Goal: Task Accomplishment & Management: Use online tool/utility

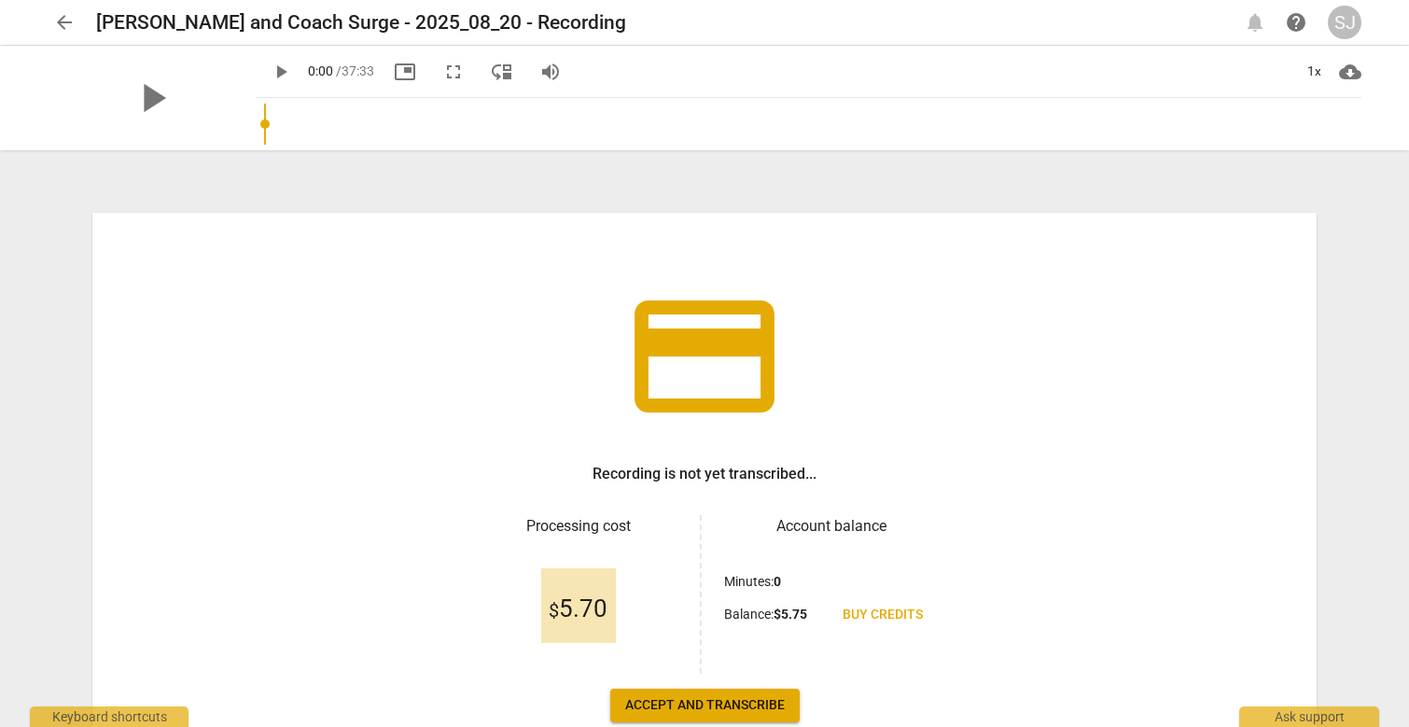
click at [270, 70] on span "play_arrow" at bounding box center [281, 72] width 22 height 22
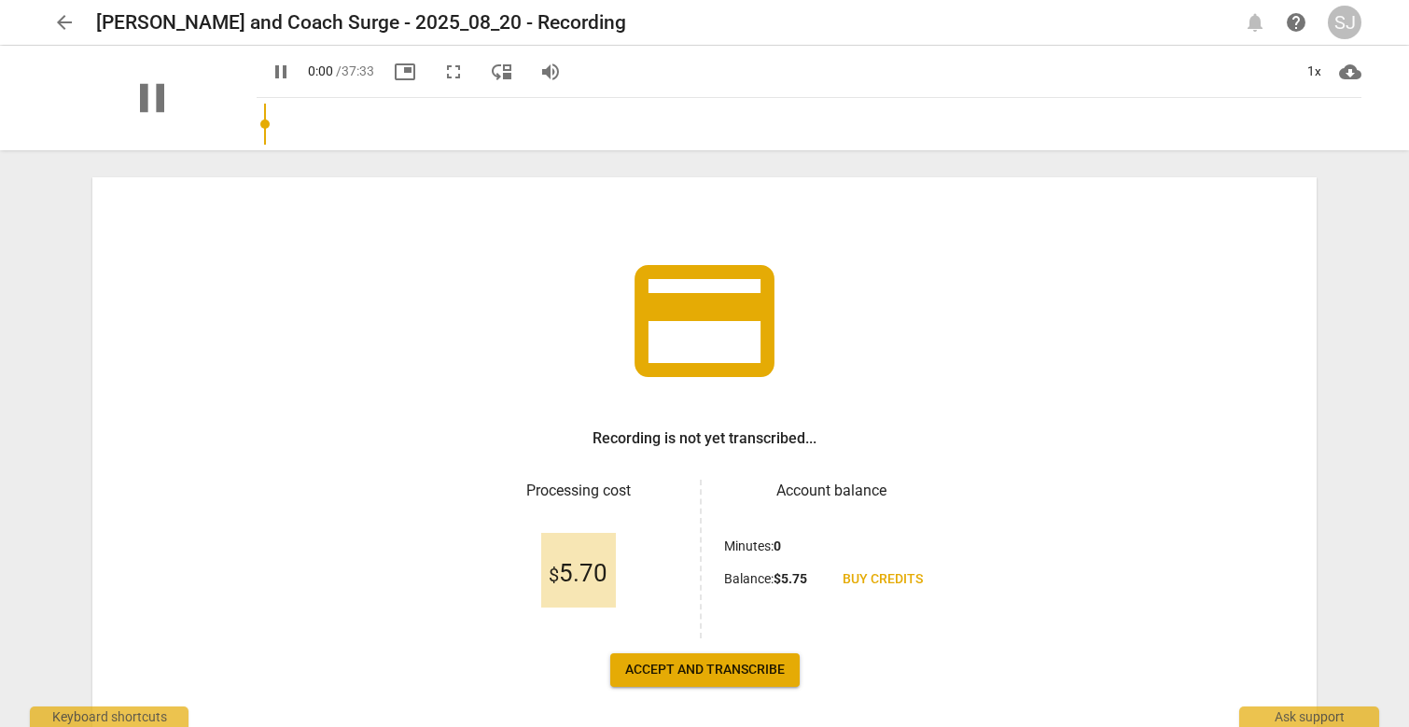
scroll to position [115, 0]
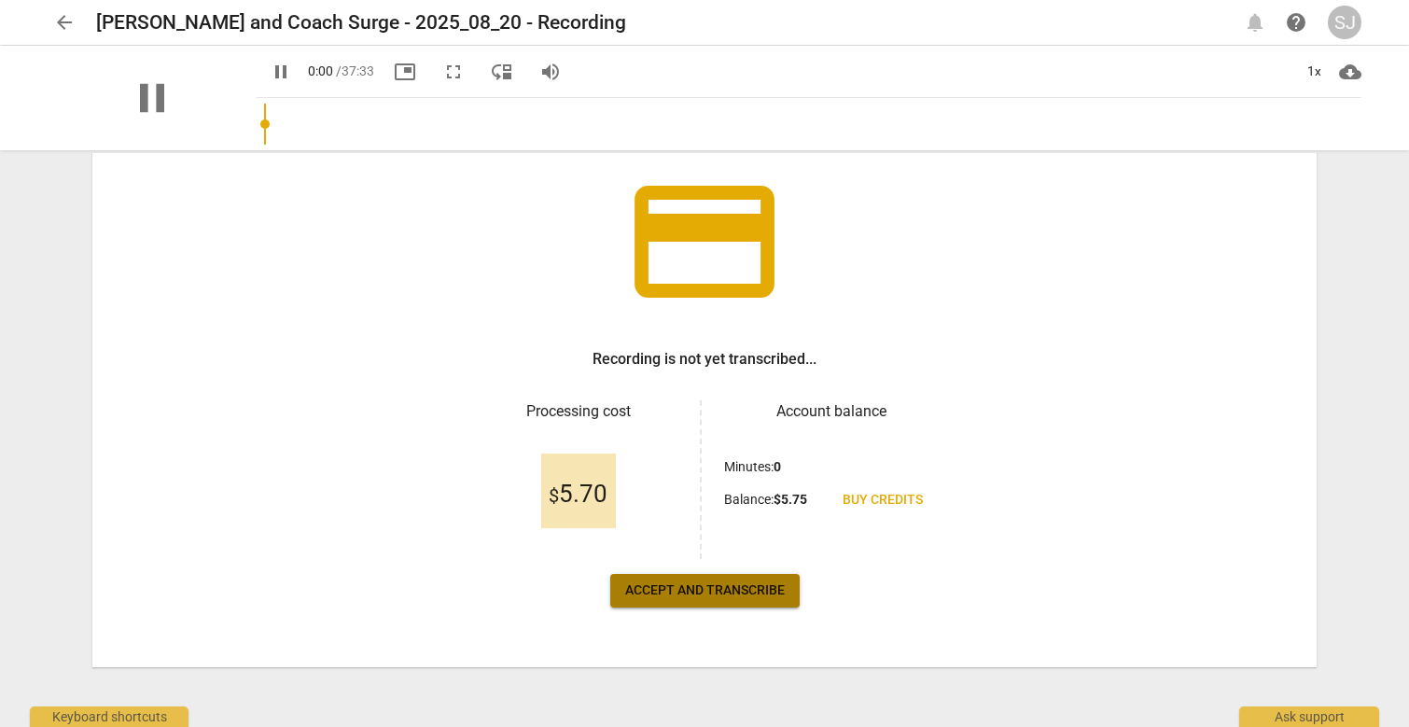
click at [691, 514] on span "Accept and transcribe" at bounding box center [705, 591] width 160 height 19
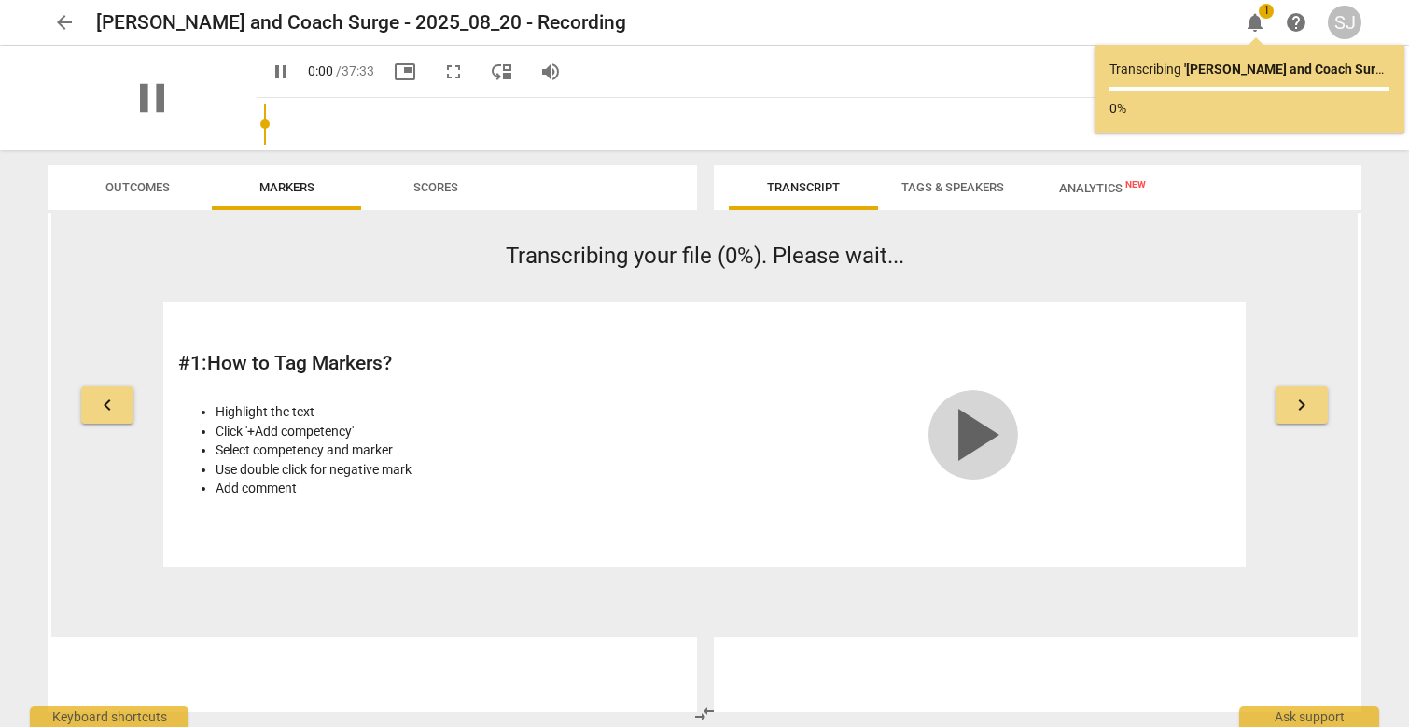
click at [981, 441] on span "play_arrow" at bounding box center [974, 435] width 90 height 90
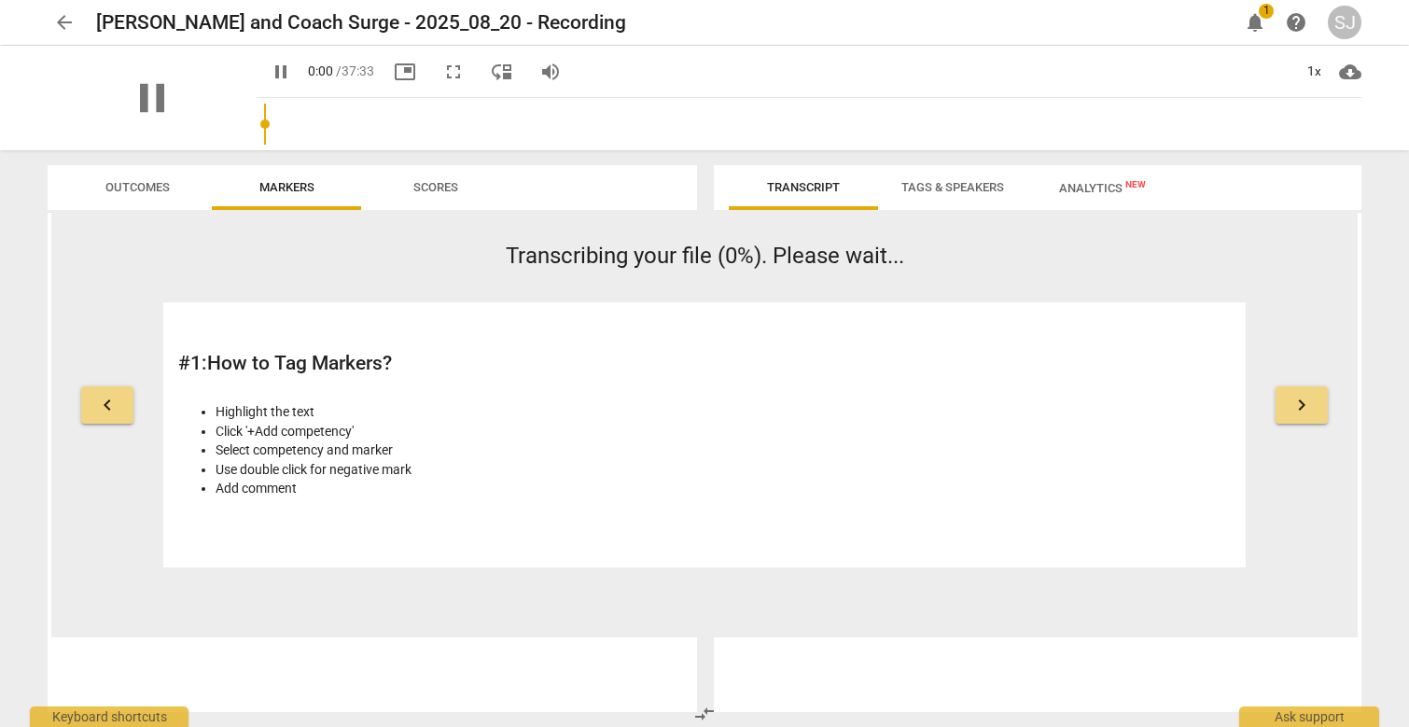
click at [989, 449] on video at bounding box center [974, 387] width 280 height 140
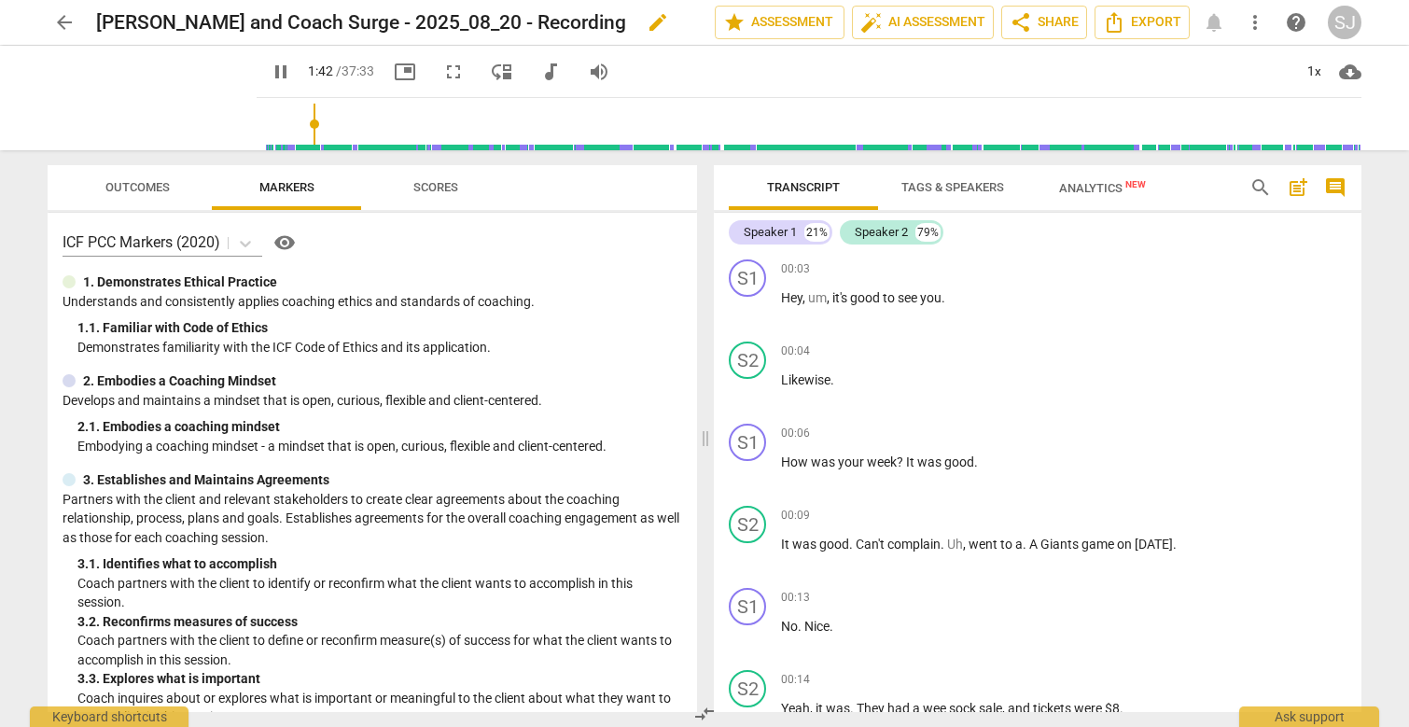
scroll to position [1024, 0]
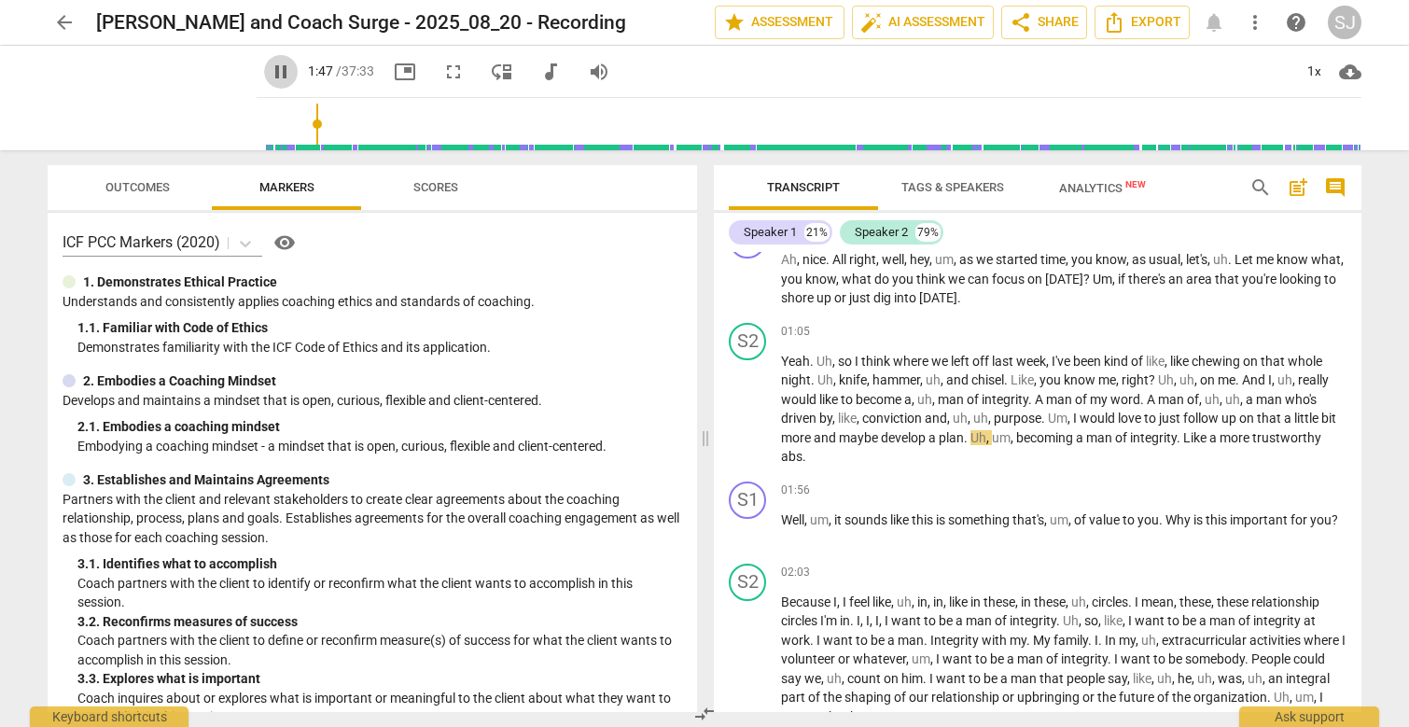
click at [270, 70] on span "pause" at bounding box center [281, 72] width 22 height 22
type input "108"
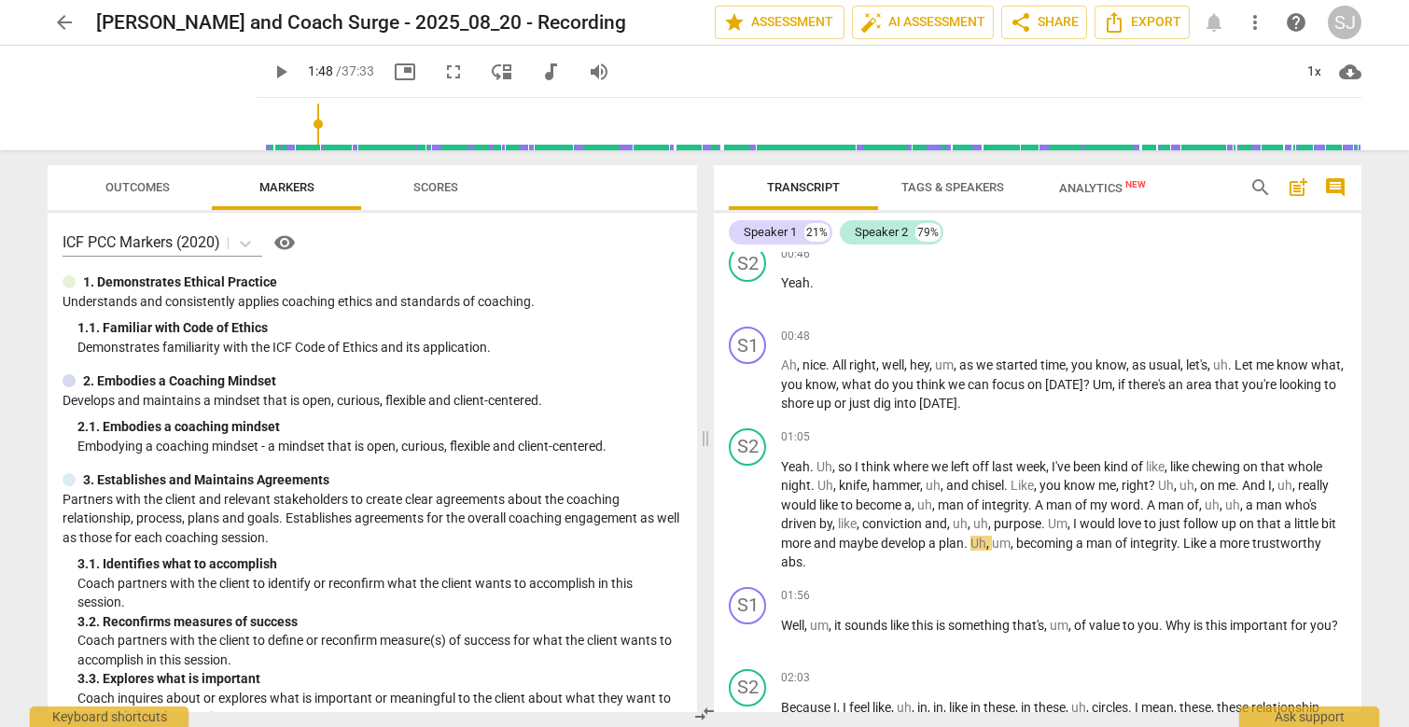
scroll to position [0, 0]
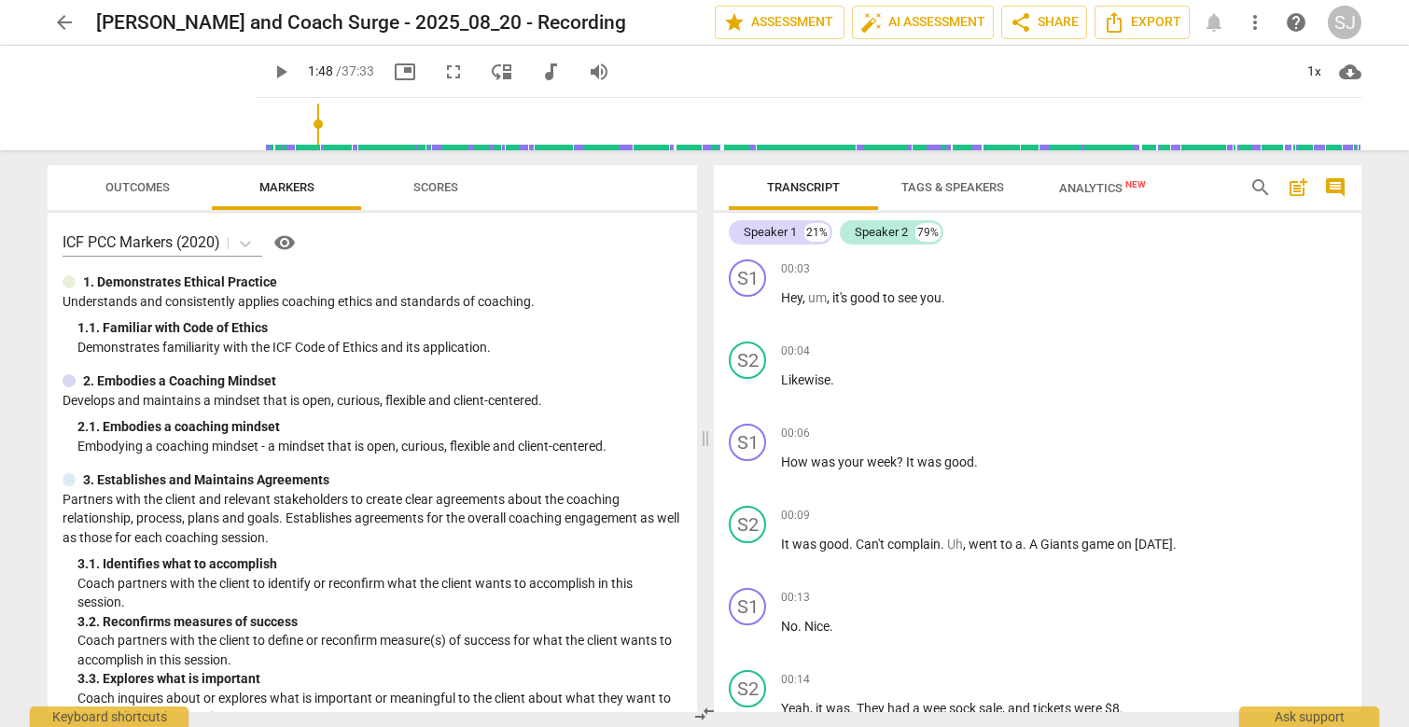
click at [455, 184] on span "Scores" at bounding box center [436, 187] width 45 height 14
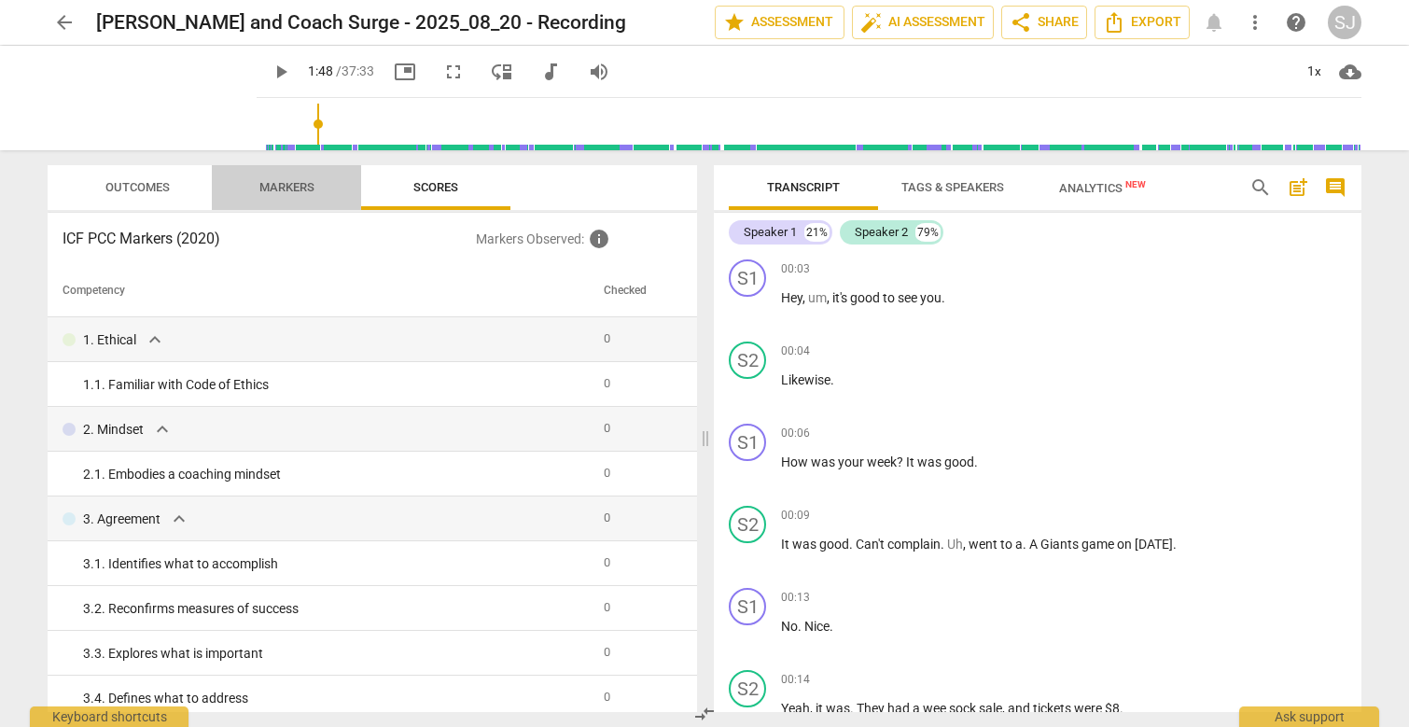
click at [274, 189] on span "Markers" at bounding box center [286, 187] width 55 height 14
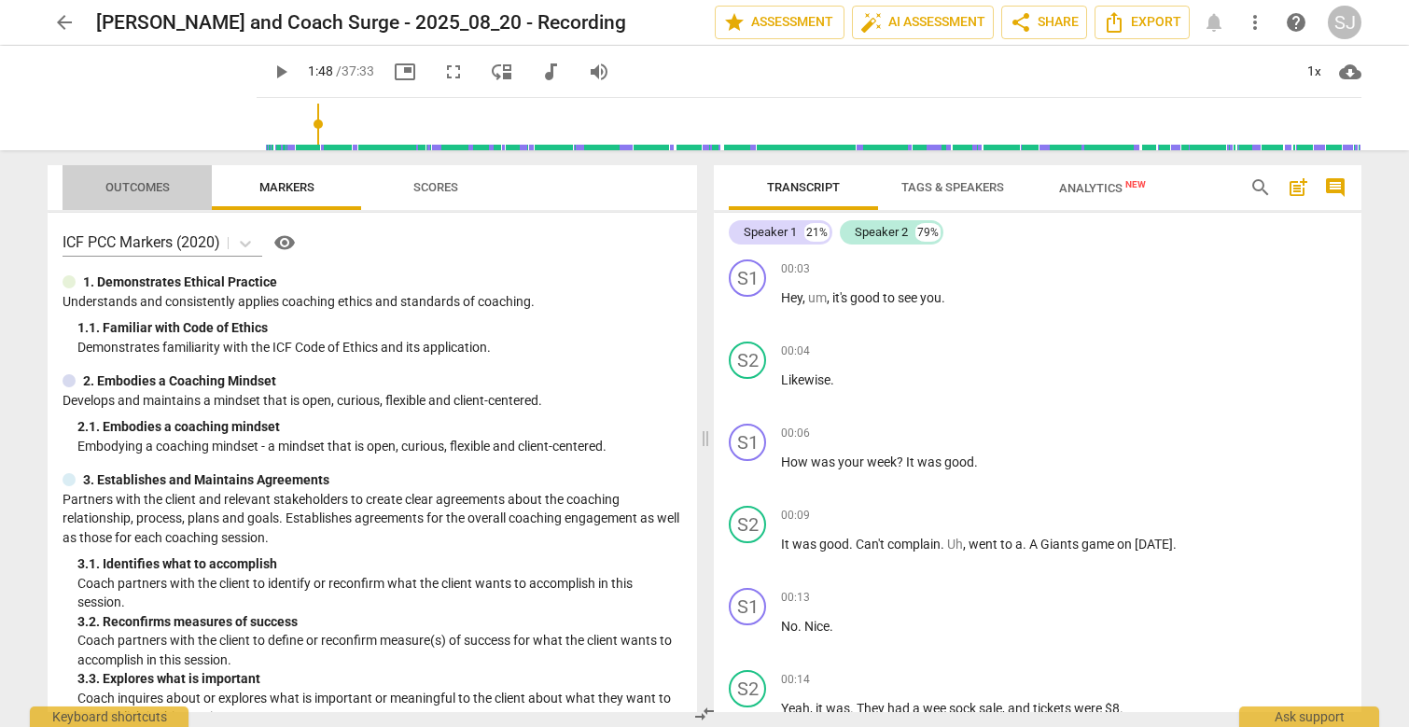
click at [133, 188] on span "Outcomes" at bounding box center [137, 187] width 64 height 14
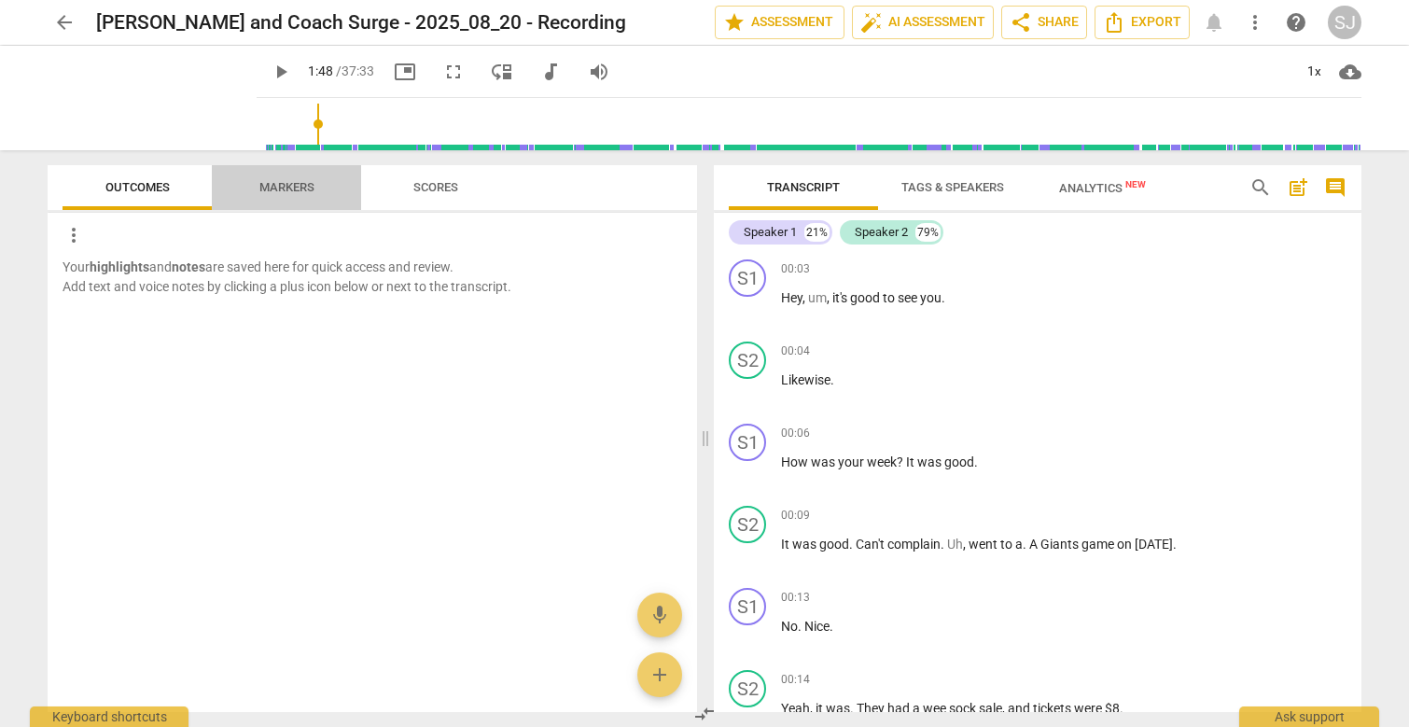
click at [283, 191] on span "Markers" at bounding box center [286, 187] width 55 height 14
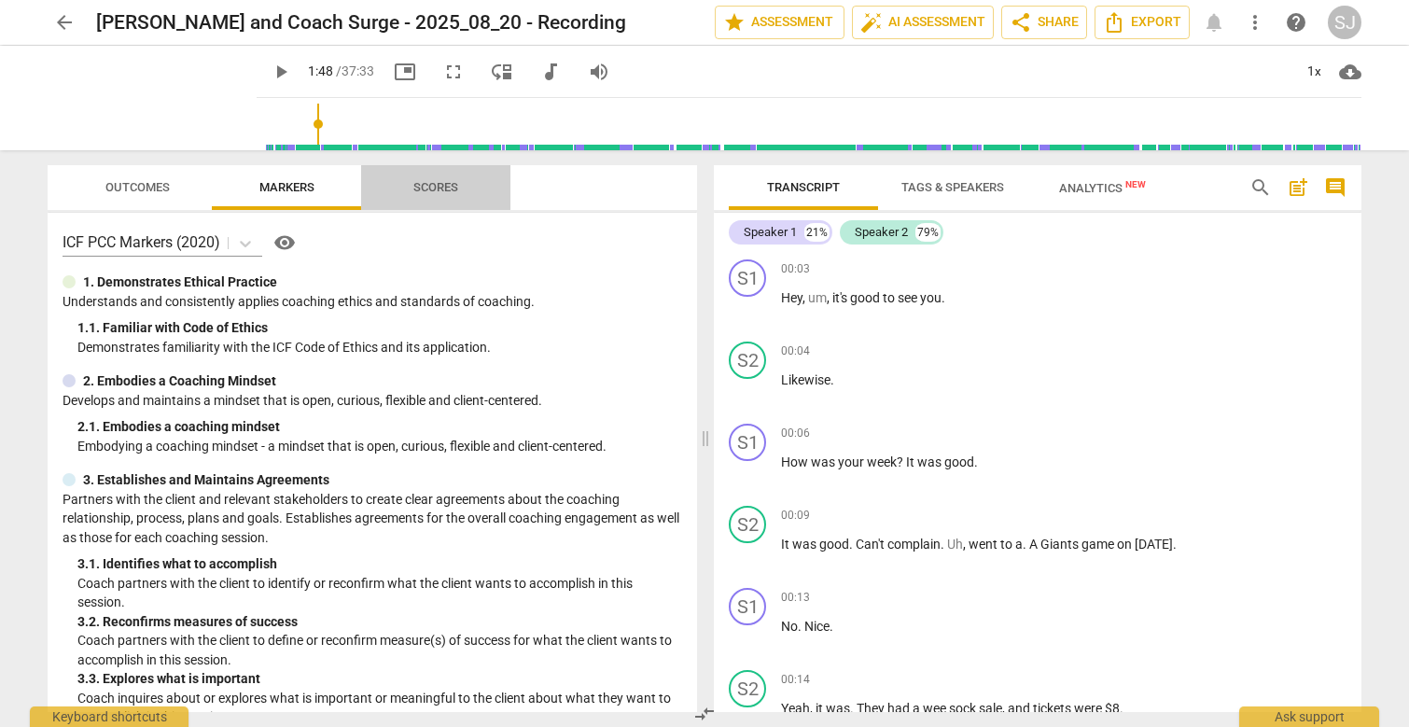
click at [420, 190] on span "Scores" at bounding box center [436, 187] width 45 height 14
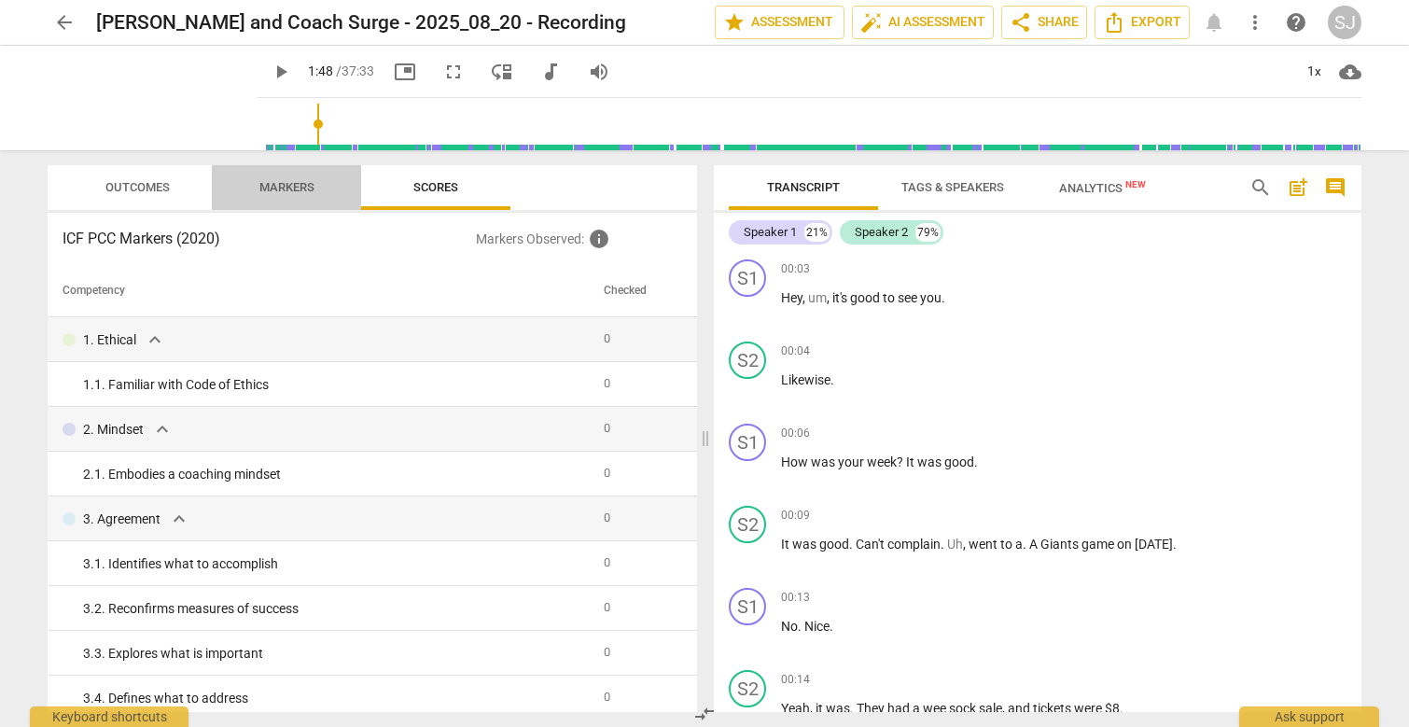
click at [281, 194] on span "Markers" at bounding box center [287, 187] width 100 height 25
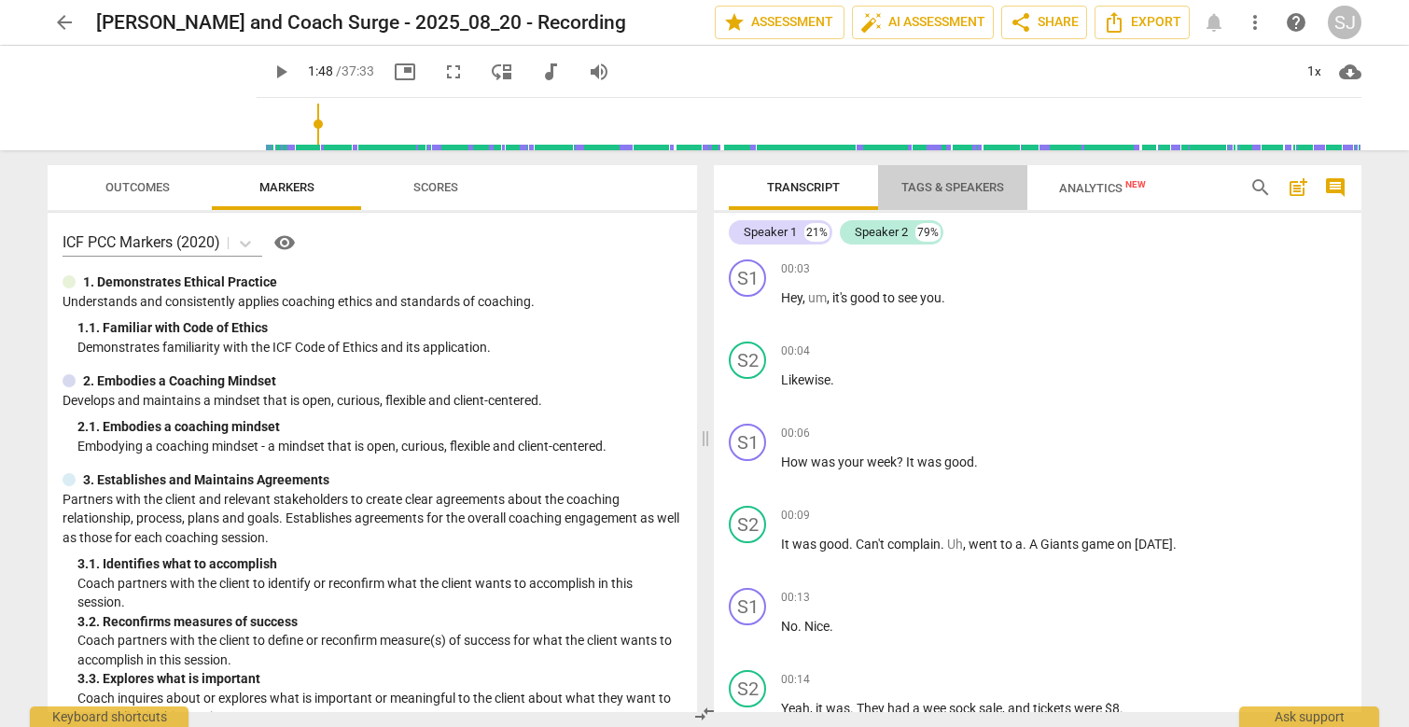
click at [943, 194] on span "Tags & Speakers" at bounding box center [952, 187] width 147 height 25
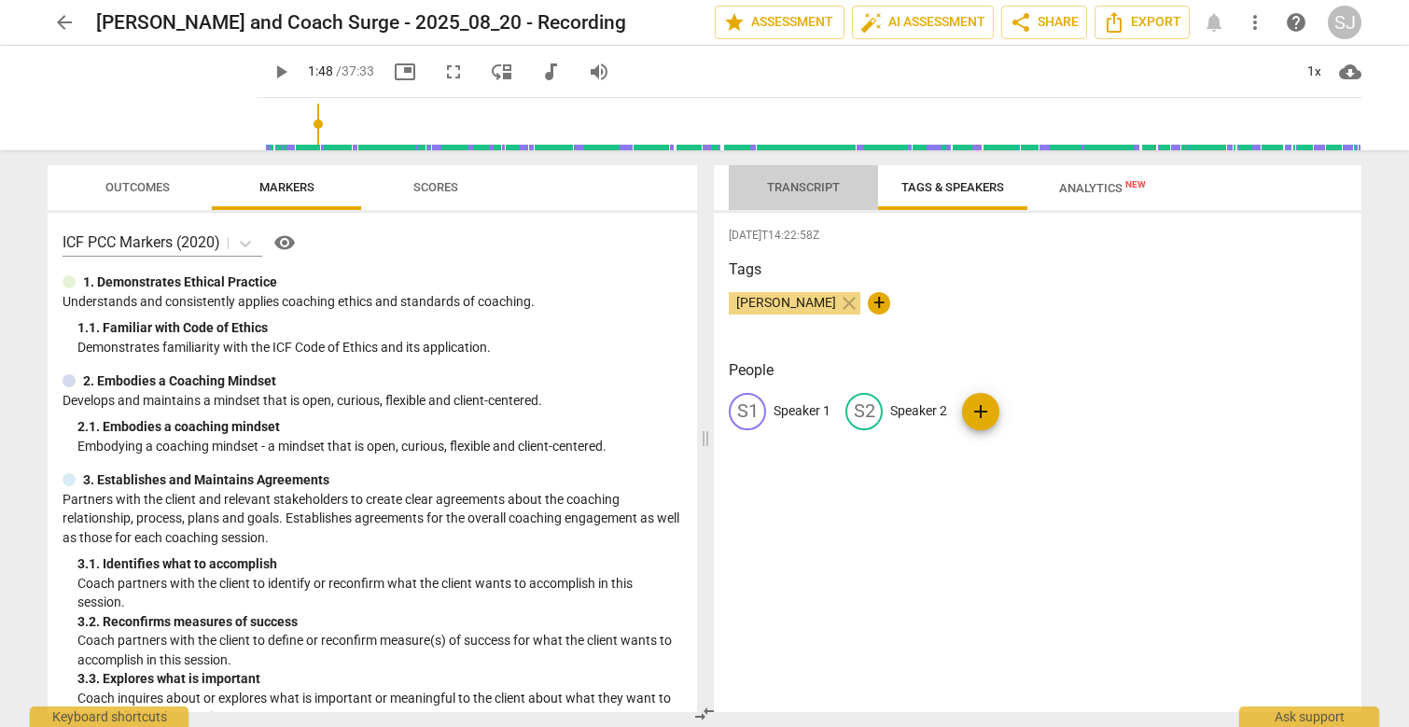
click at [777, 182] on span "Transcript" at bounding box center [803, 187] width 73 height 14
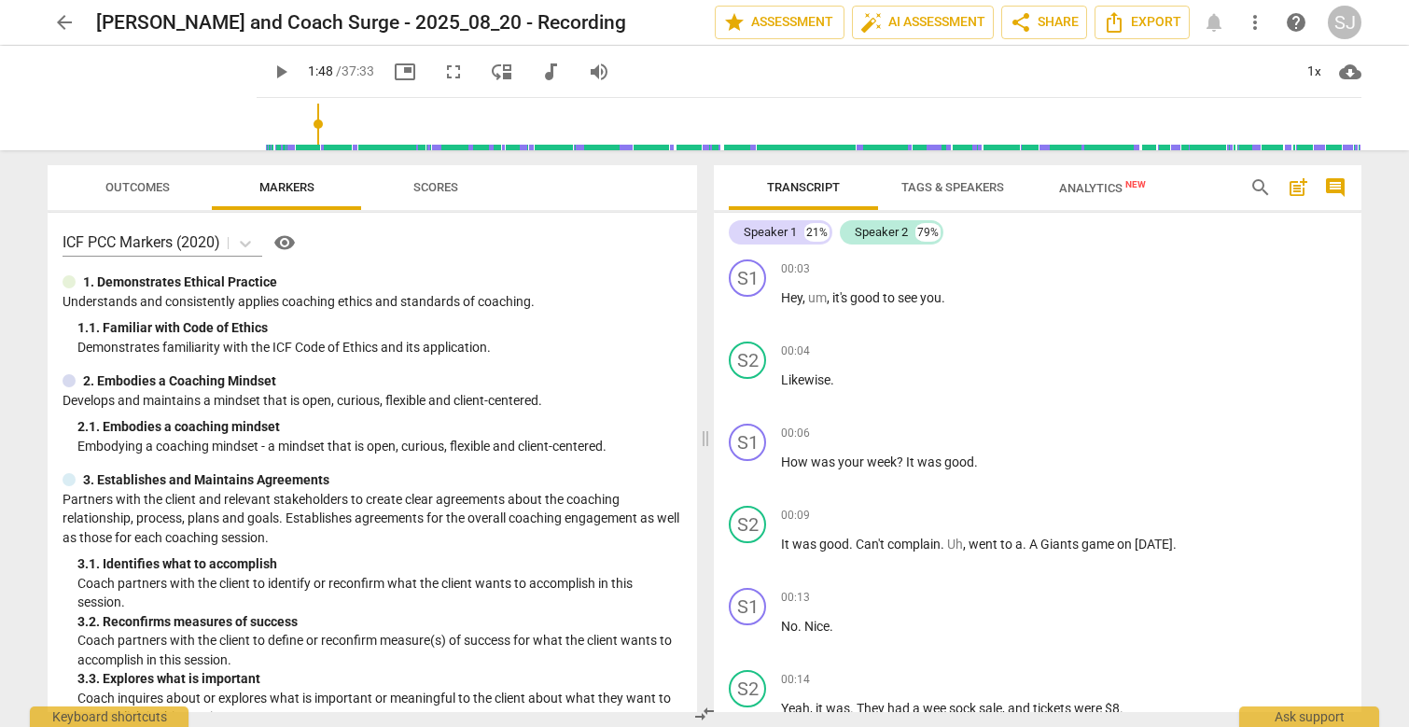
click at [960, 187] on span "Tags & Speakers" at bounding box center [953, 187] width 103 height 14
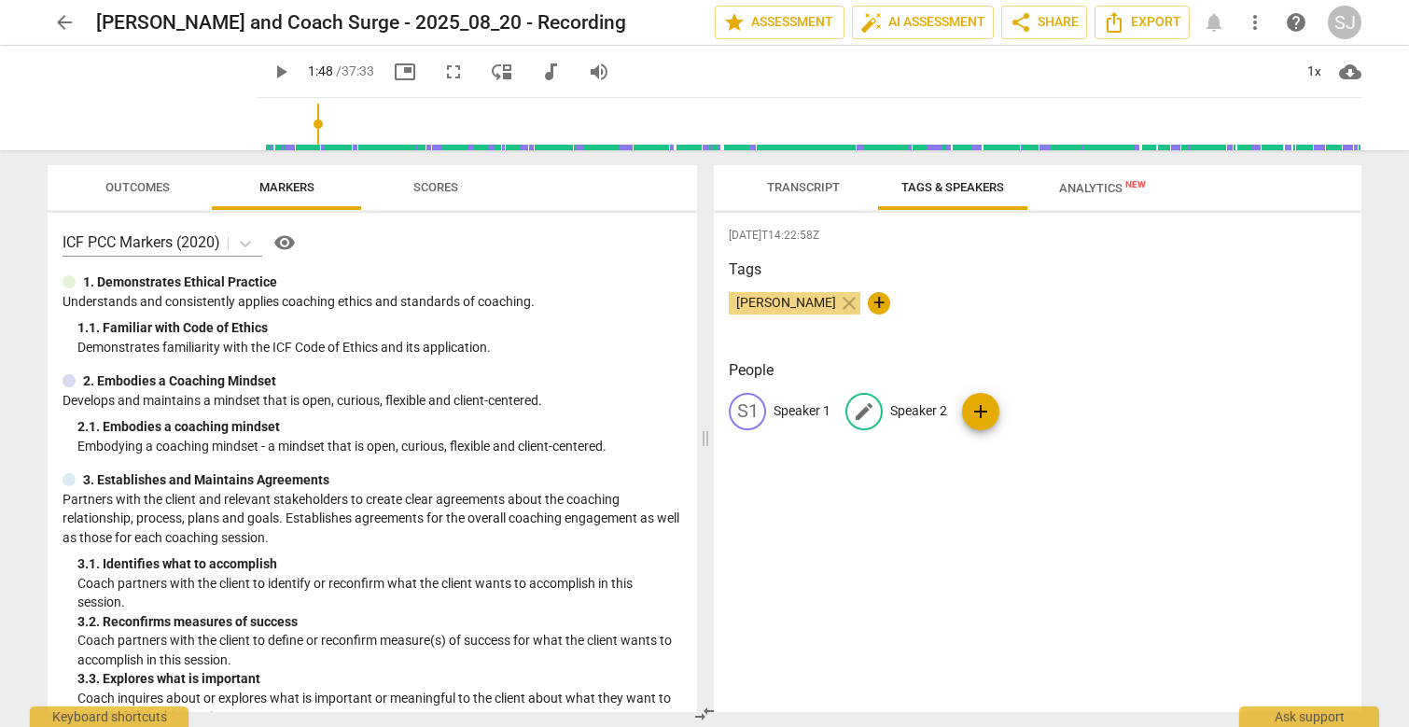
click at [905, 415] on p "Speaker 2" at bounding box center [918, 411] width 57 height 20
type input "[PERSON_NAME]"
click at [790, 418] on p "Speaker 1" at bounding box center [802, 411] width 57 height 20
type input "Coach Surge"
click at [954, 319] on div "[PERSON_NAME] close +" at bounding box center [1038, 310] width 618 height 37
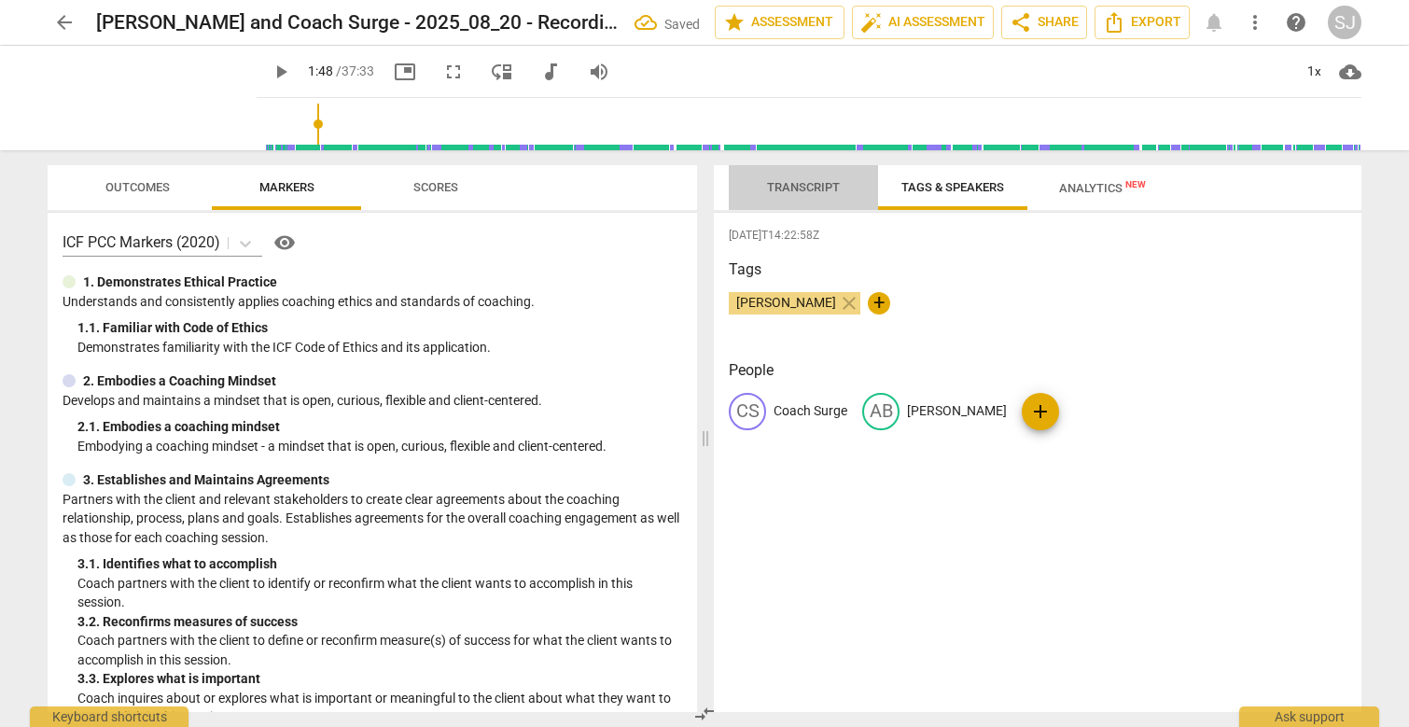
click at [813, 192] on span "Transcript" at bounding box center [803, 187] width 73 height 14
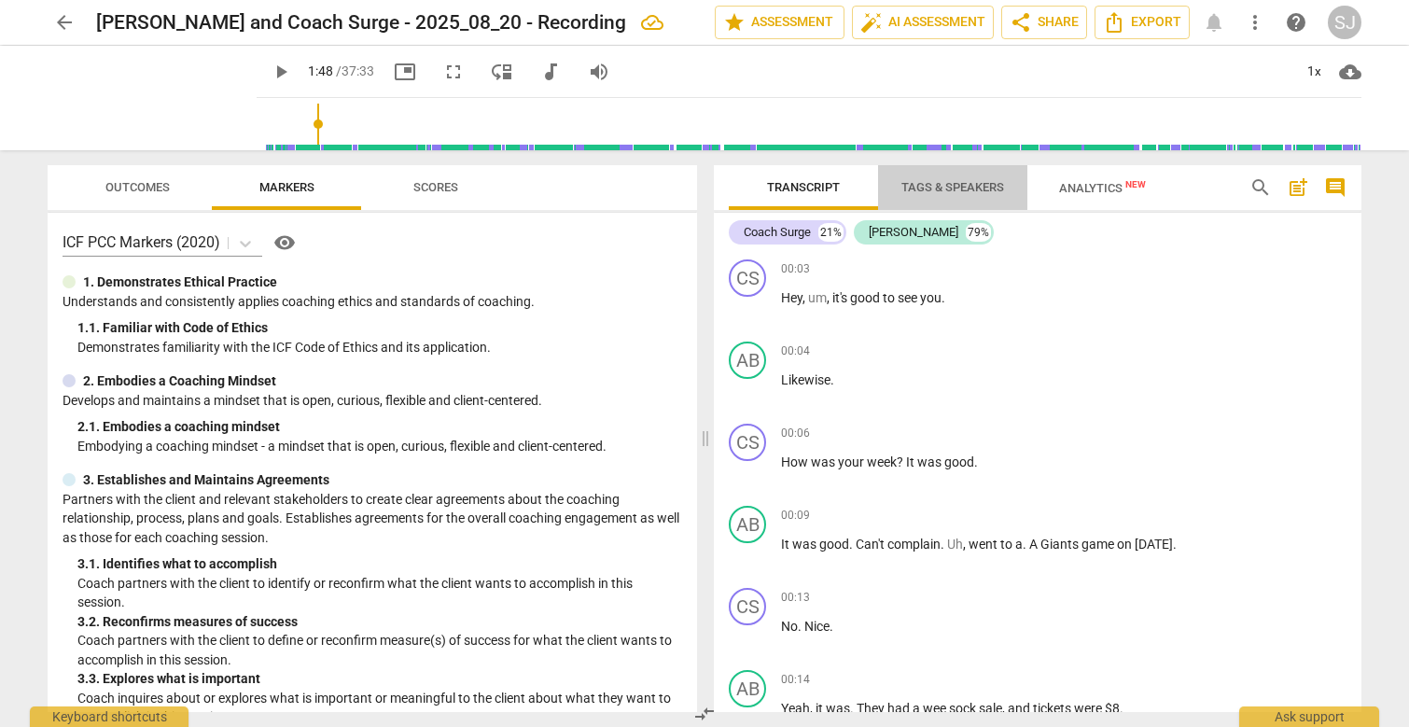
click at [936, 184] on span "Tags & Speakers" at bounding box center [953, 187] width 103 height 14
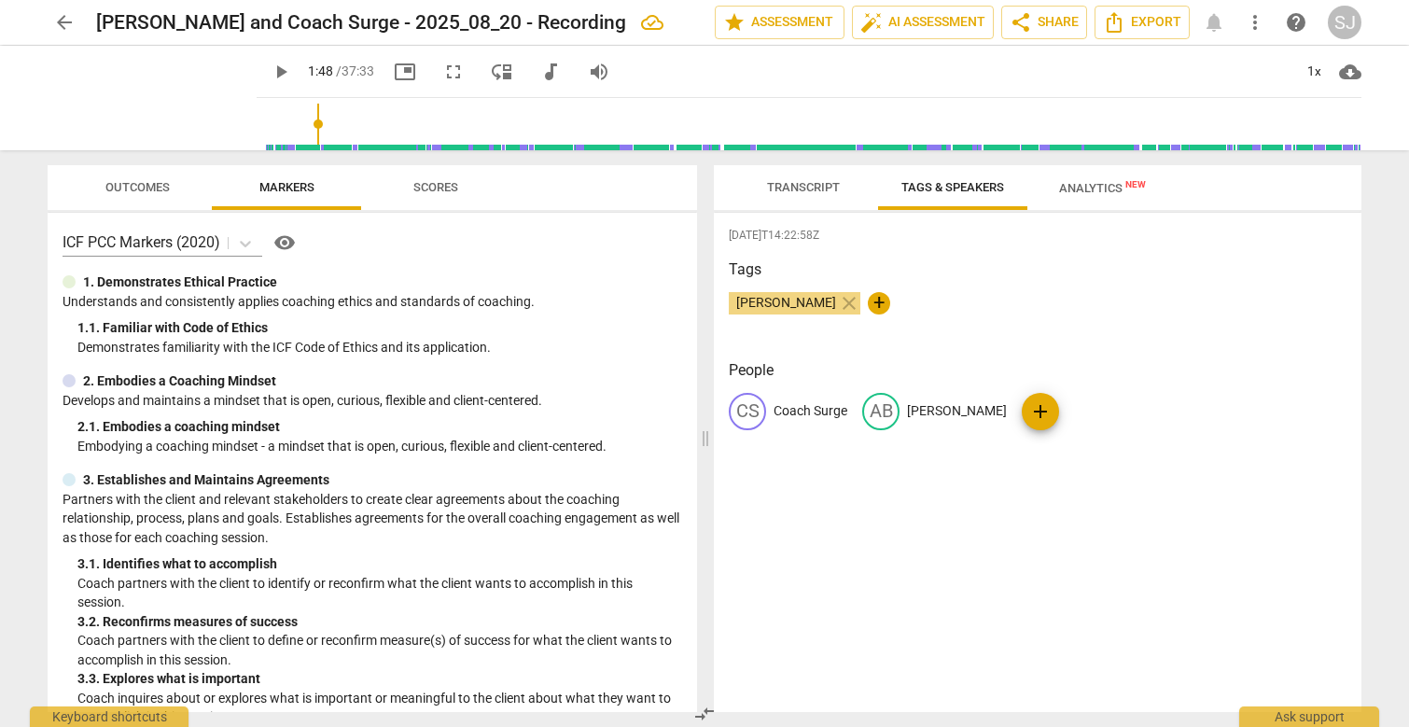
click at [777, 408] on p "Coach Surge" at bounding box center [811, 411] width 74 height 20
click at [771, 308] on span "[PERSON_NAME]" at bounding box center [786, 302] width 115 height 15
click at [868, 300] on span "+" at bounding box center [879, 303] width 22 height 22
type input "[PERSON_NAME]"
click at [971, 307] on span "check" at bounding box center [982, 303] width 22 height 22
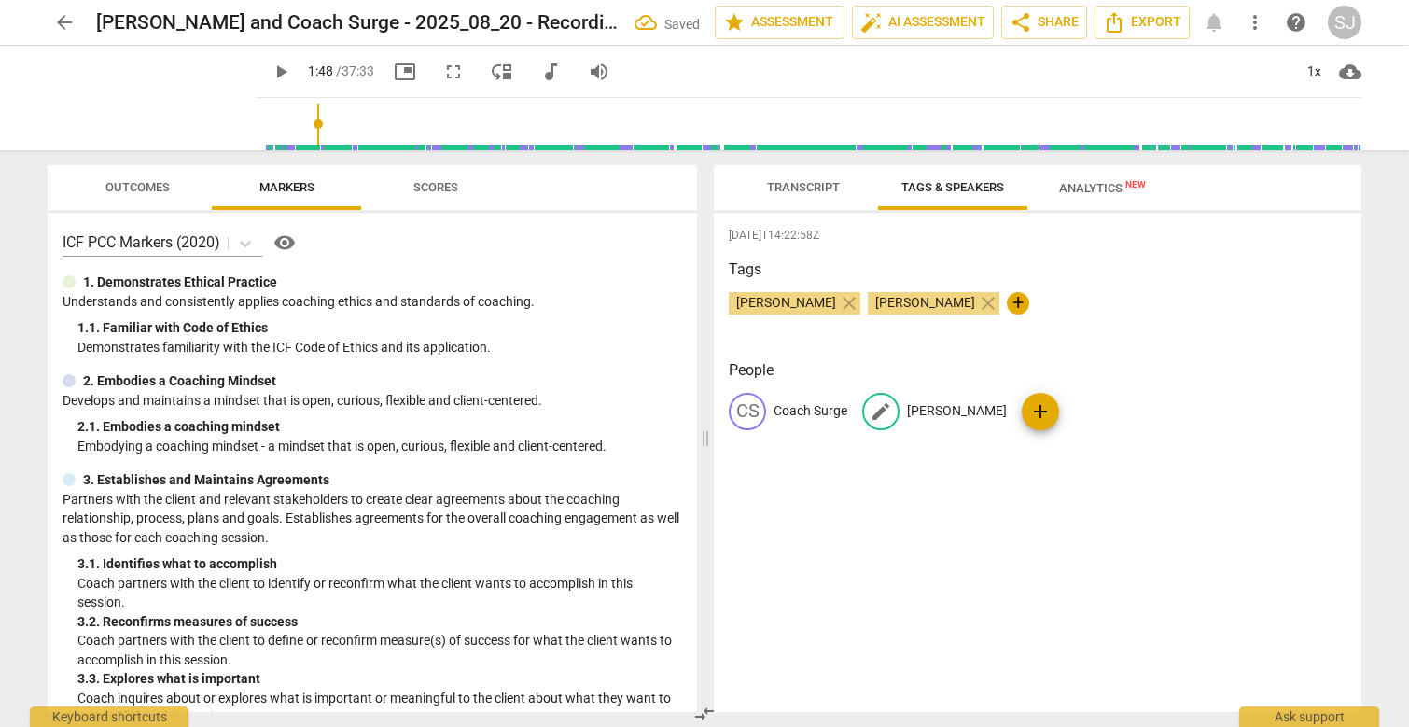
click at [931, 408] on p "[PERSON_NAME]" at bounding box center [957, 411] width 100 height 20
click at [902, 300] on span "[PERSON_NAME]" at bounding box center [925, 302] width 115 height 15
click at [1023, 349] on div "[DATE]T14:22:58Z Tags [PERSON_NAME] close [PERSON_NAME] close + People CS Coach…" at bounding box center [1038, 462] width 648 height 499
click at [767, 301] on span "[PERSON_NAME]" at bounding box center [786, 302] width 115 height 15
click at [851, 336] on div "Tags [PERSON_NAME] close [PERSON_NAME] close +" at bounding box center [1038, 302] width 618 height 86
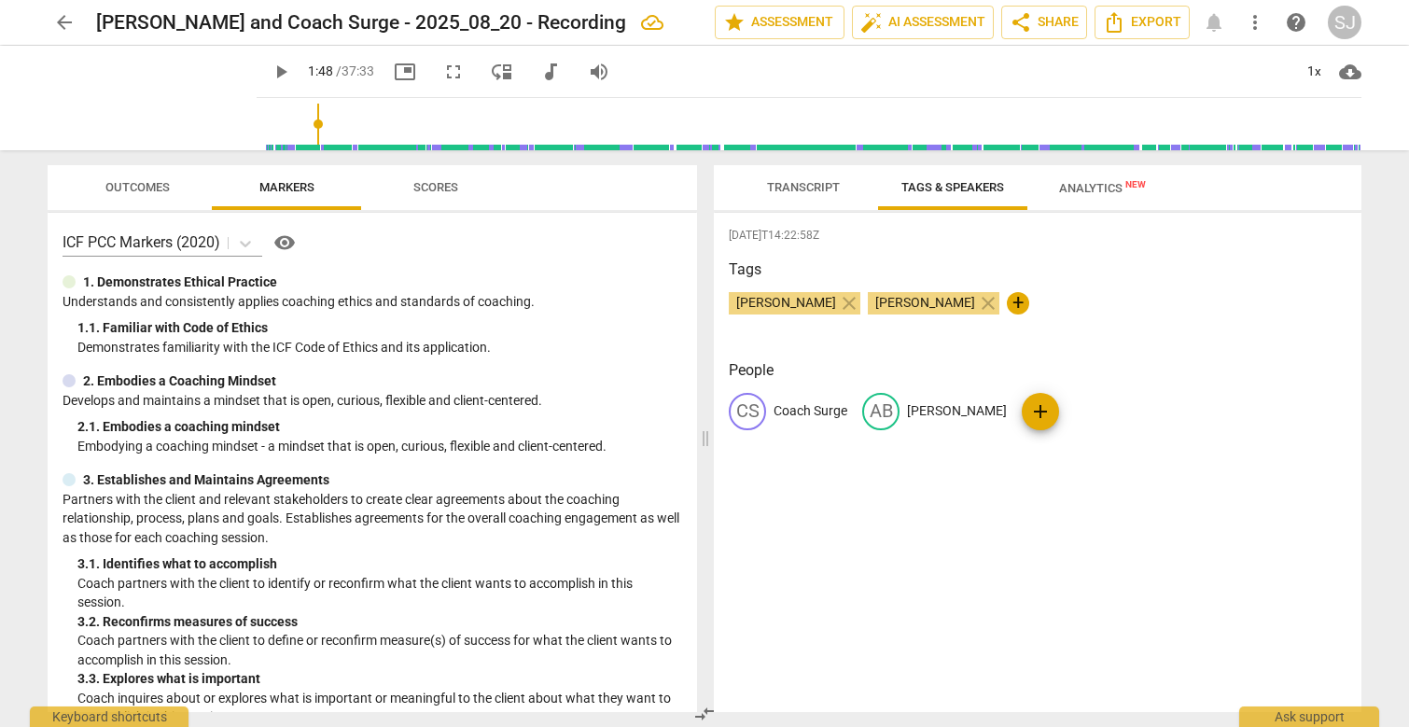
click at [781, 354] on div "[DATE]T14:22:58Z Tags [PERSON_NAME] close [PERSON_NAME] close + People CS Coach…" at bounding box center [1038, 462] width 648 height 499
click at [1093, 193] on span "Analytics New" at bounding box center [1102, 188] width 87 height 14
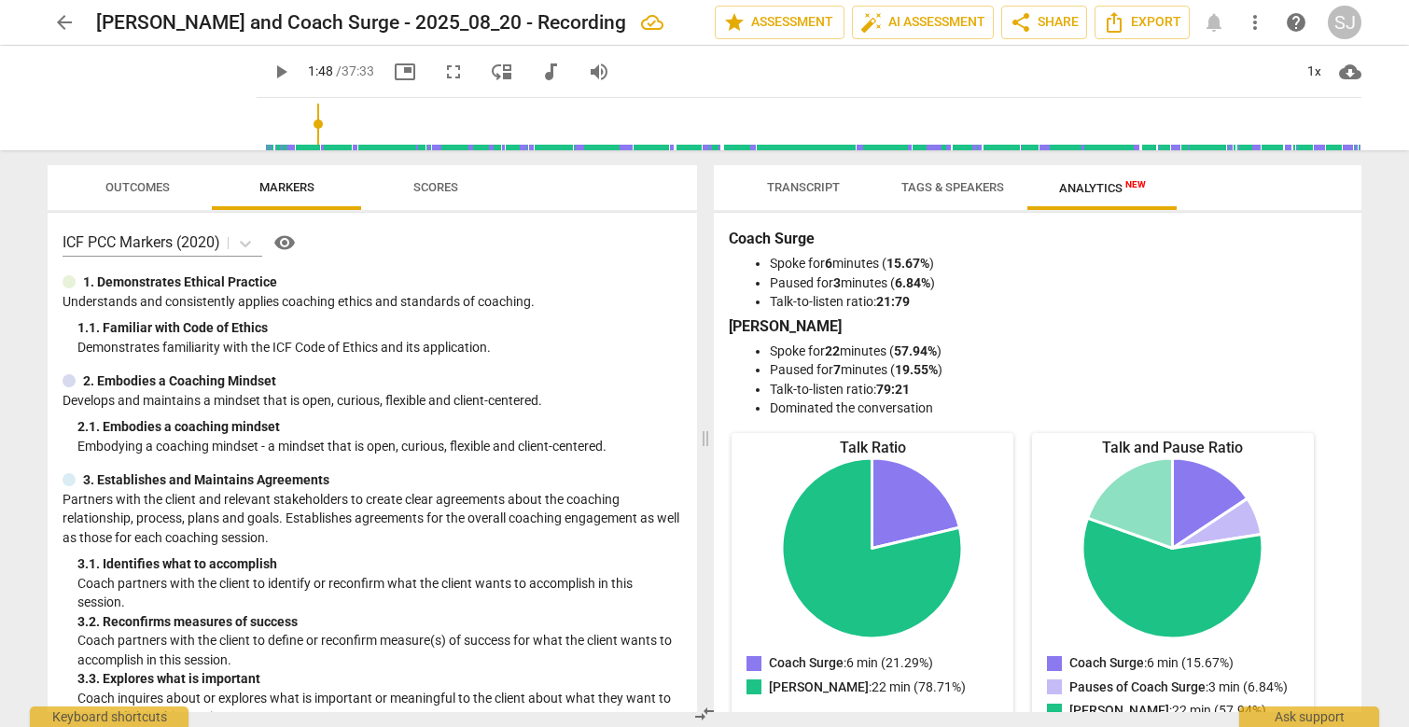
click at [962, 189] on span "Tags & Speakers" at bounding box center [953, 187] width 103 height 14
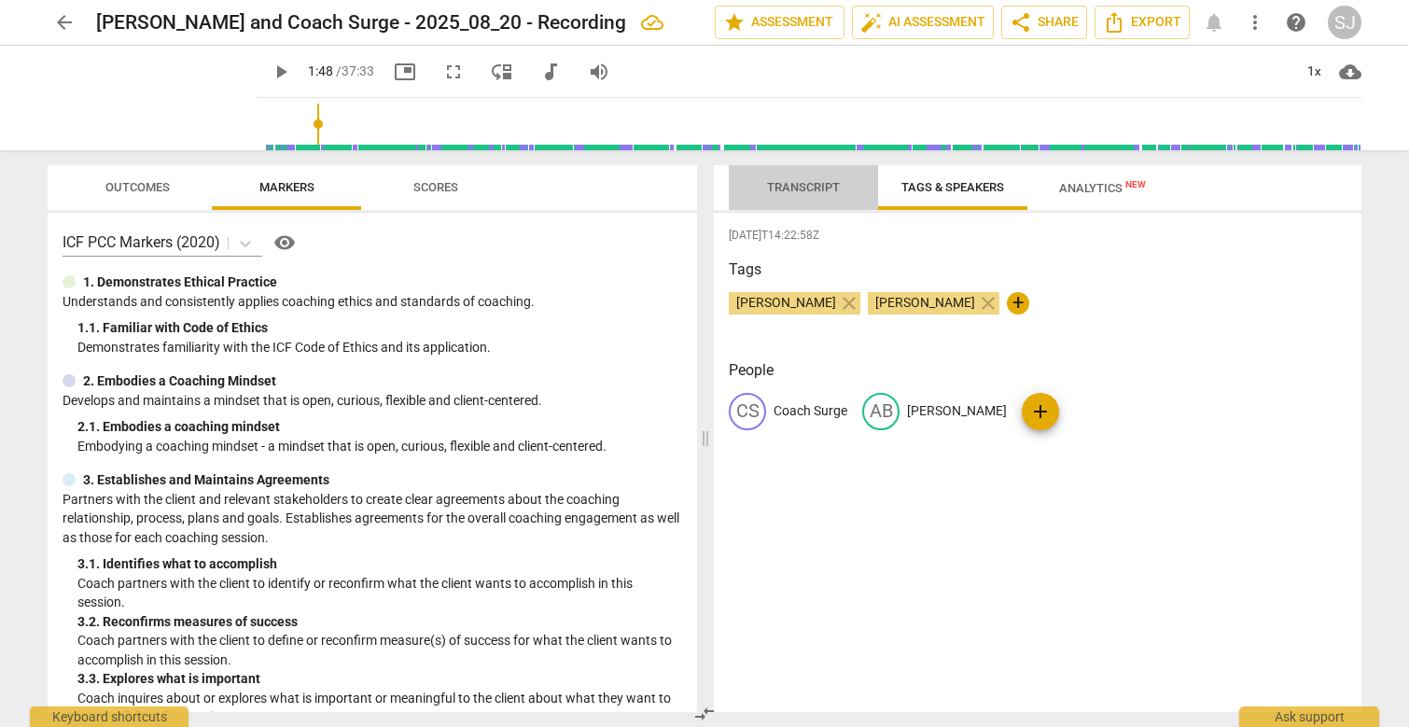
click at [797, 183] on span "Transcript" at bounding box center [803, 187] width 73 height 14
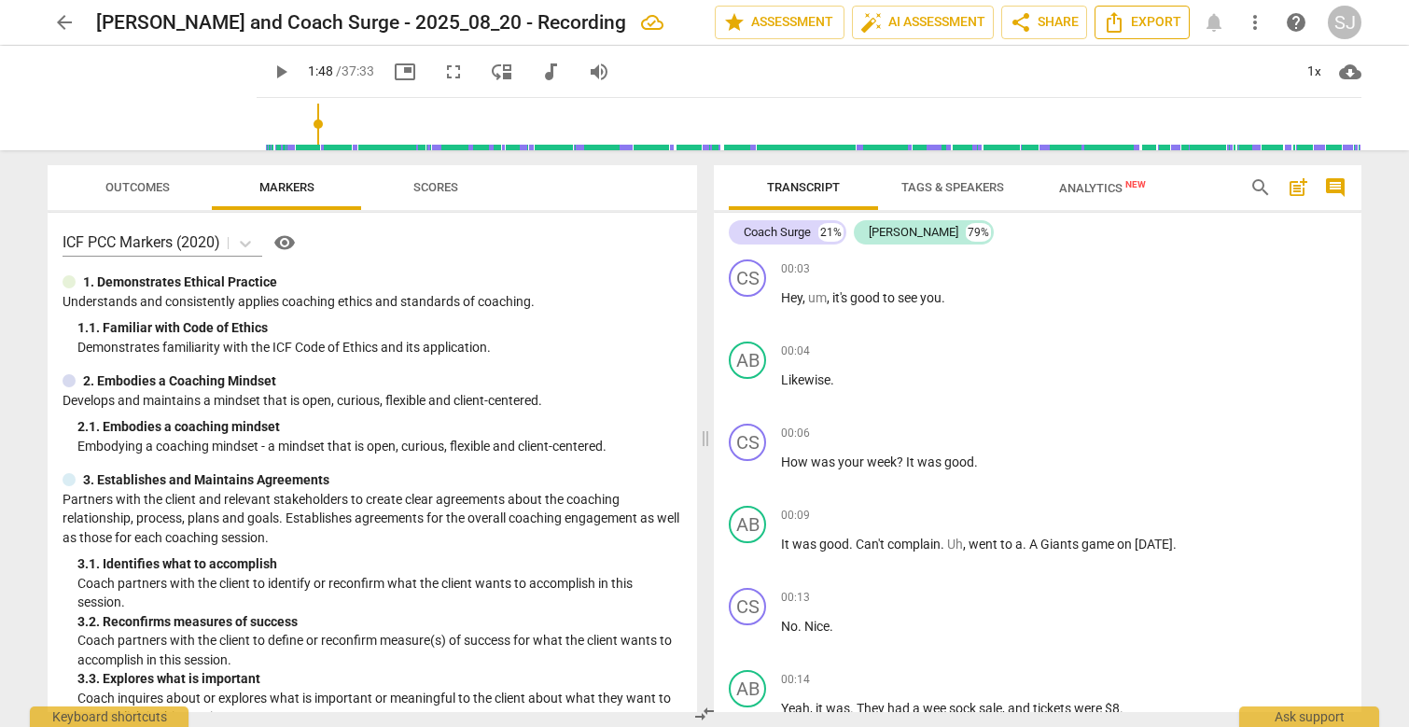
click at [1144, 23] on span "Export" at bounding box center [1142, 22] width 78 height 22
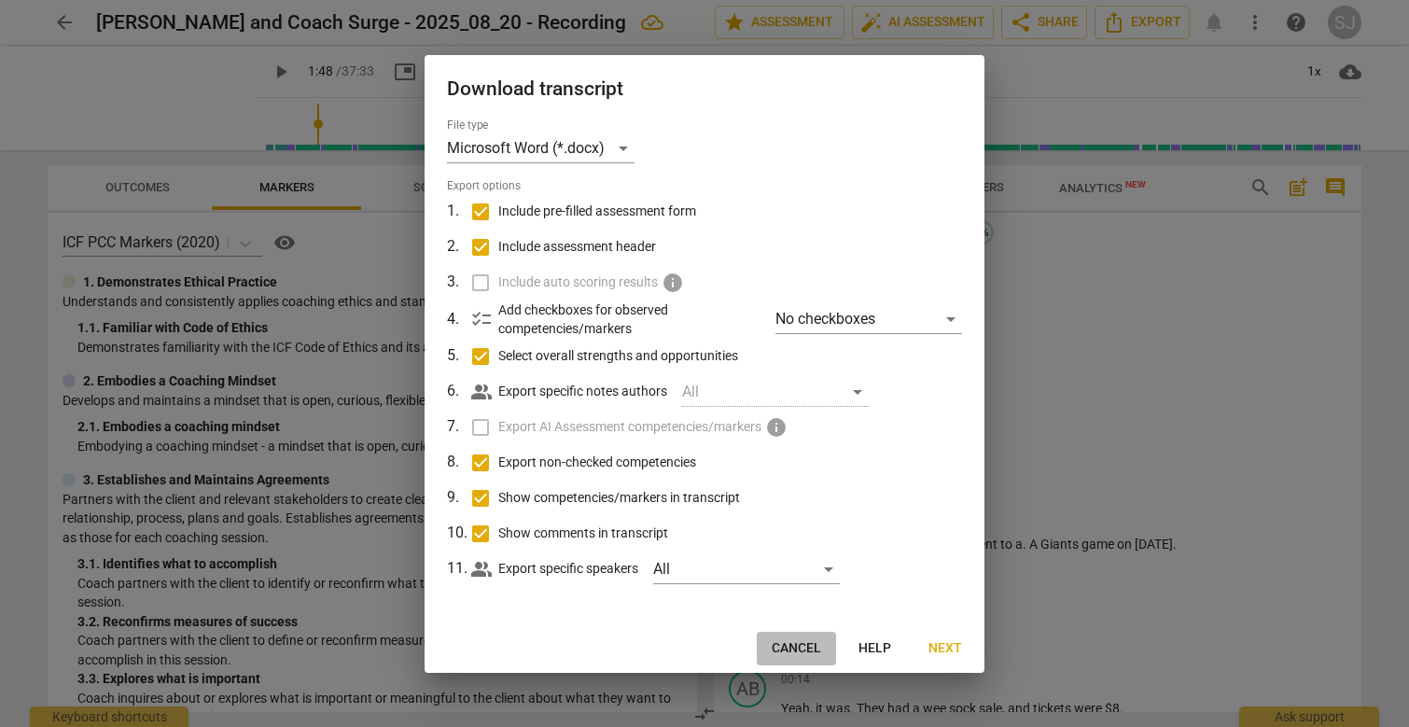
click at [804, 514] on span "Cancel" at bounding box center [796, 648] width 49 height 19
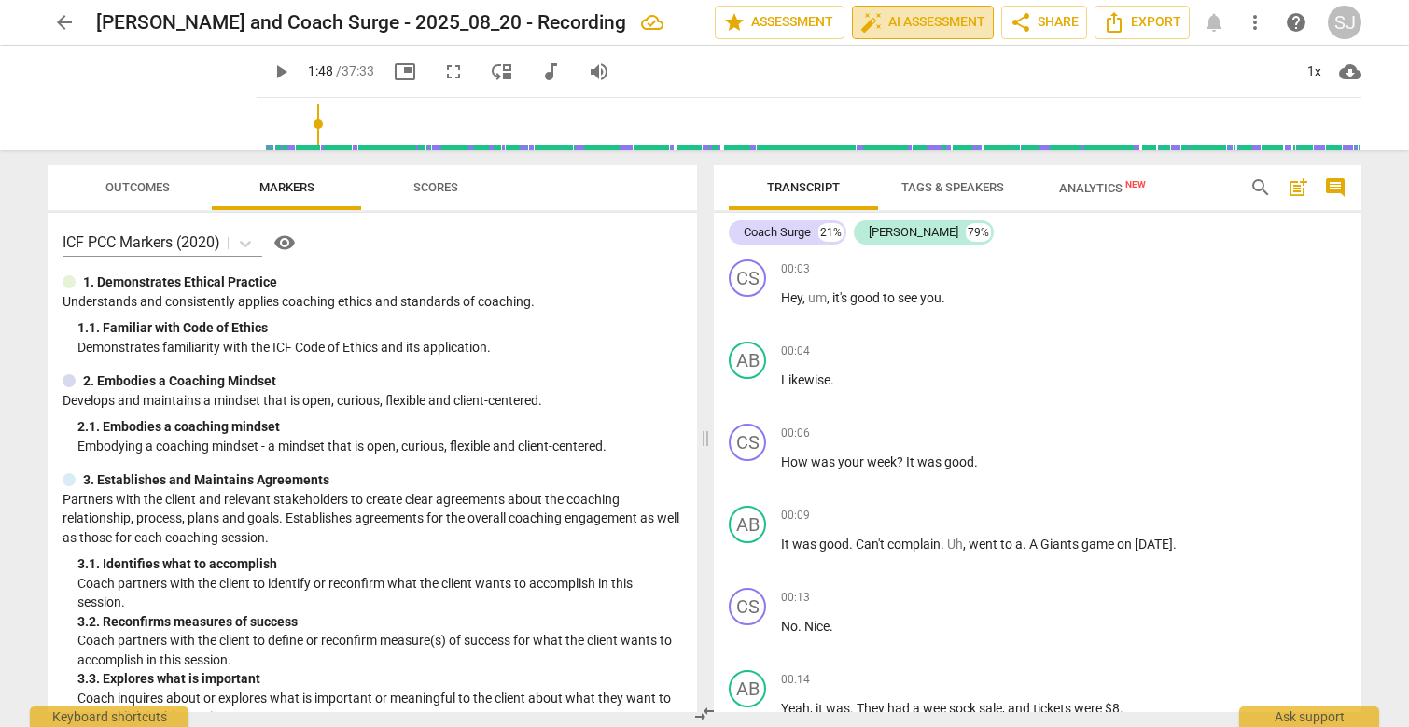
click at [928, 26] on span "auto_fix_high AI Assessment" at bounding box center [923, 22] width 125 height 22
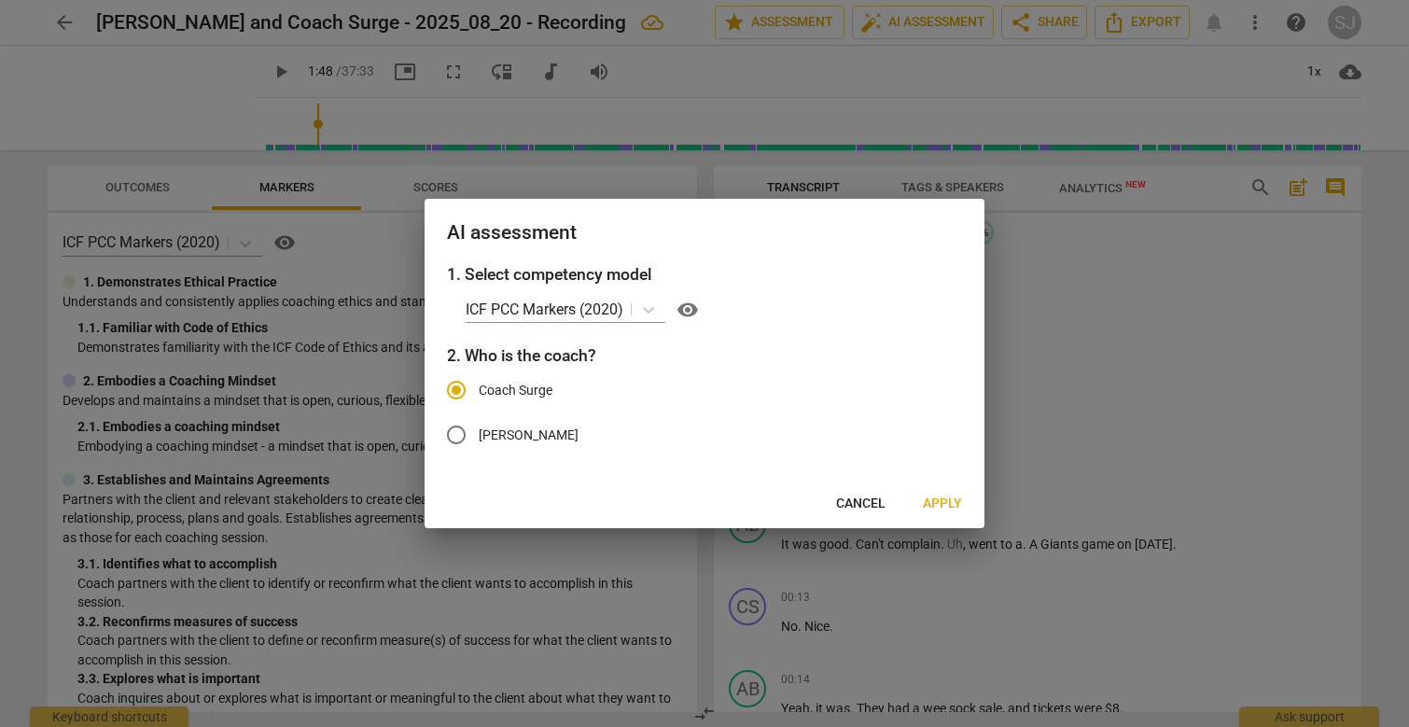
click at [960, 502] on span "Apply" at bounding box center [942, 504] width 39 height 19
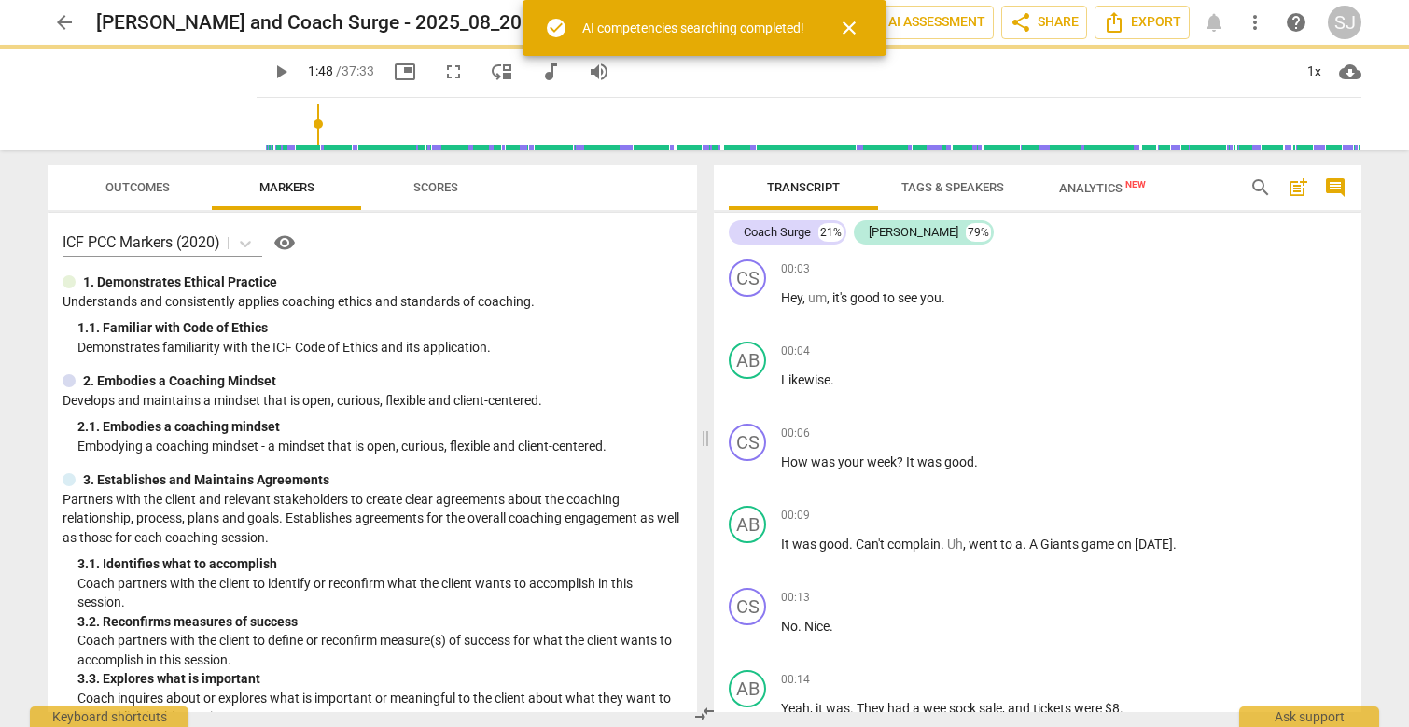
type input "108"
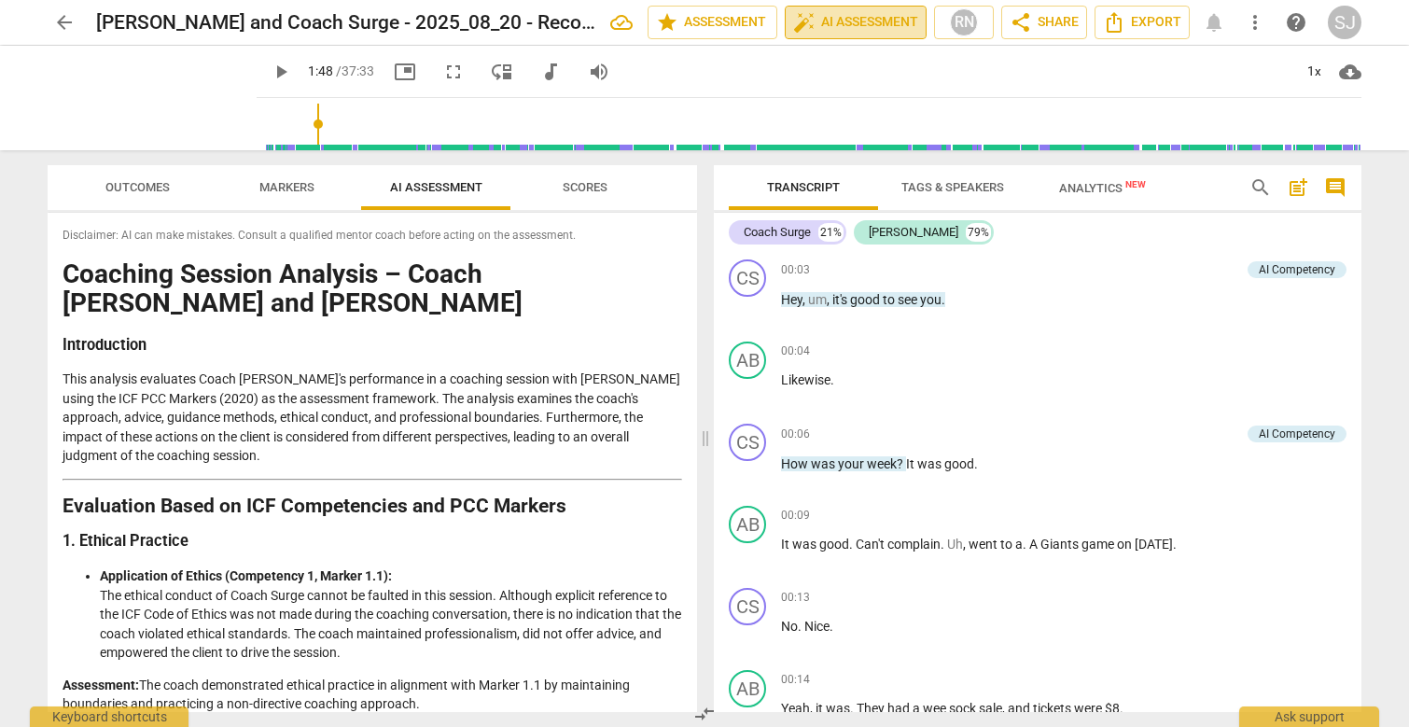
click at [850, 20] on span "auto_fix_high AI Assessment" at bounding box center [855, 22] width 125 height 22
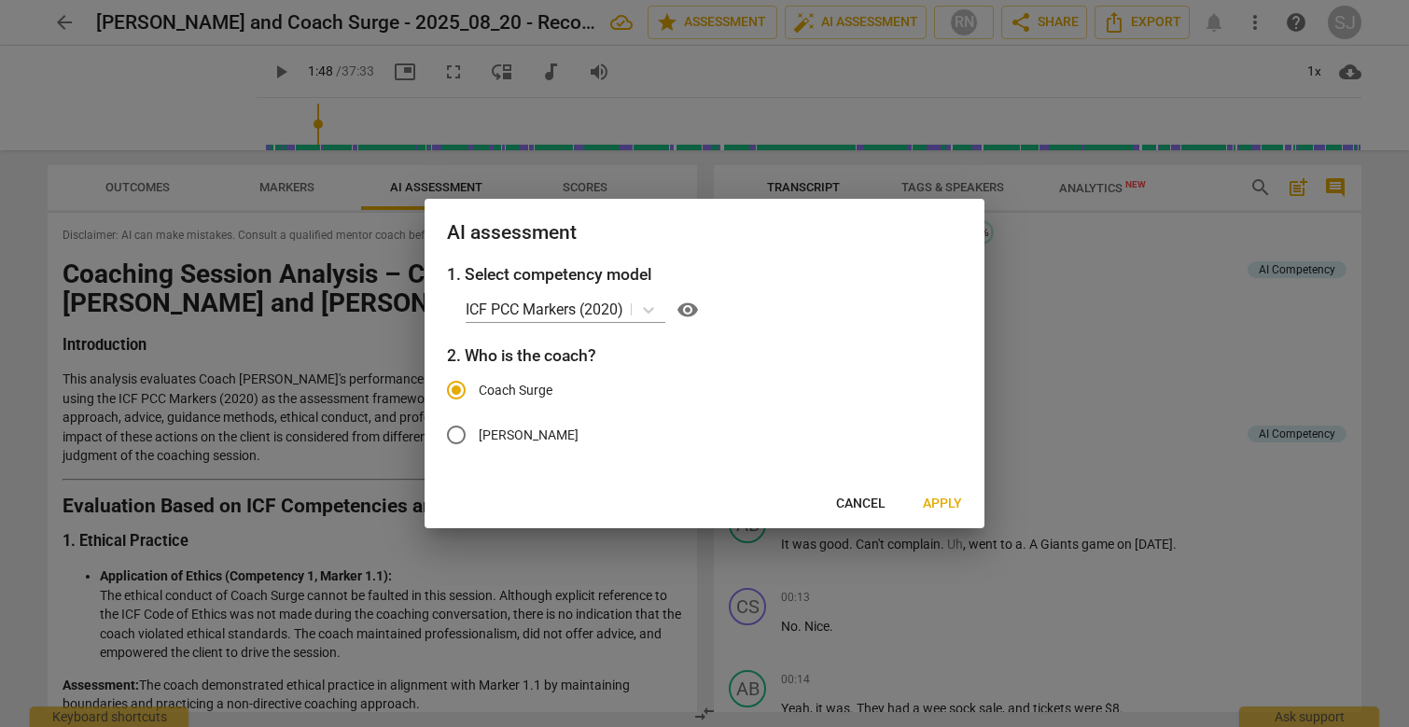
click at [870, 508] on span "Cancel" at bounding box center [860, 504] width 49 height 19
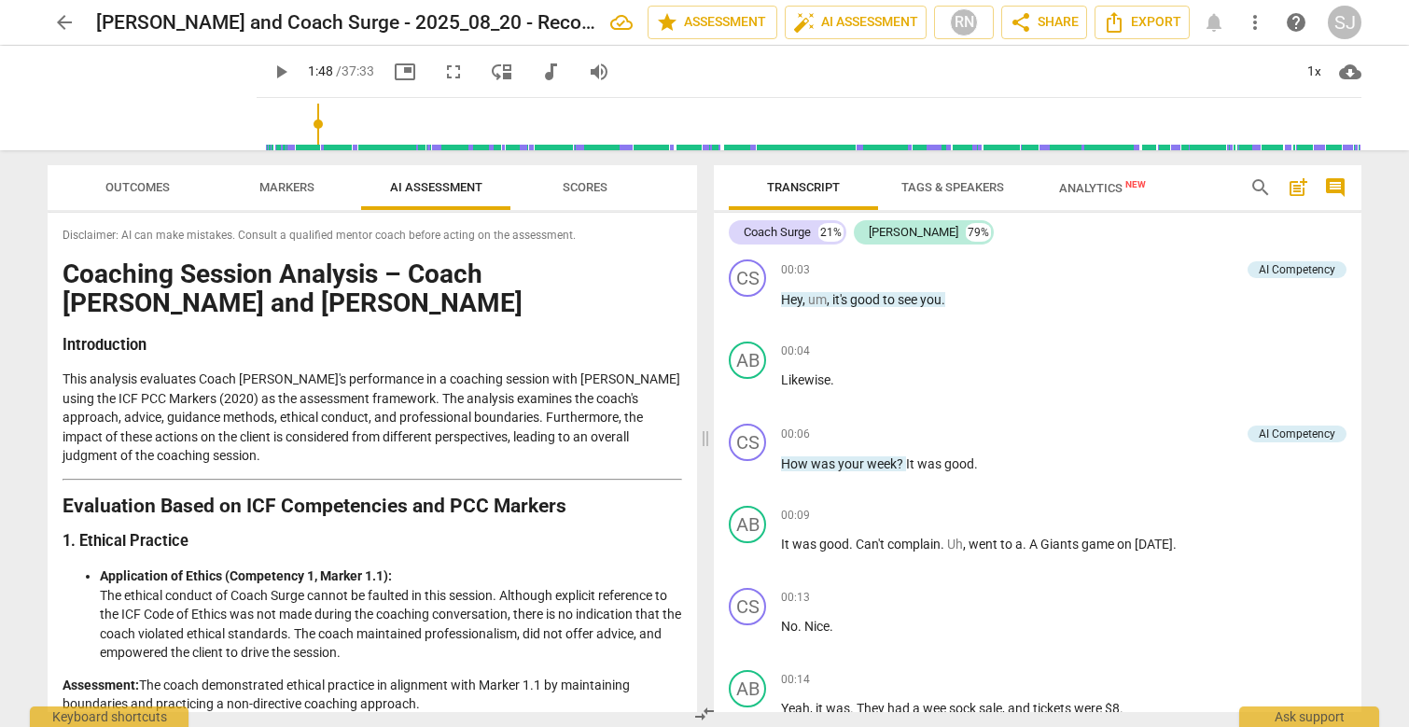
click at [920, 193] on span "Tags & Speakers" at bounding box center [953, 187] width 103 height 14
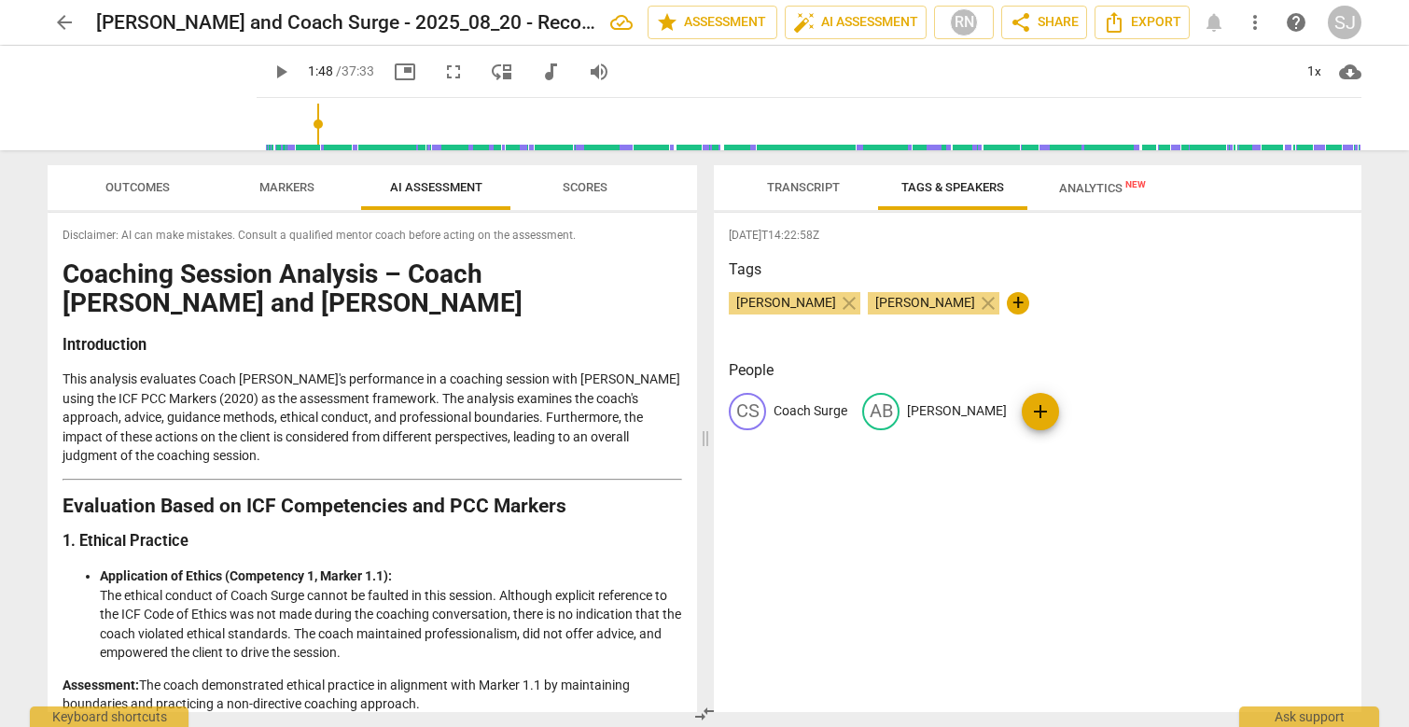
click at [1123, 199] on span "Analytics New" at bounding box center [1103, 188] width 132 height 28
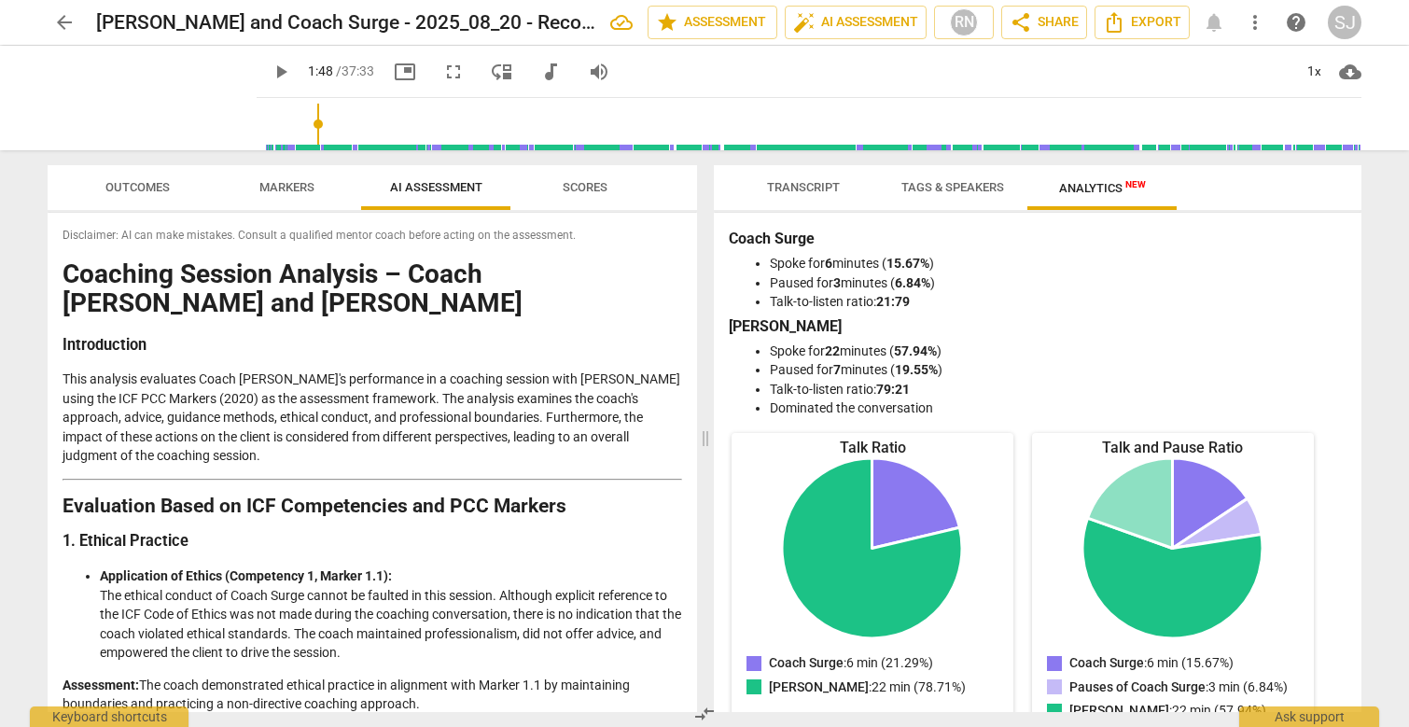
click at [798, 188] on span "Transcript" at bounding box center [803, 187] width 73 height 14
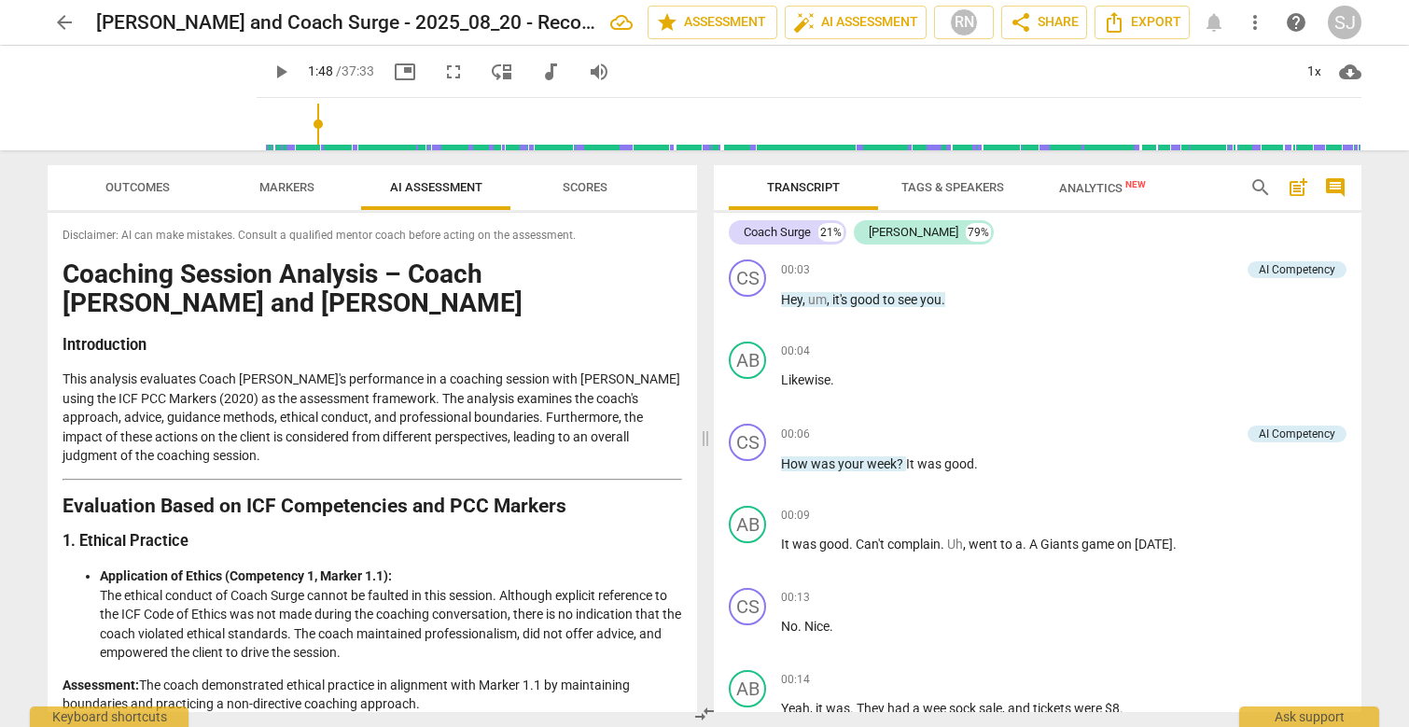
click at [578, 195] on span "Scores" at bounding box center [585, 187] width 90 height 25
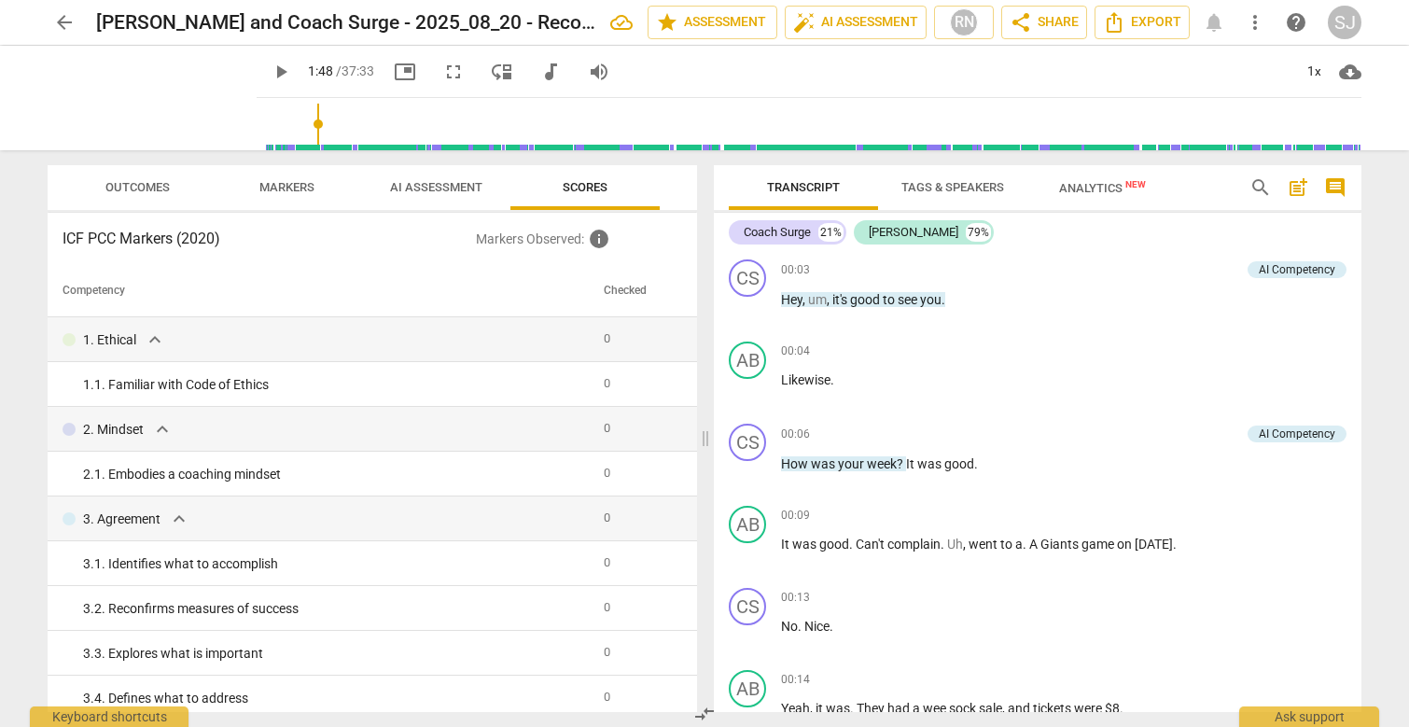
click at [445, 189] on span "AI Assessment" at bounding box center [436, 187] width 92 height 14
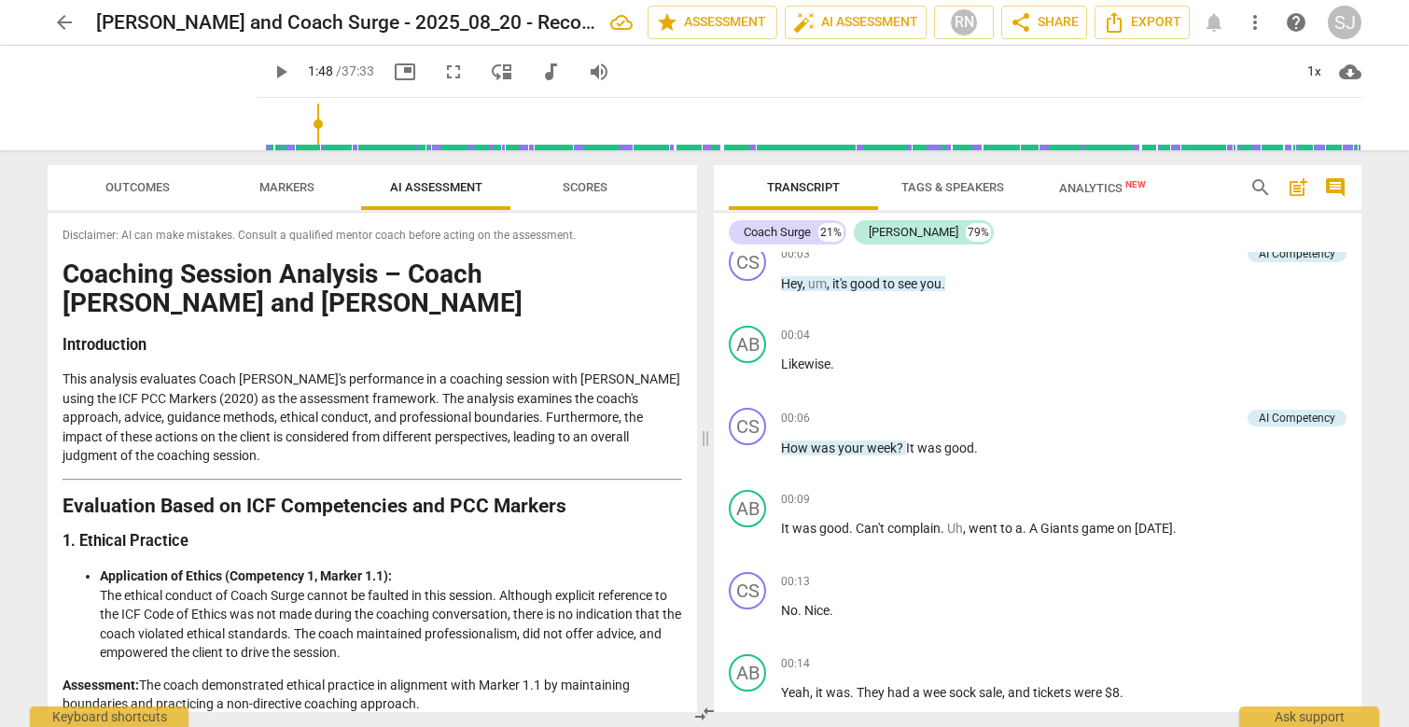
click at [586, 196] on span "Scores" at bounding box center [585, 187] width 90 height 25
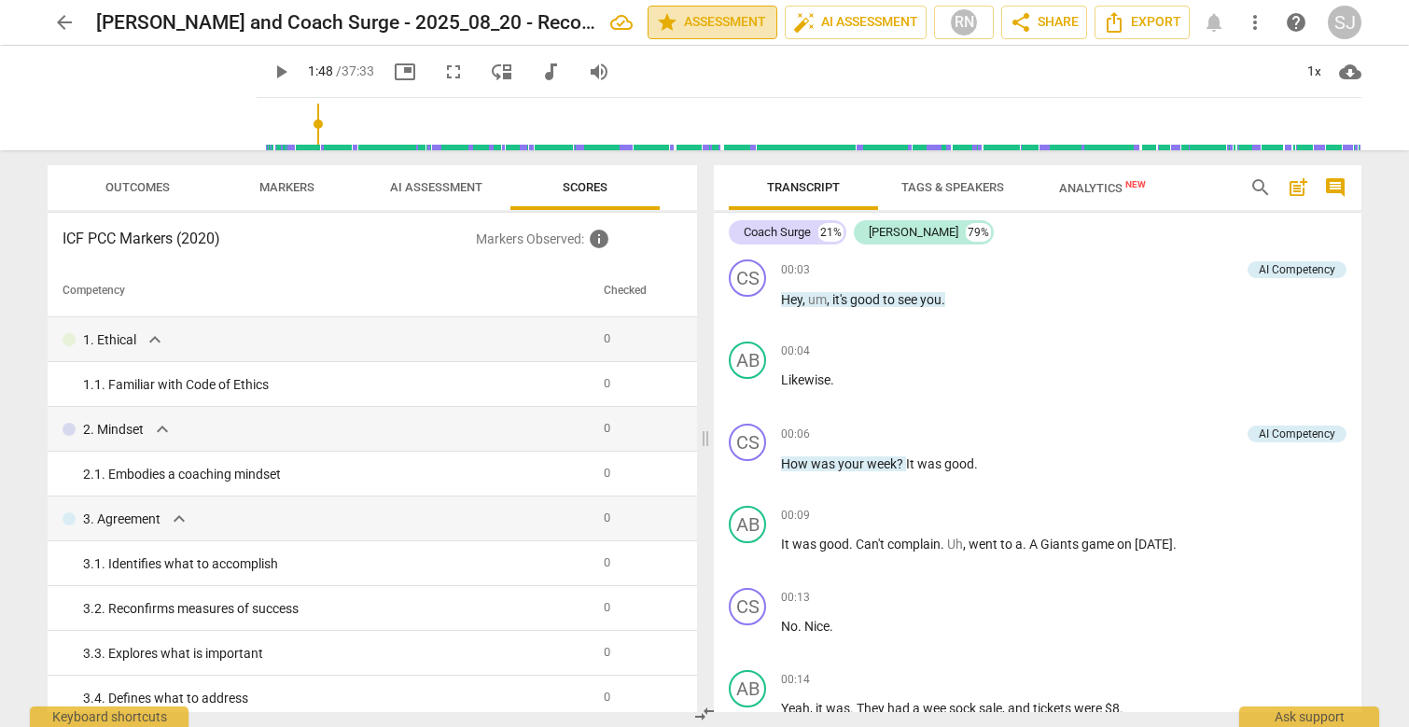
click at [698, 21] on span "star Assessment" at bounding box center [712, 22] width 113 height 22
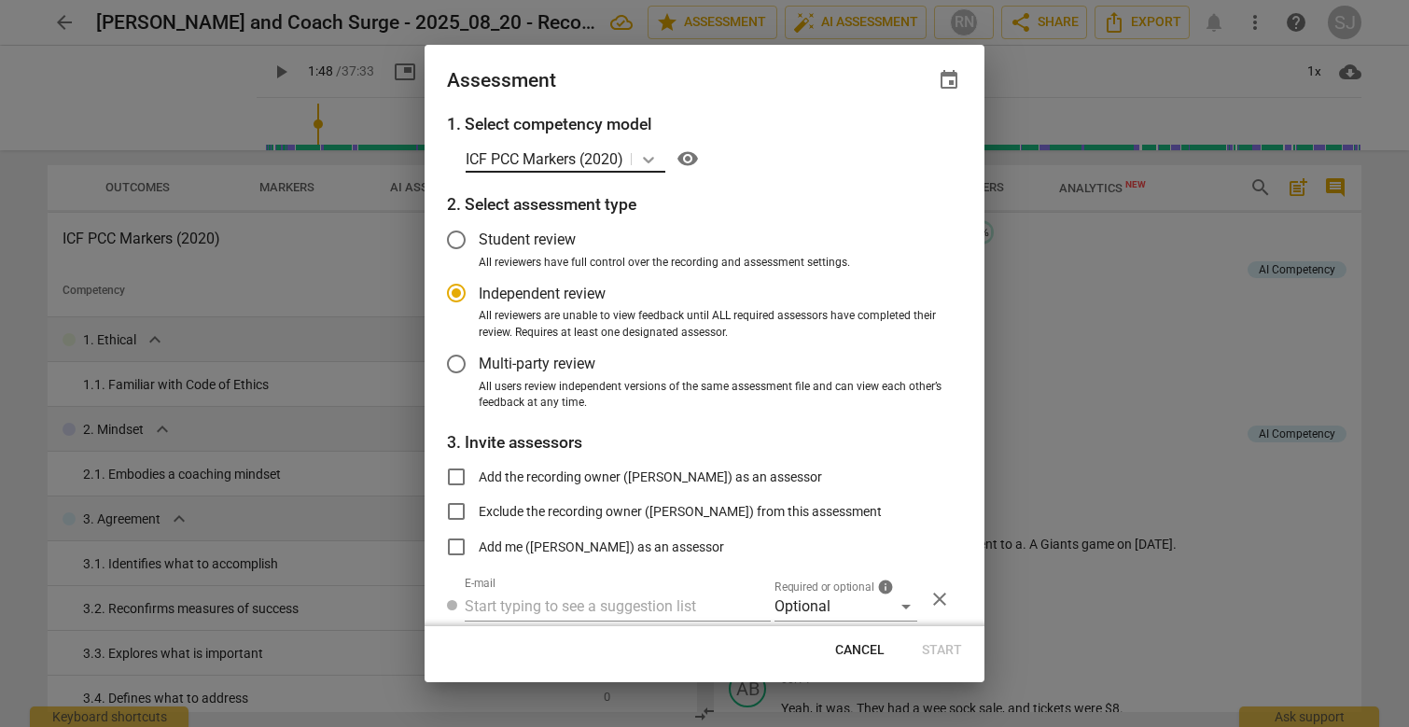
click at [653, 157] on icon at bounding box center [648, 159] width 19 height 19
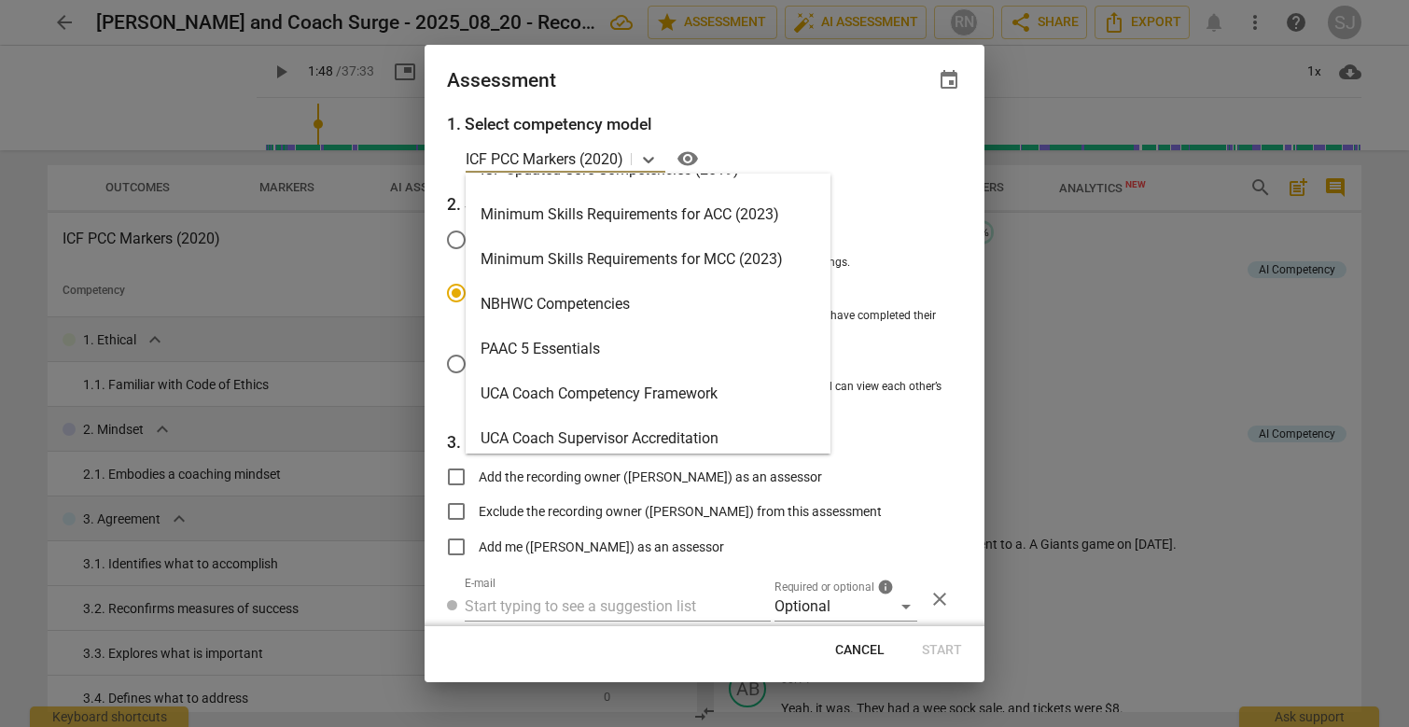
scroll to position [372, 0]
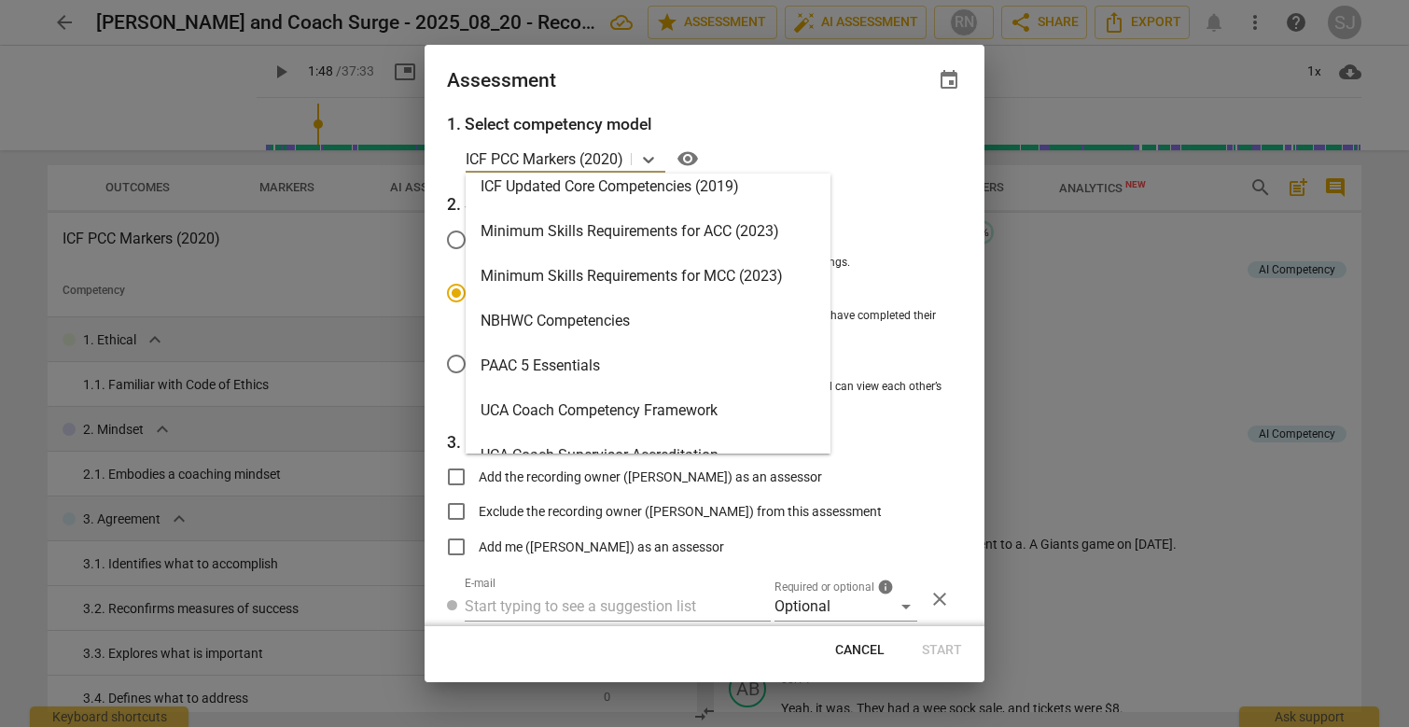
click at [667, 222] on div "Minimum Skills Requirements for ACC (2023)" at bounding box center [648, 231] width 365 height 45
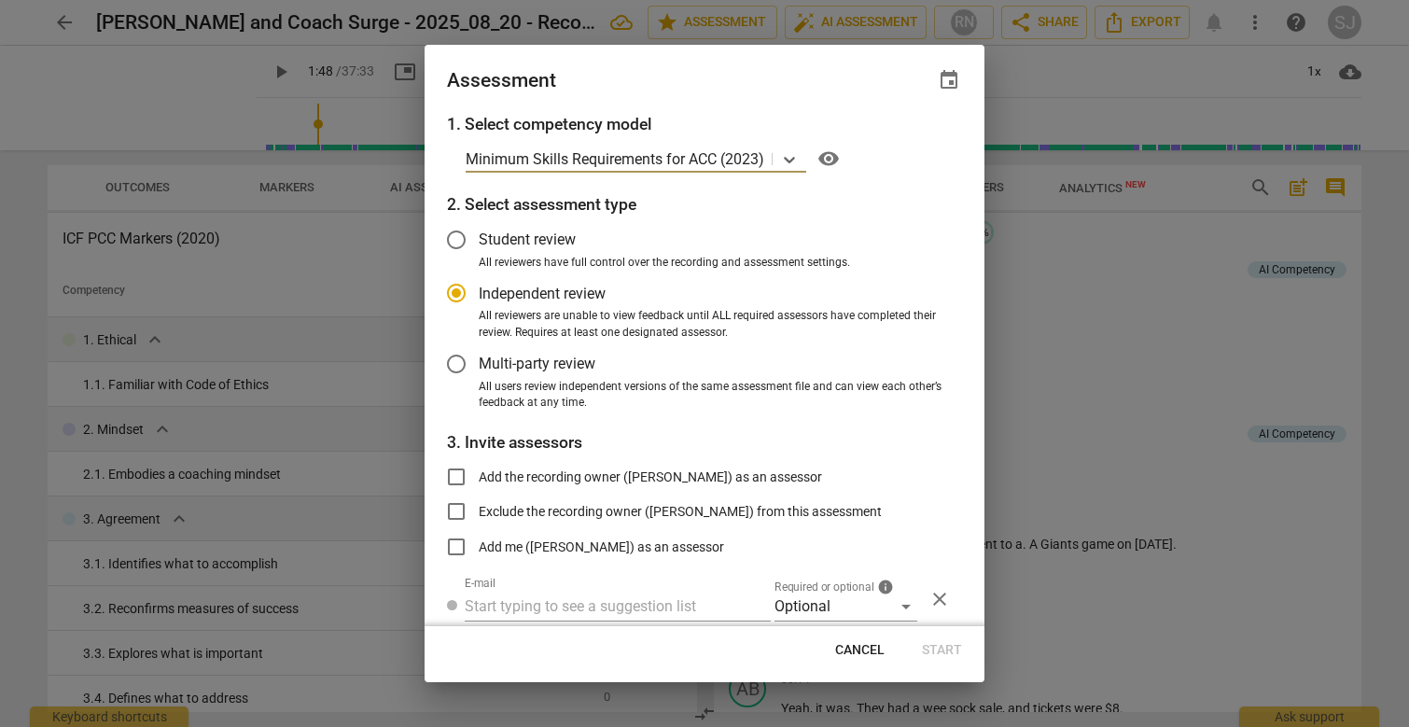
click at [749, 161] on p "Minimum Skills Requirements for ACC (2023)" at bounding box center [615, 158] width 299 height 21
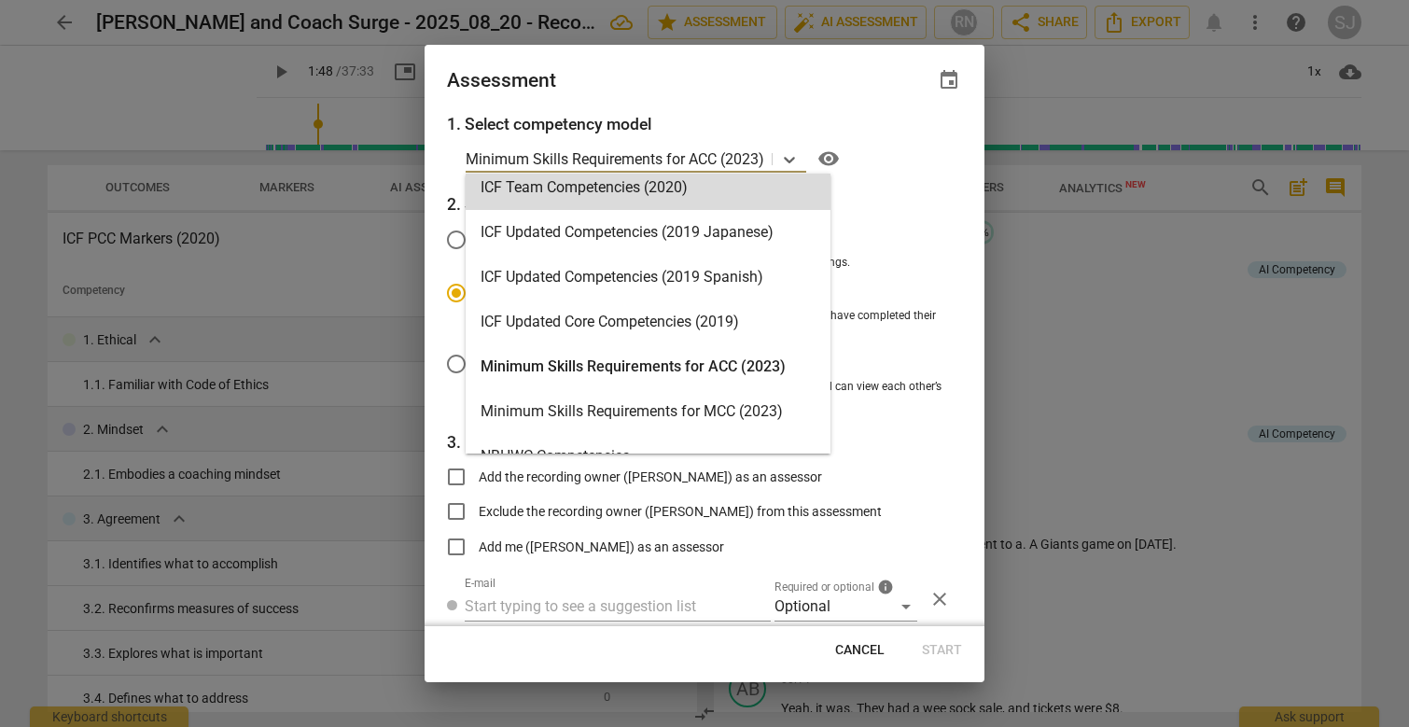
scroll to position [238, 0]
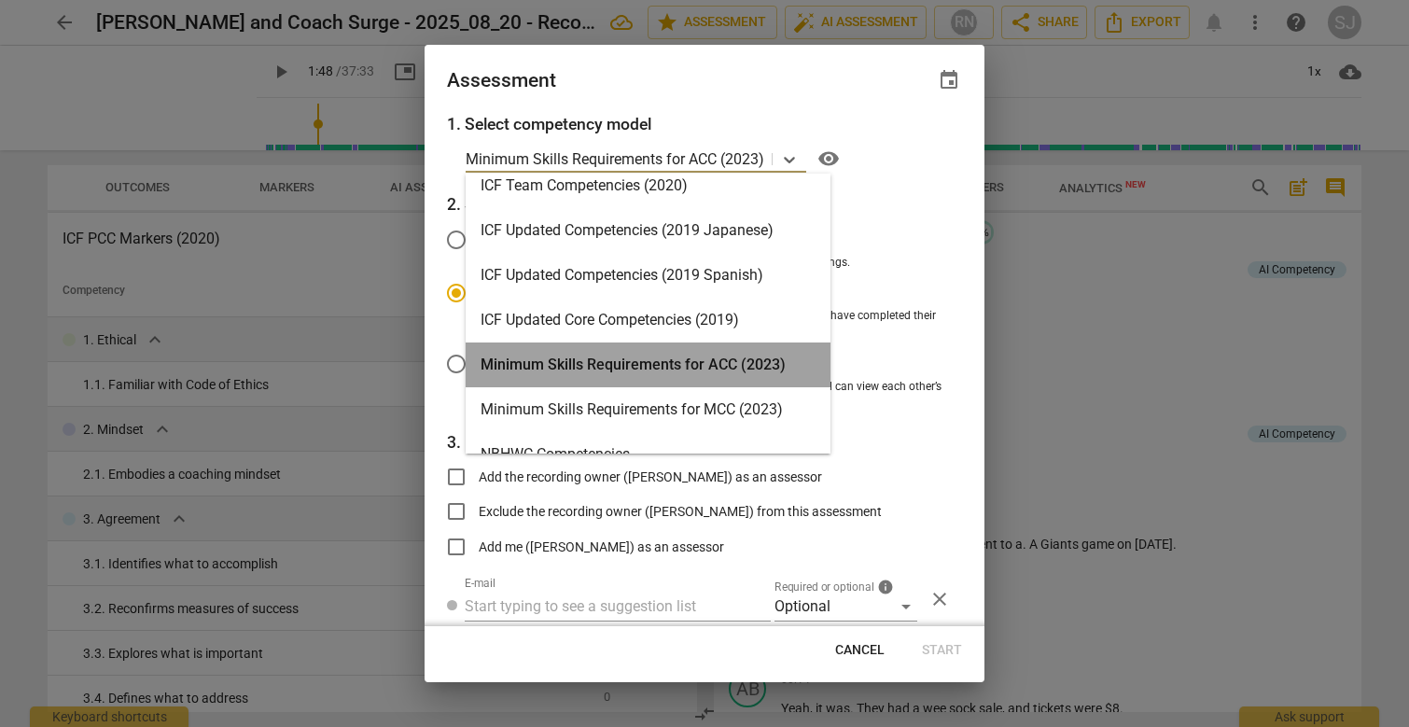
click at [638, 366] on div "Minimum Skills Requirements for ACC (2023)" at bounding box center [648, 365] width 365 height 45
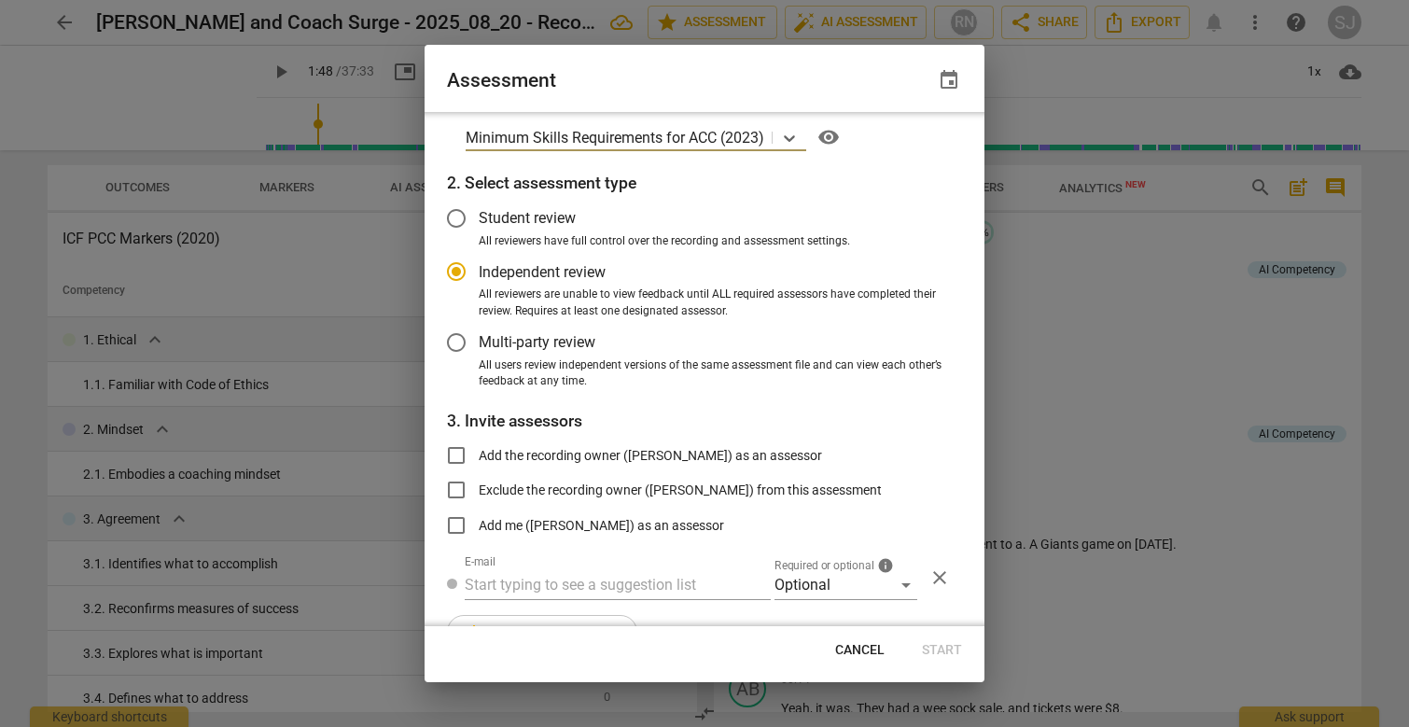
scroll to position [63, 0]
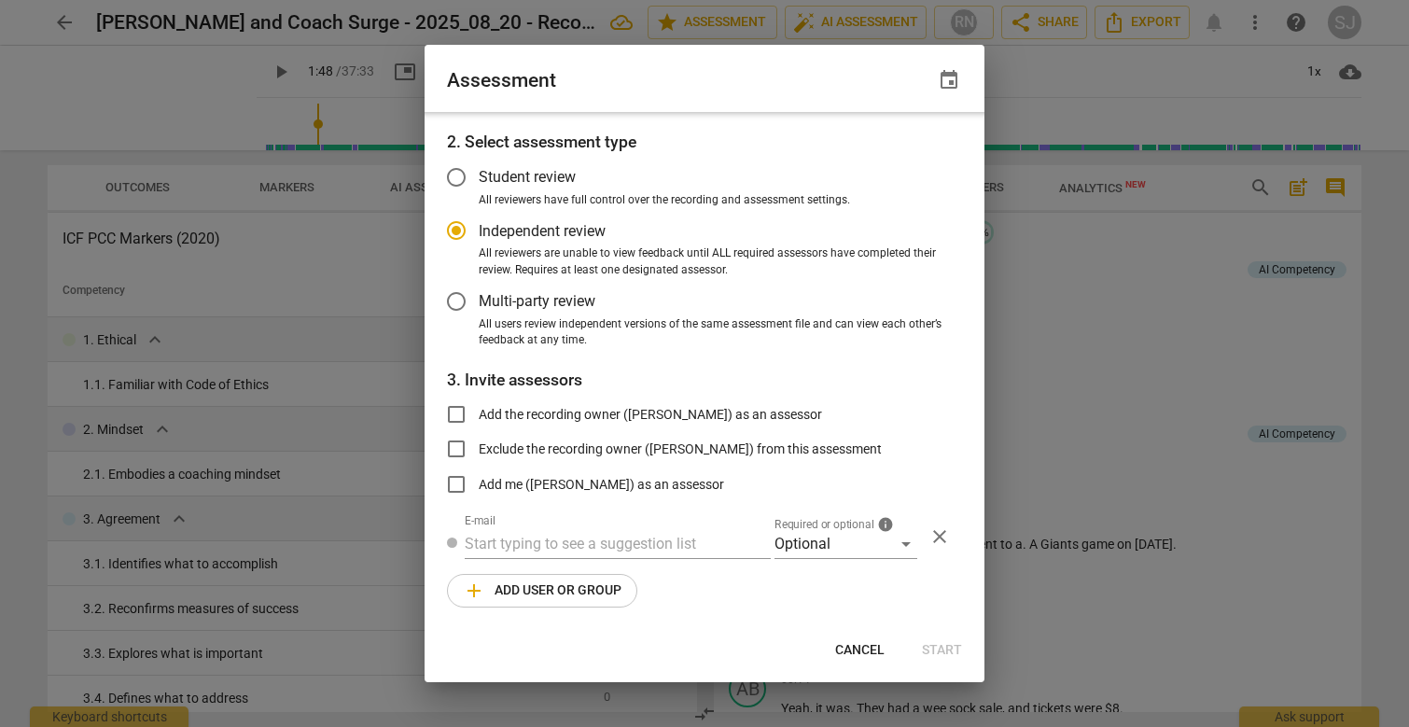
radio input "false"
click at [594, 414] on span "Add the recording owner ([PERSON_NAME]) as an assessor" at bounding box center [651, 415] width 344 height 20
click at [479, 414] on input "Add the recording owner ([PERSON_NAME]) as an assessor" at bounding box center [456, 414] width 45 height 45
checkbox input "true"
click at [950, 514] on span "Start" at bounding box center [942, 650] width 40 height 19
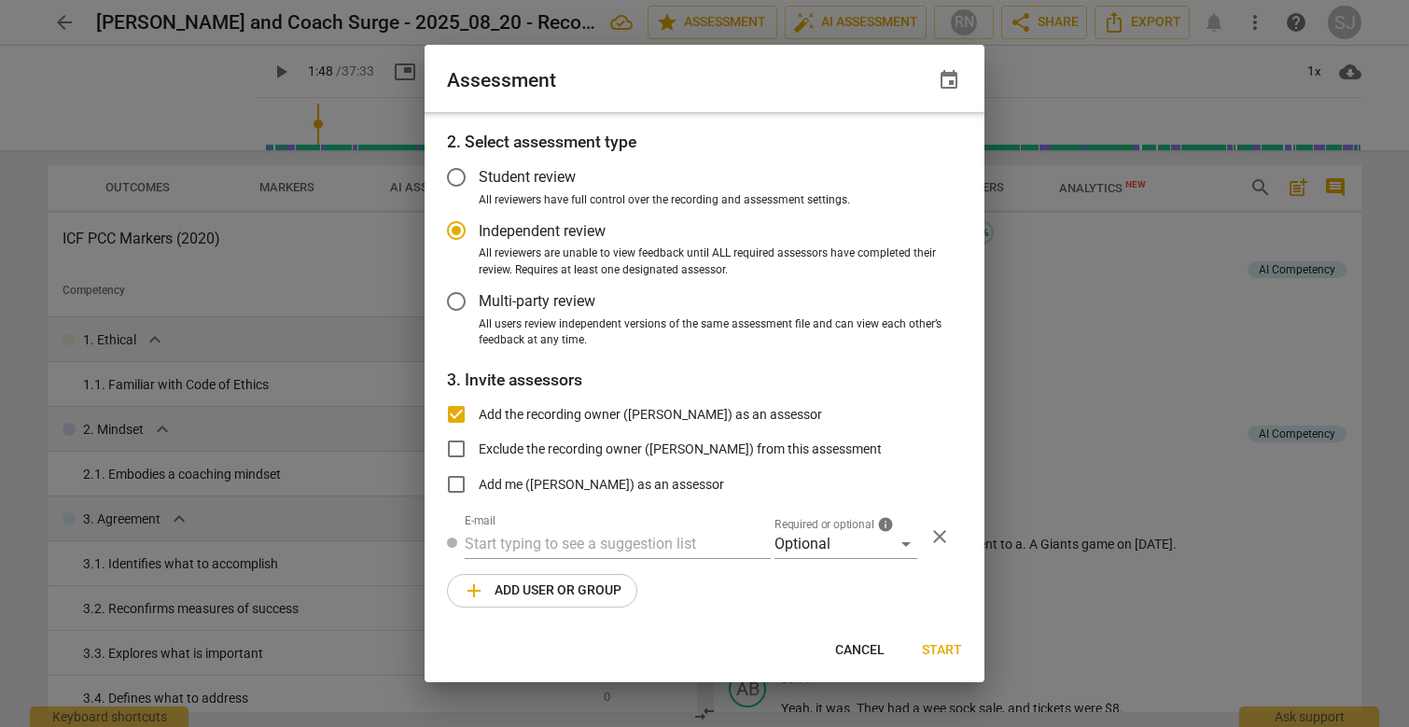
radio input "false"
type input "[PERSON_NAME] <[EMAIL_ADDRESS][DOMAIN_NAME]>"
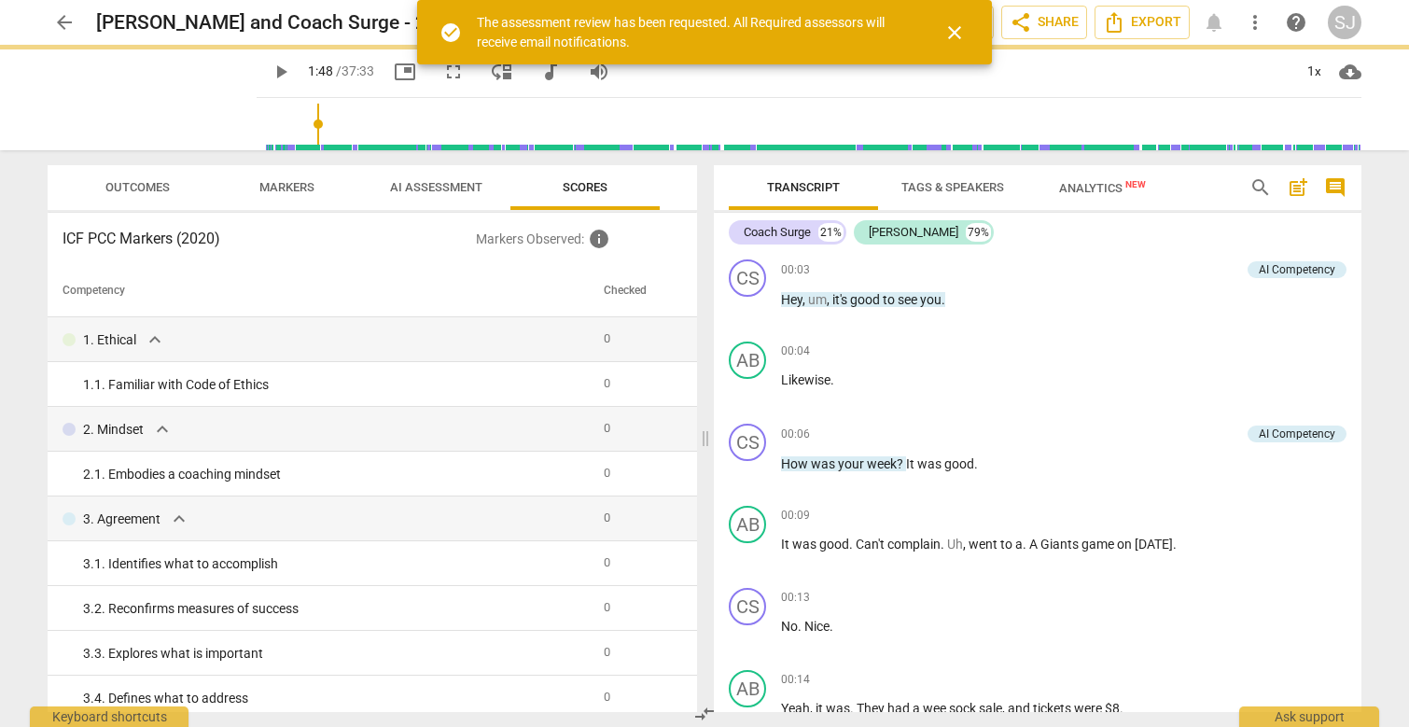
radio input "false"
type input "108"
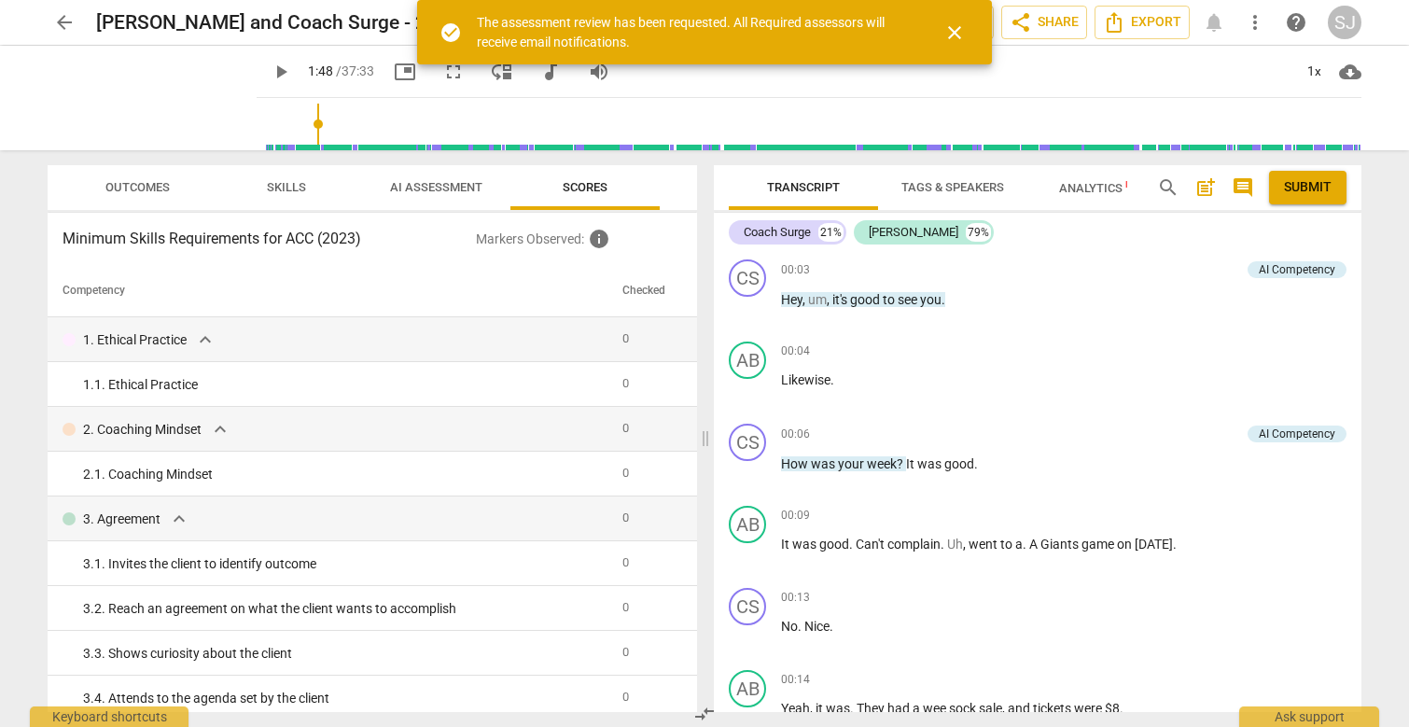
click at [1314, 193] on span "Submit" at bounding box center [1308, 187] width 48 height 19
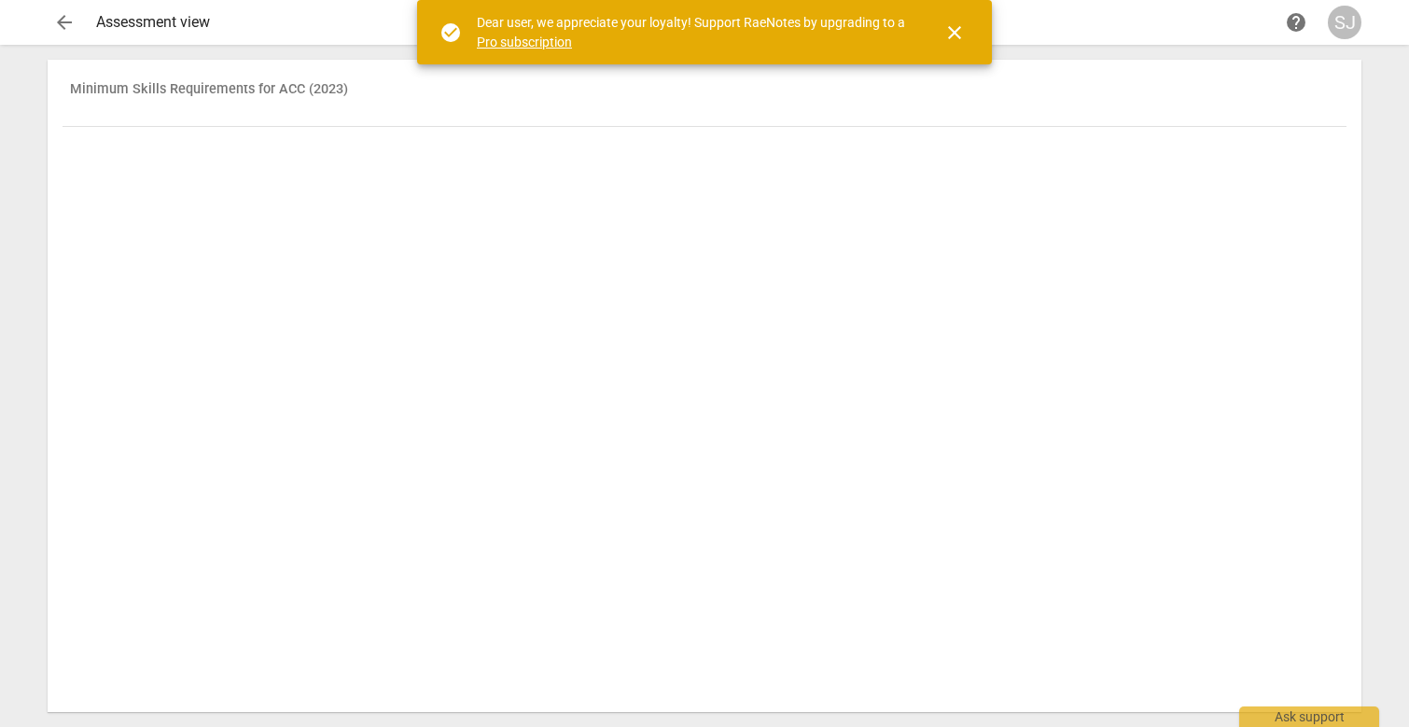
click at [959, 32] on span "close" at bounding box center [955, 32] width 22 height 22
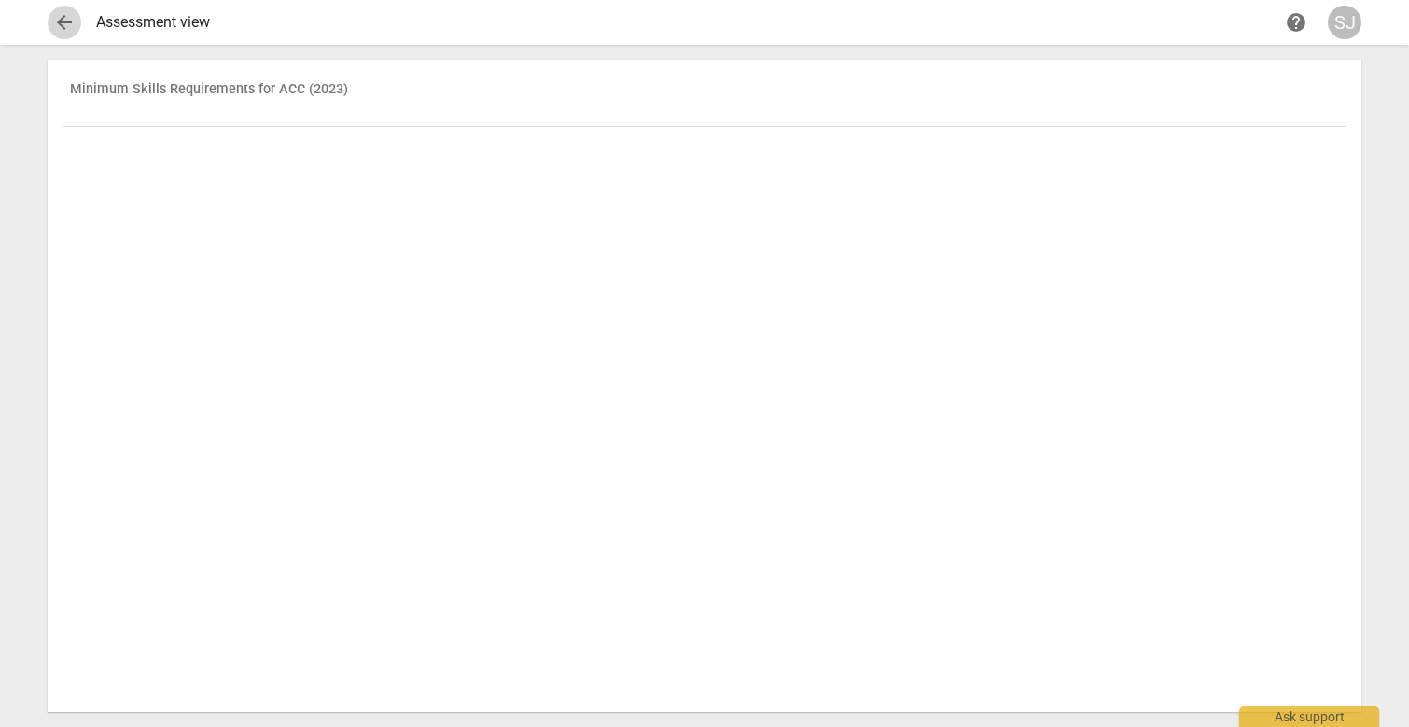
click at [61, 26] on span "arrow_back" at bounding box center [64, 22] width 22 height 22
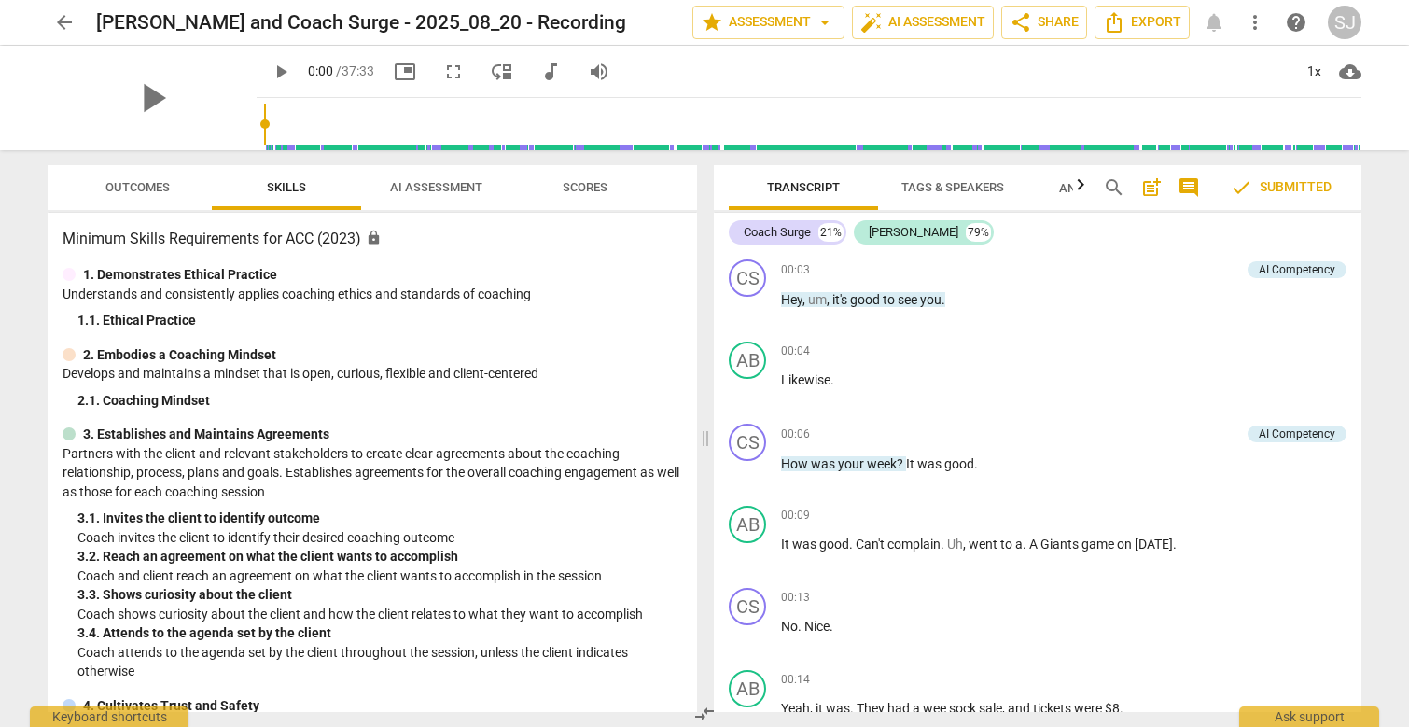
click at [422, 182] on span "AI Assessment" at bounding box center [436, 187] width 92 height 14
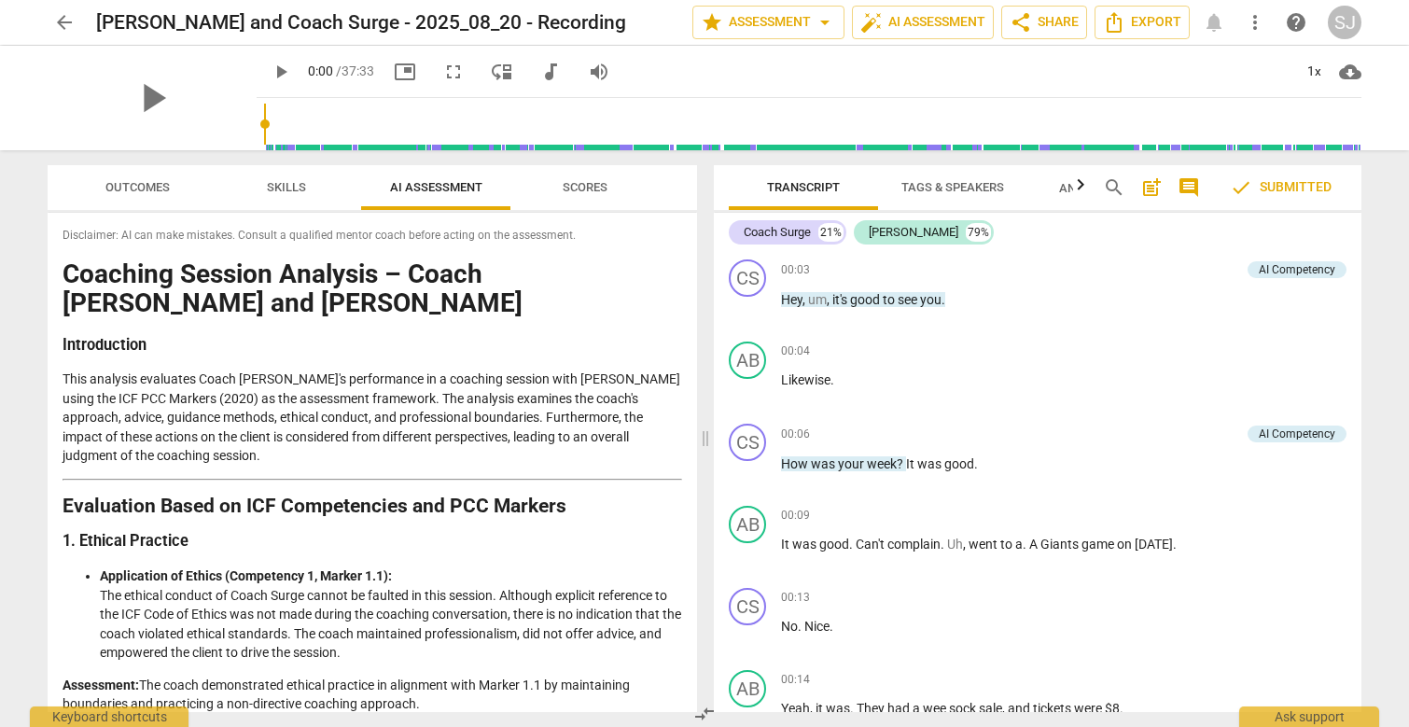
click at [61, 22] on span "arrow_back" at bounding box center [64, 22] width 22 height 22
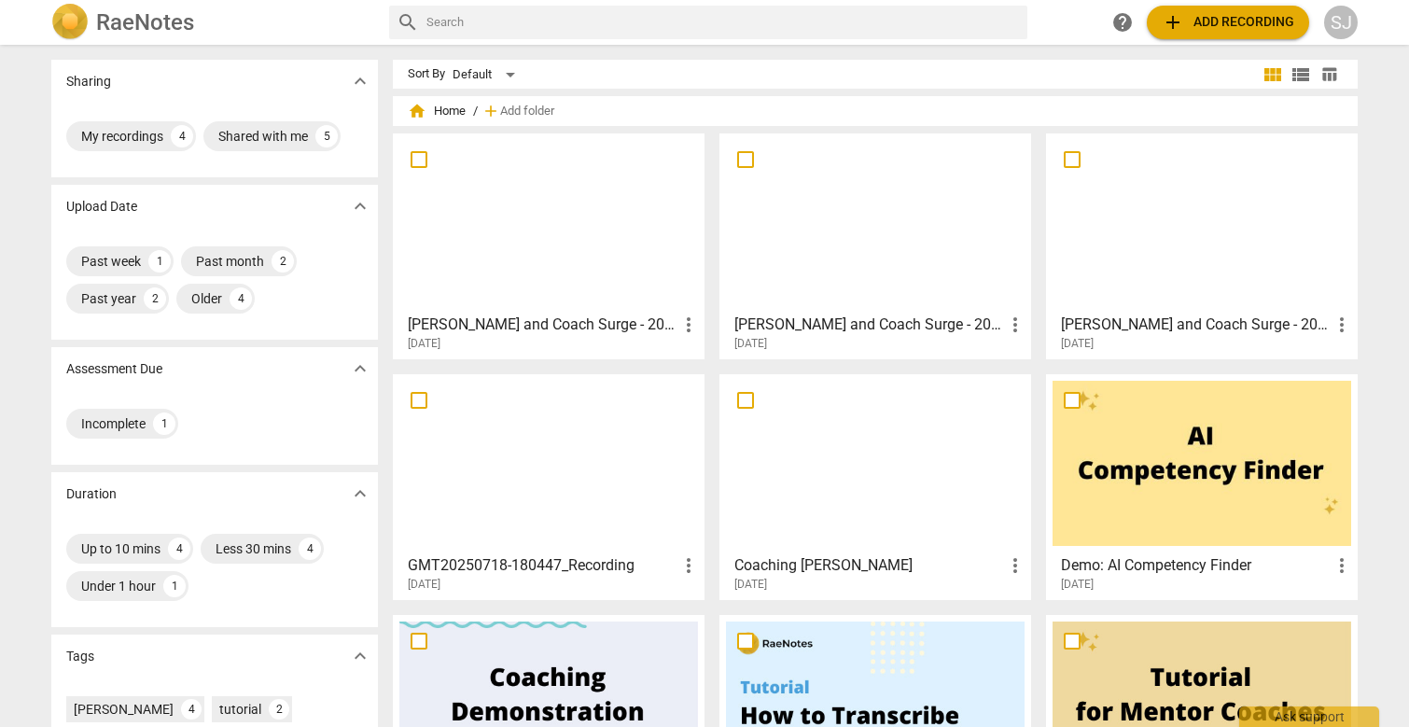
click at [1204, 15] on span "add Add recording" at bounding box center [1228, 22] width 133 height 22
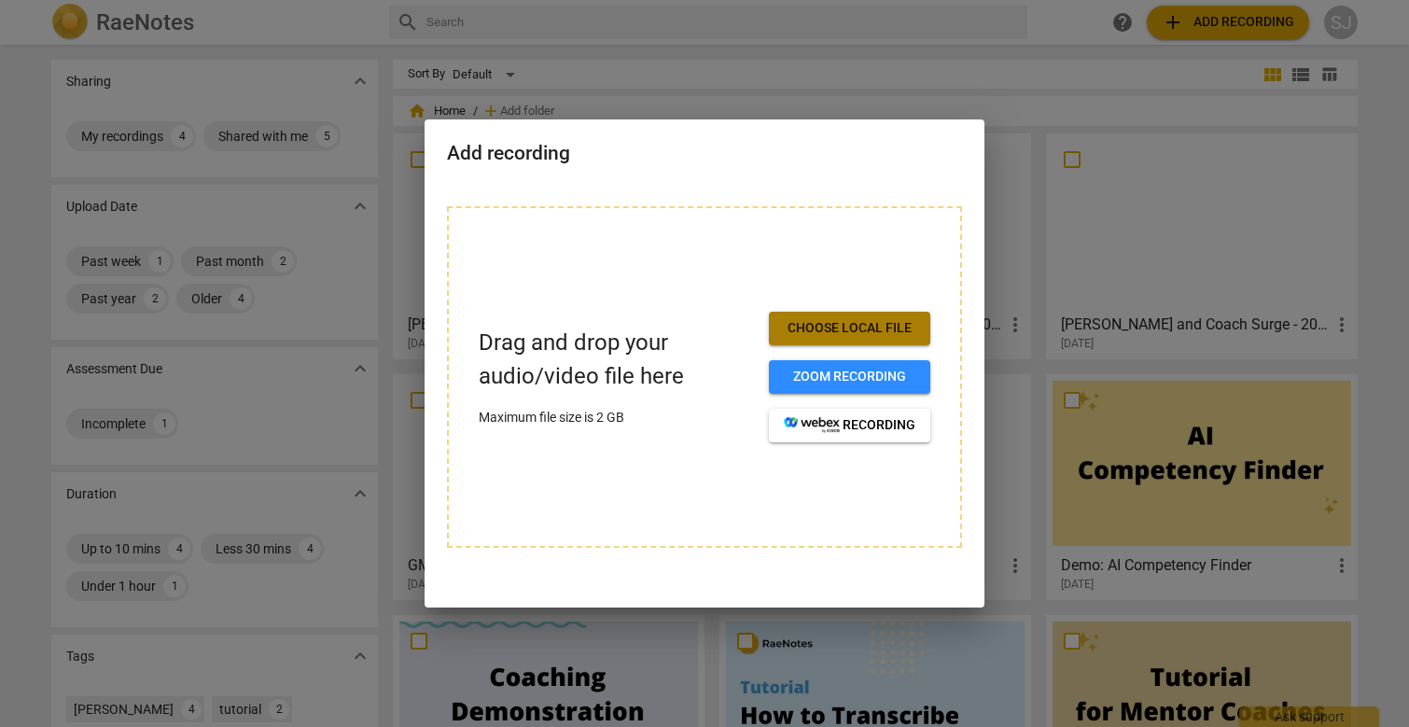
click at [890, 321] on span "Choose local file" at bounding box center [850, 328] width 132 height 19
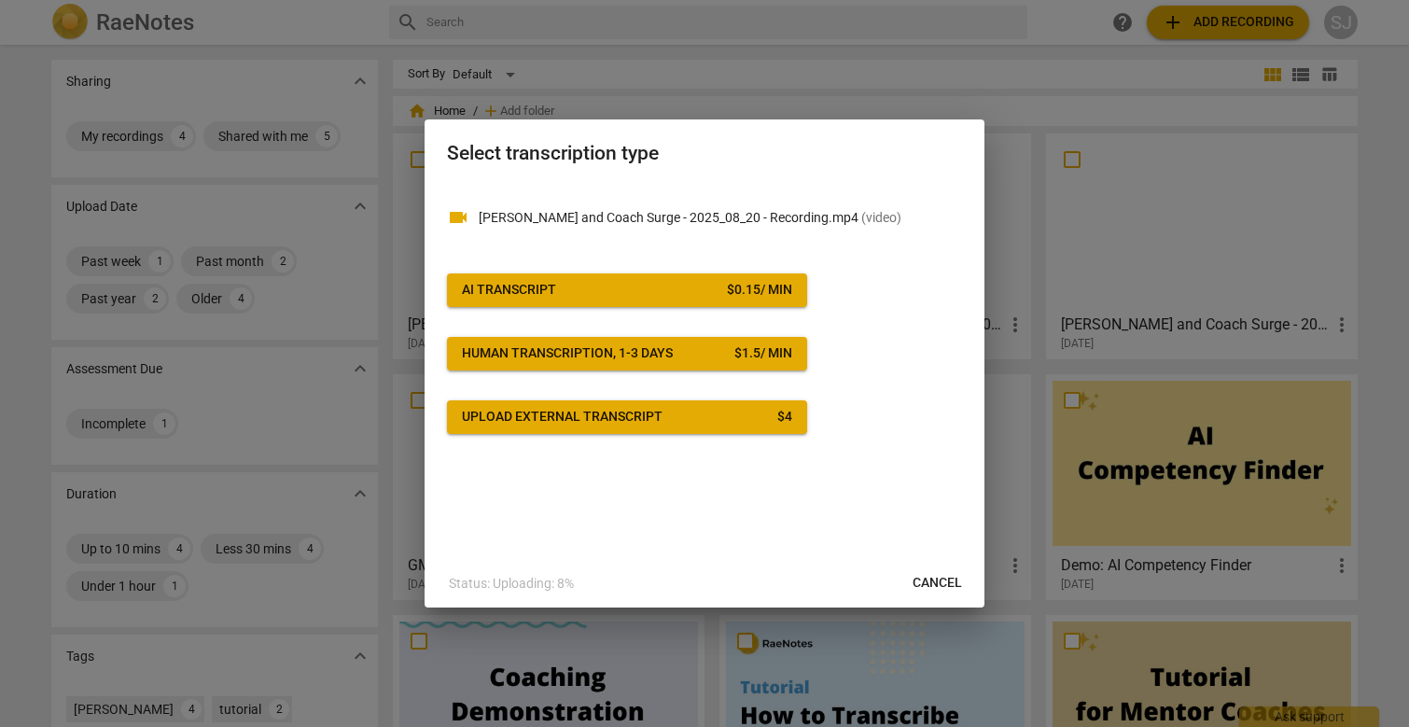
click at [948, 414] on div "videocam Abdiel Cristy and Coach Surge - 2025_08_20 - Recording.mp4 ( video ) A…" at bounding box center [704, 309] width 515 height 250
click at [947, 583] on span "Cancel" at bounding box center [937, 583] width 49 height 19
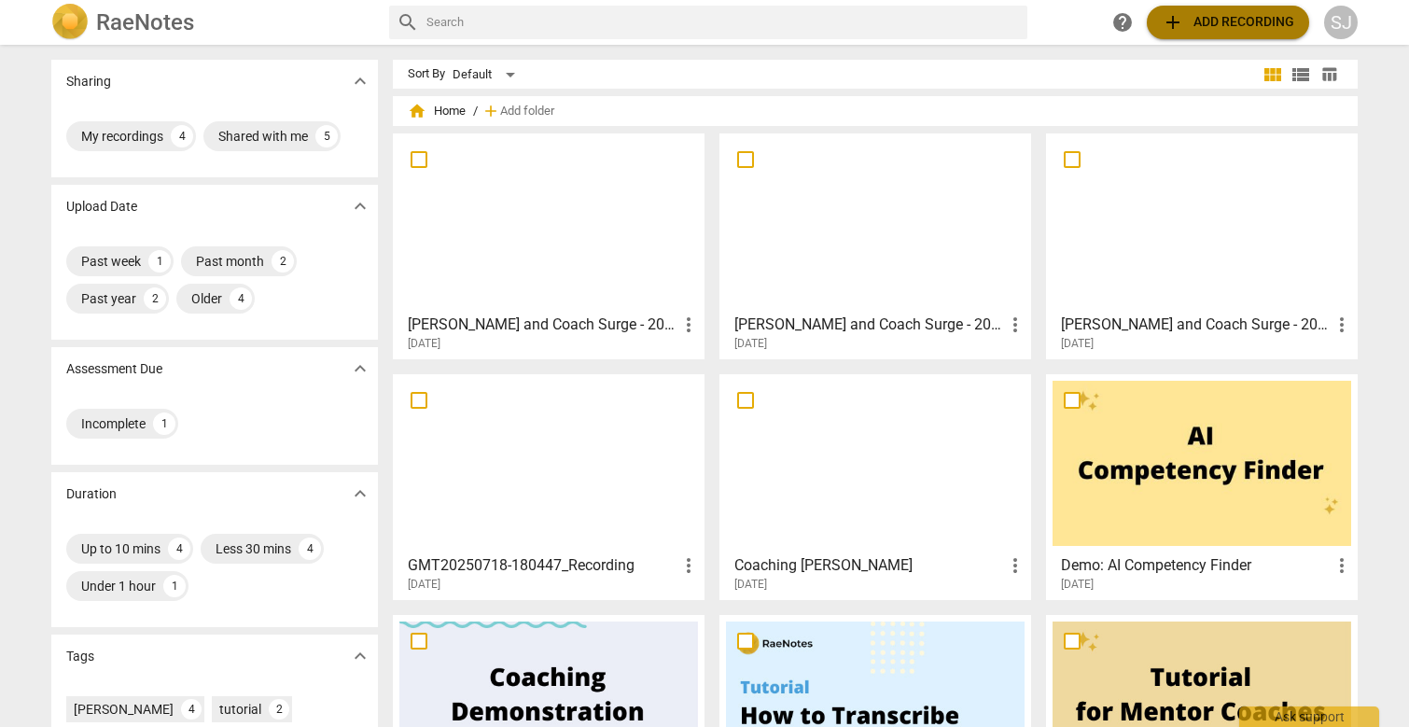
click at [1247, 27] on span "add Add recording" at bounding box center [1228, 22] width 133 height 22
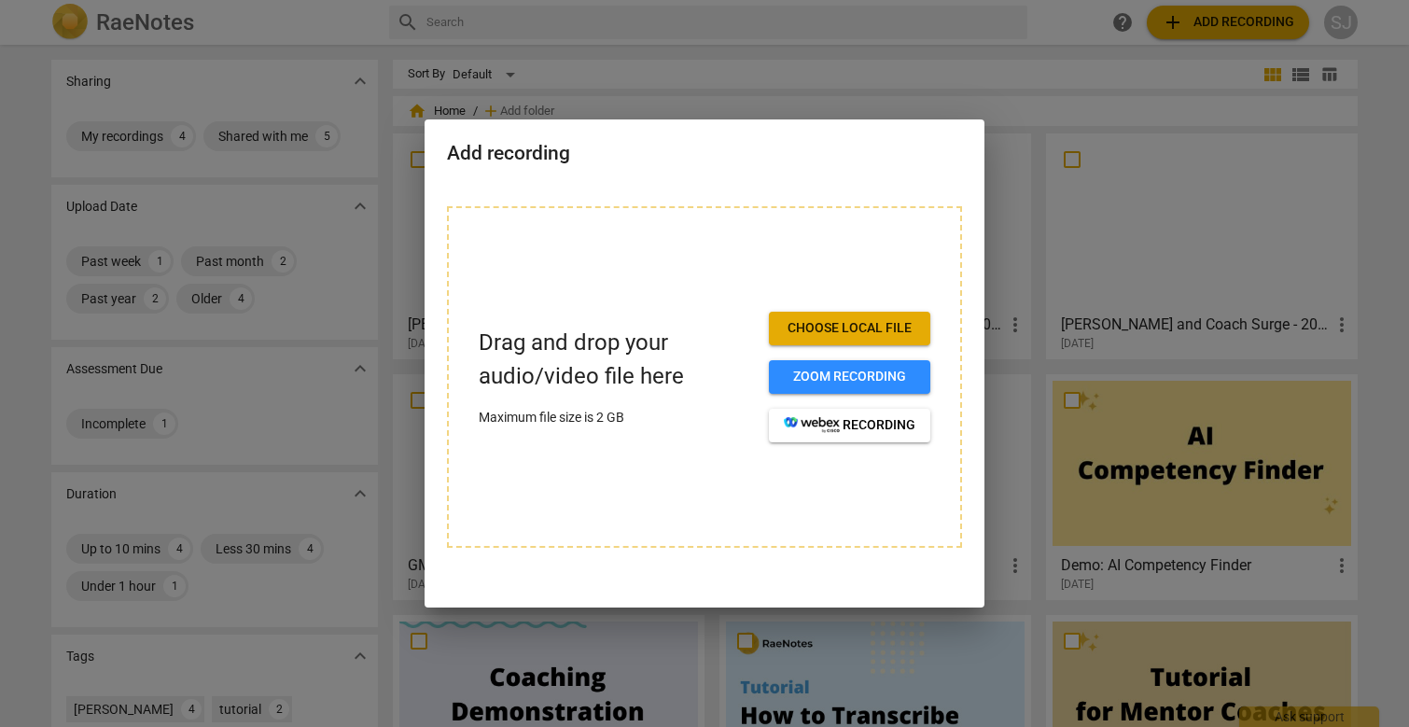
click at [838, 328] on span "Choose local file" at bounding box center [850, 328] width 132 height 19
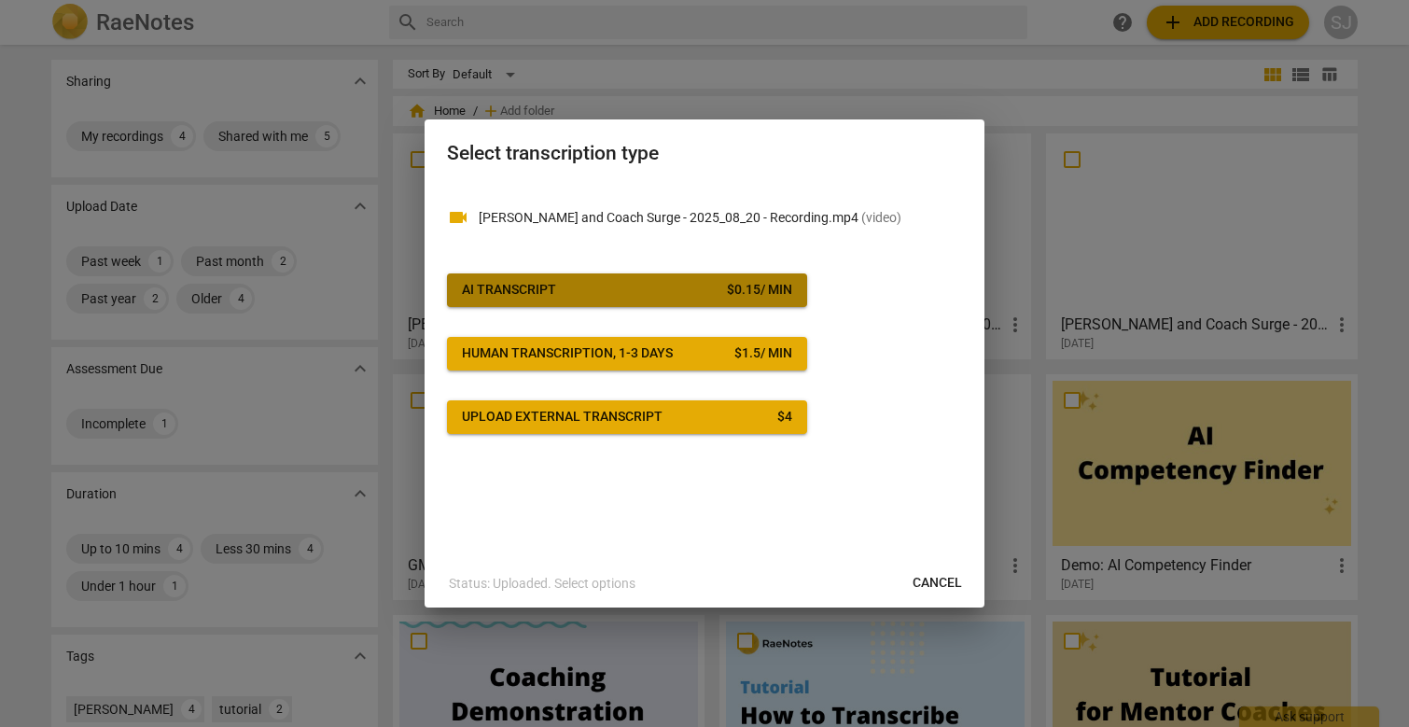
click at [587, 292] on span "AI Transcript $ 0.15 / min" at bounding box center [627, 290] width 330 height 19
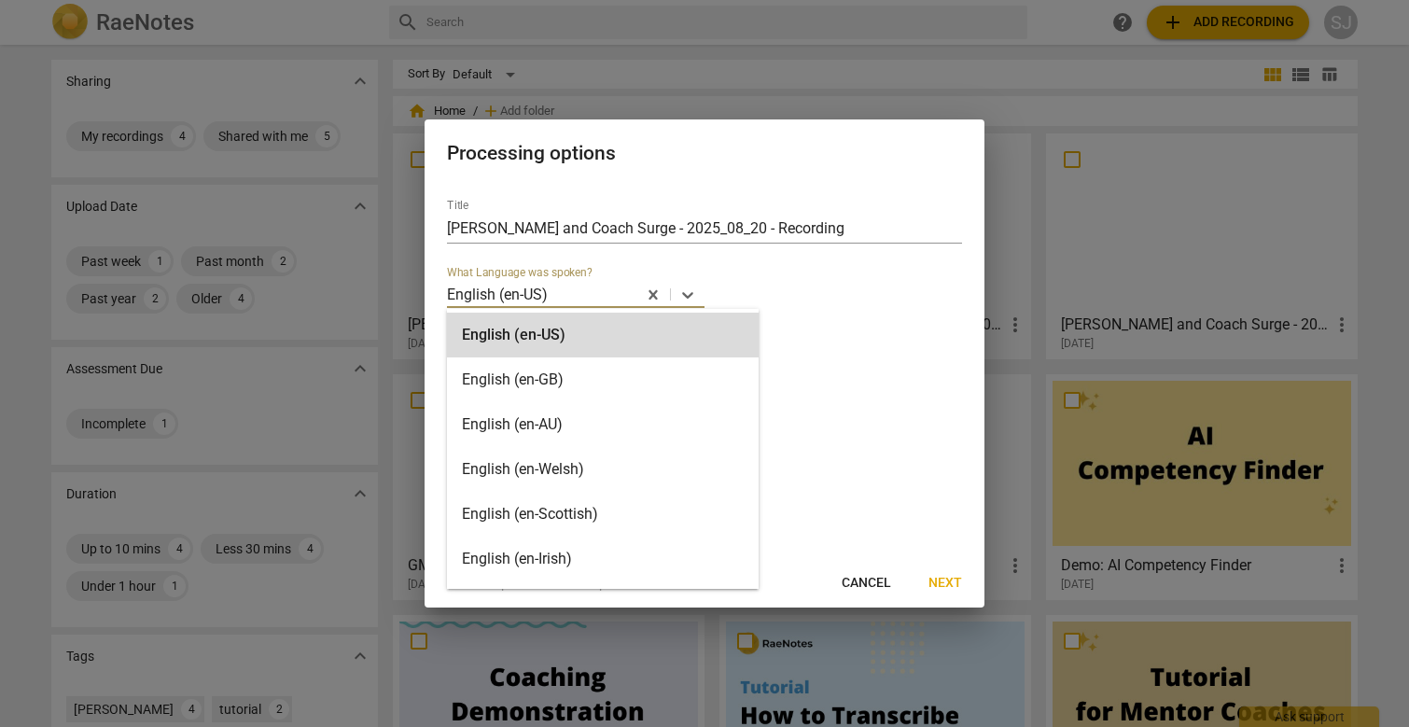
click at [558, 297] on div at bounding box center [592, 294] width 85 height 21
click at [819, 318] on div "Title Abdiel Cristy and Coach Surge - 2025_08_20 - Recording English (en-US) se…" at bounding box center [704, 276] width 515 height 184
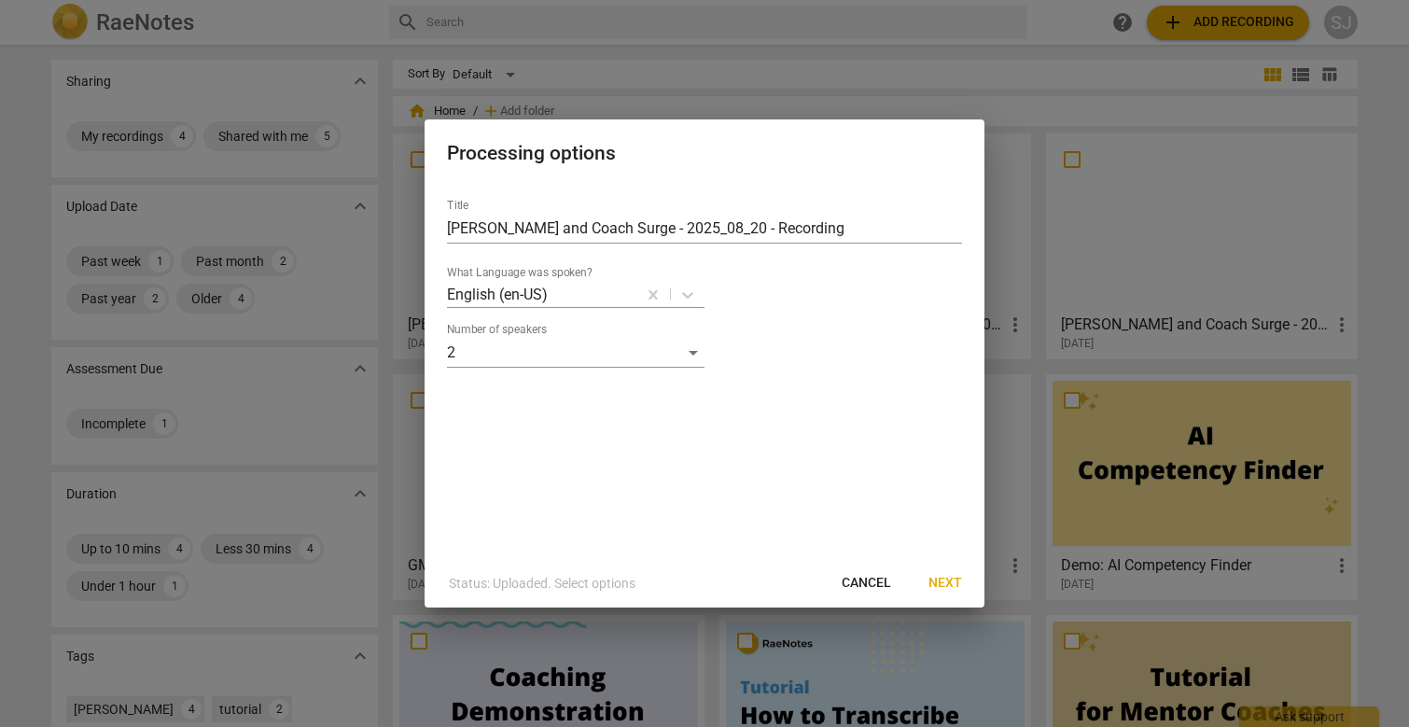
click at [939, 582] on span "Next" at bounding box center [946, 583] width 34 height 19
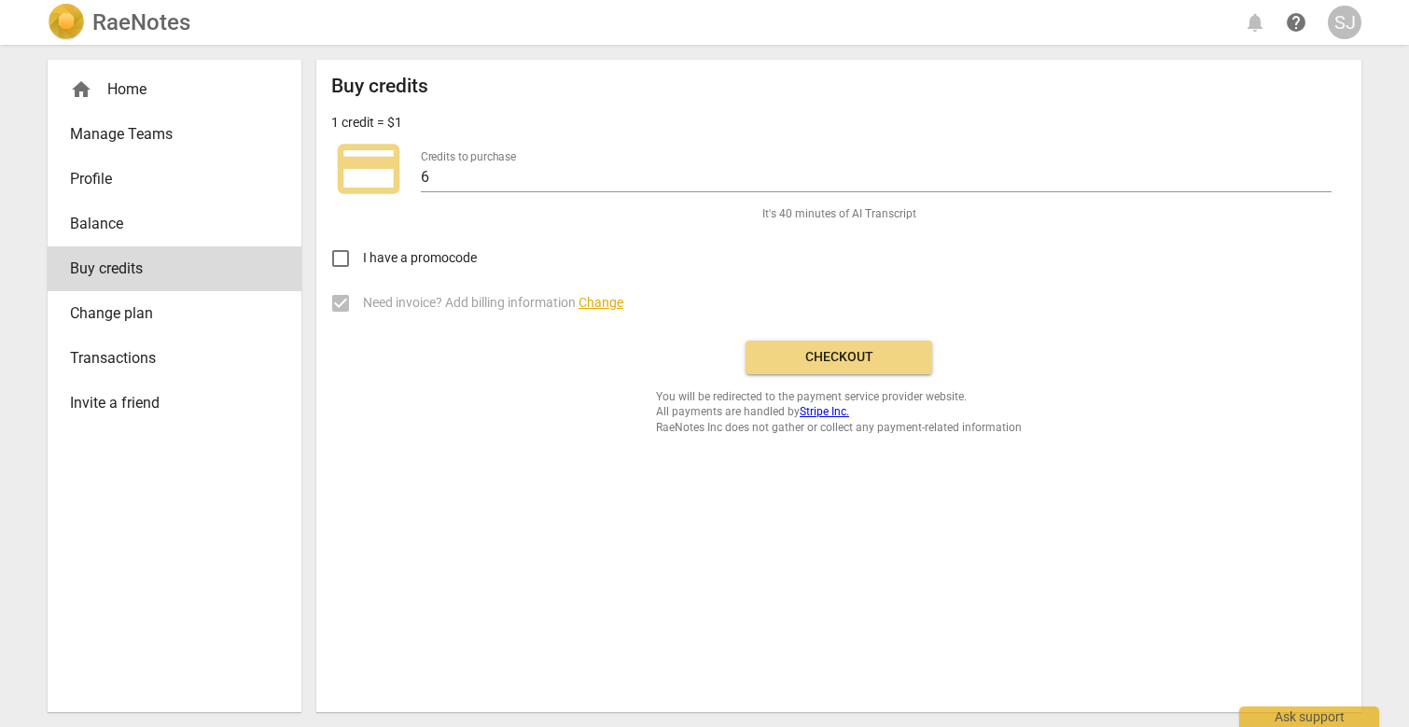
click at [360, 259] on input "I have a promocode" at bounding box center [340, 258] width 45 height 45
click at [342, 257] on input "I have a promocode" at bounding box center [340, 258] width 45 height 45
checkbox input "false"
click at [820, 358] on span "Checkout" at bounding box center [839, 357] width 157 height 19
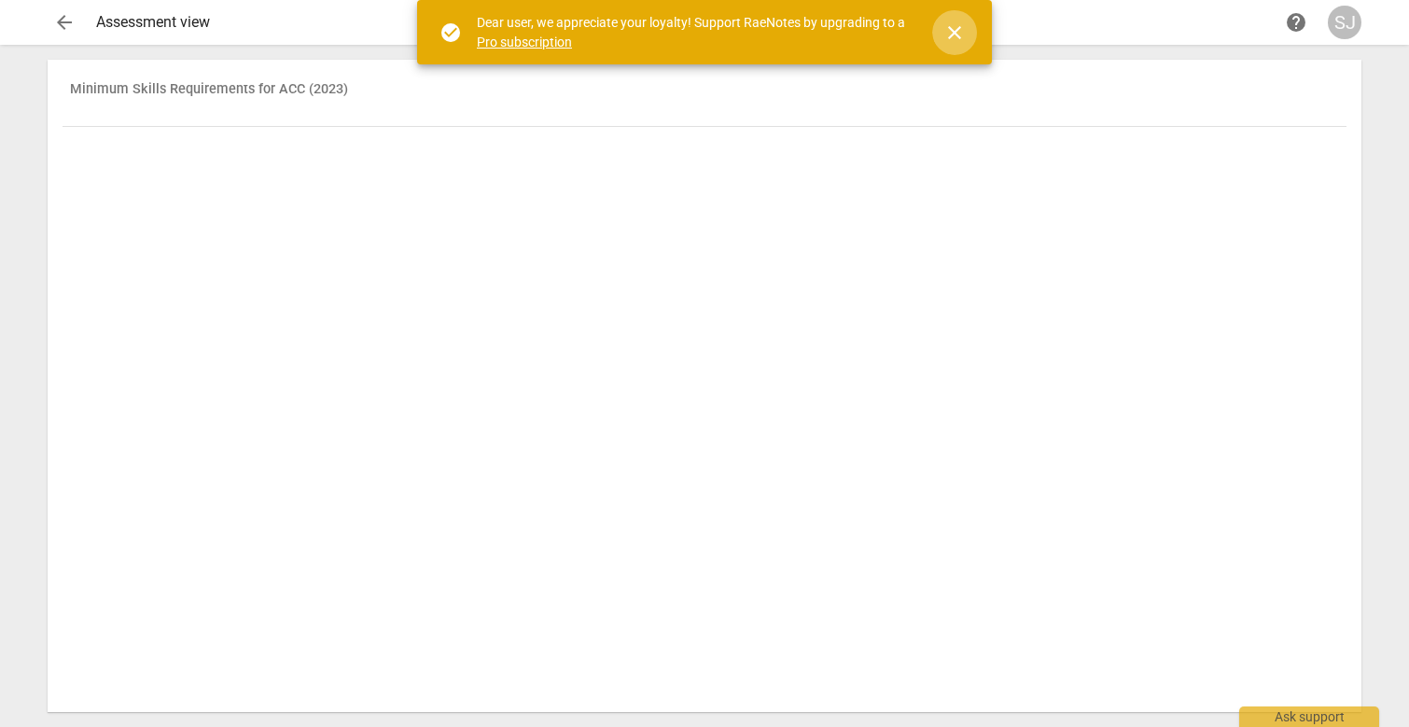
click at [966, 31] on span "close" at bounding box center [954, 32] width 45 height 22
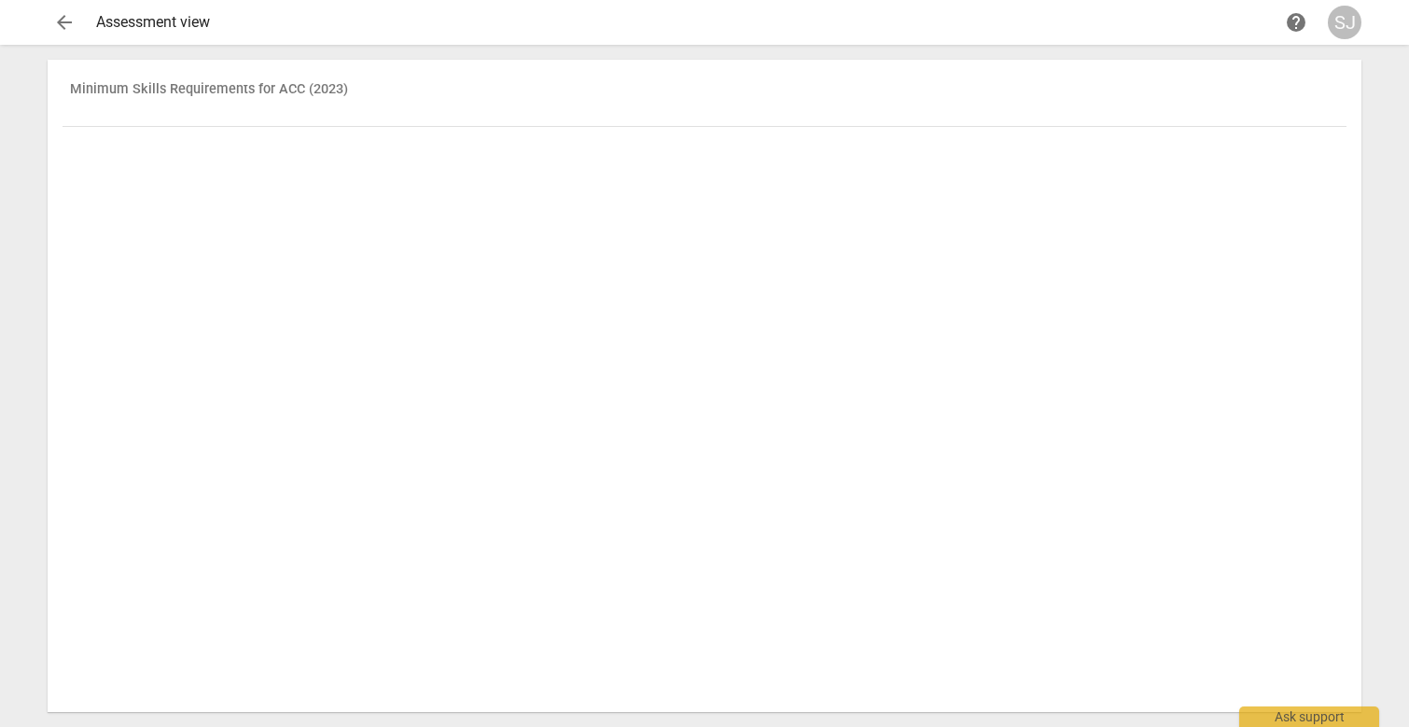
click at [207, 91] on th "Minimum Skills Requirements for ACC (2023)" at bounding box center [705, 101] width 1284 height 52
click at [207, 92] on th "Minimum Skills Requirements for ACC (2023)" at bounding box center [705, 101] width 1284 height 52
click at [63, 24] on span "arrow_back" at bounding box center [64, 22] width 22 height 22
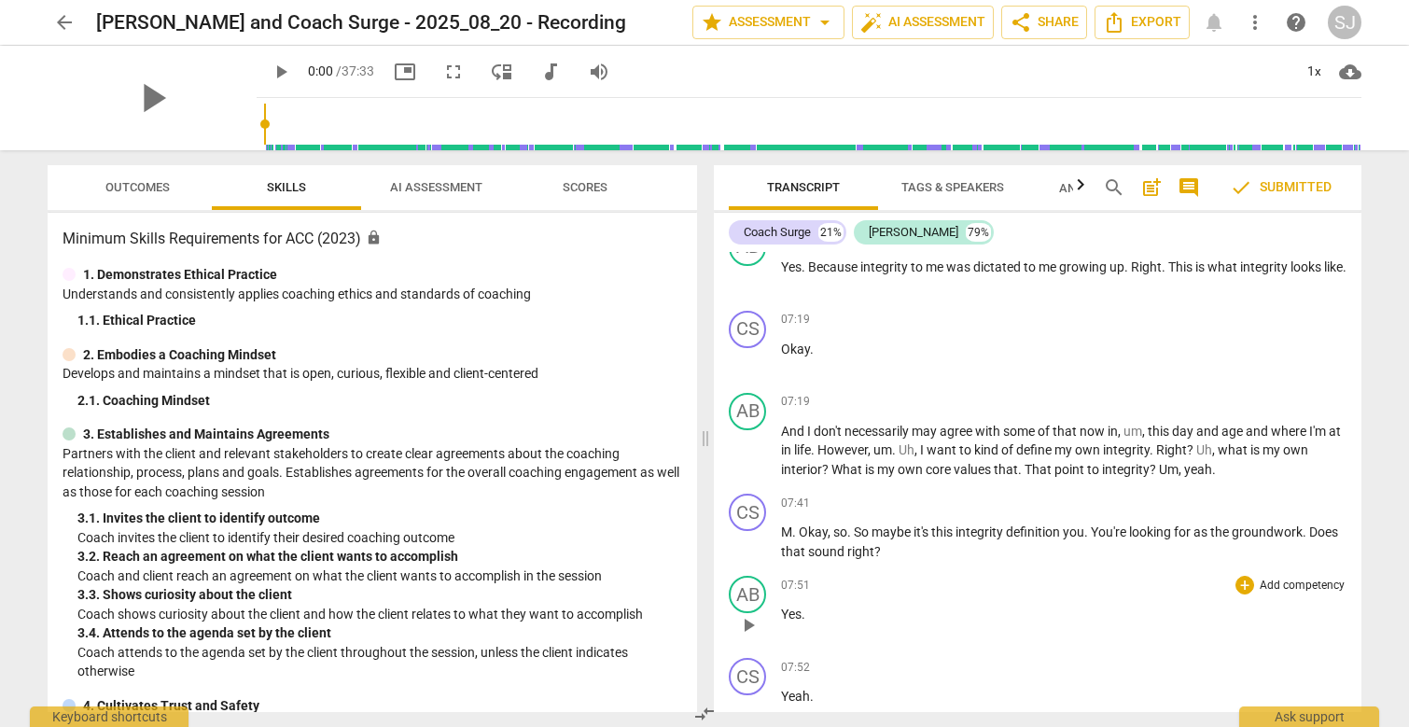
scroll to position [3386, 0]
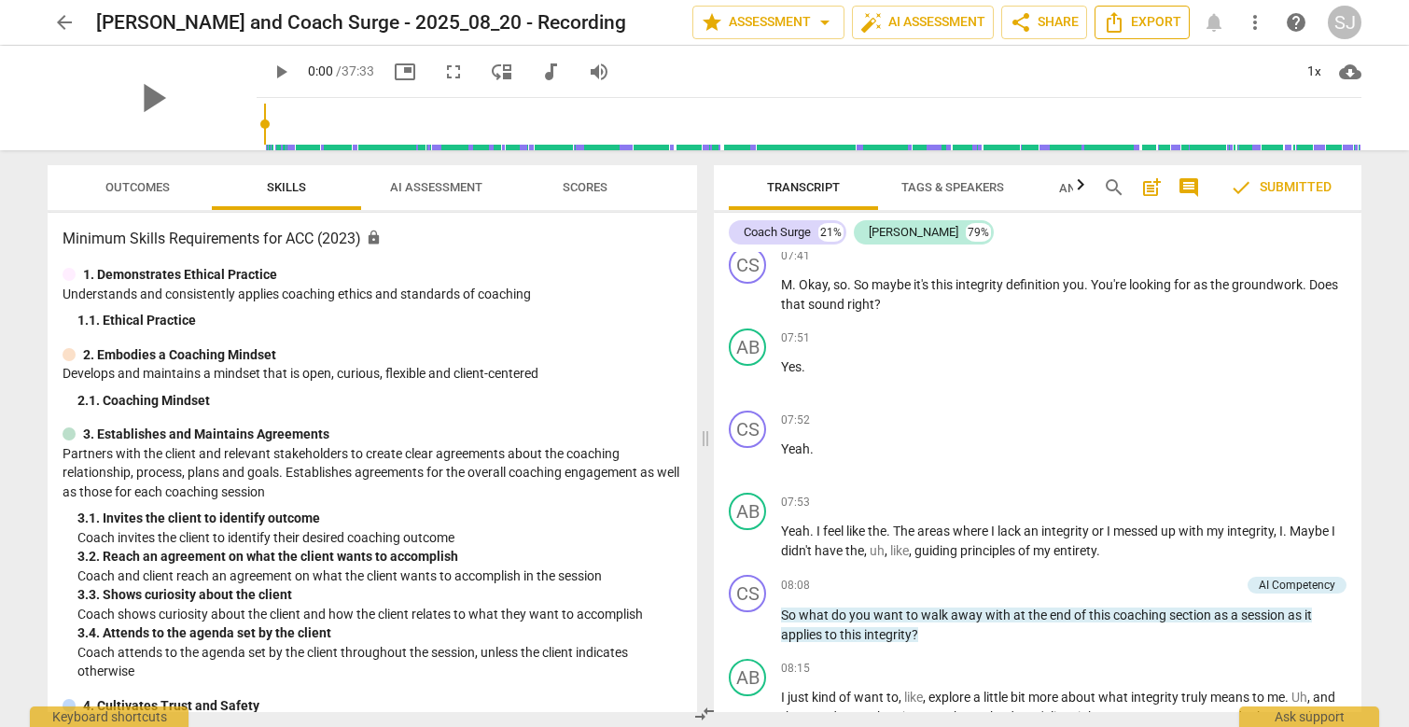
click at [1141, 21] on span "Export" at bounding box center [1142, 22] width 78 height 22
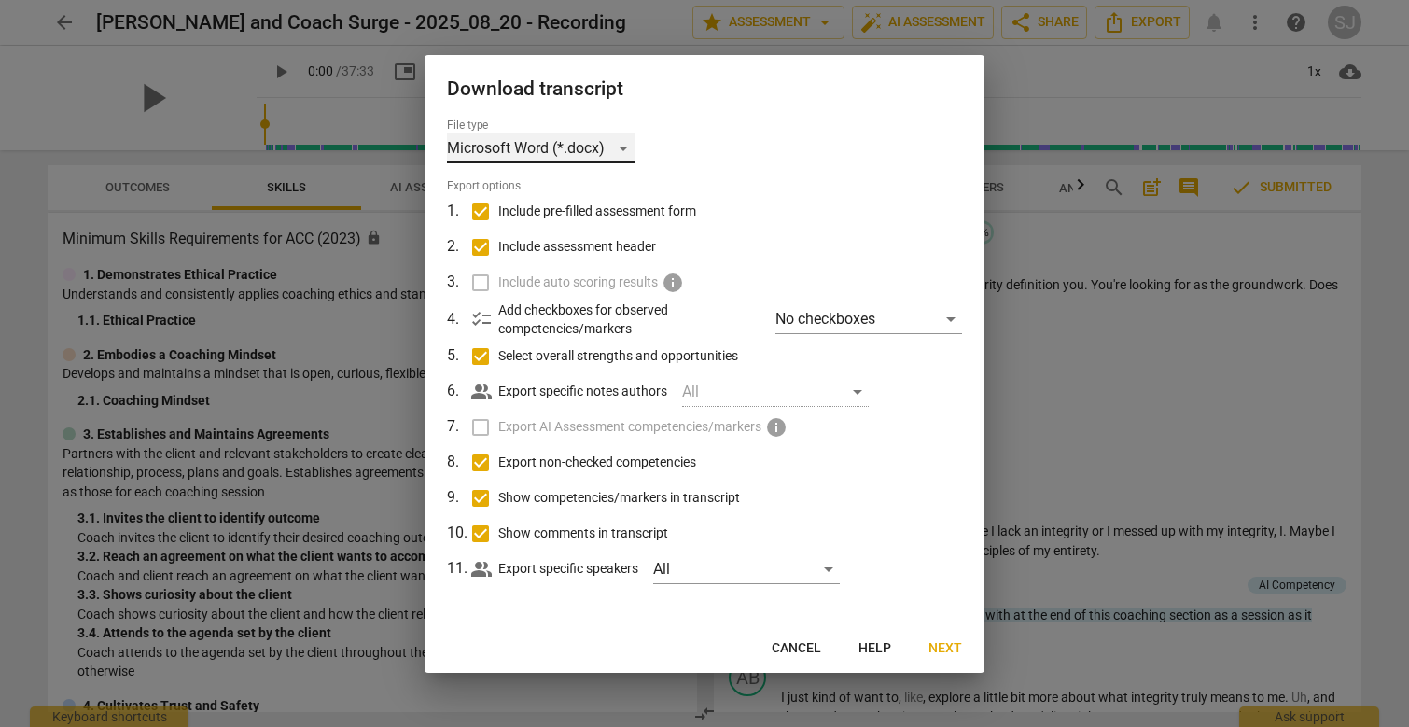
click at [627, 151] on div "Microsoft Word (*.docx)" at bounding box center [541, 148] width 188 height 30
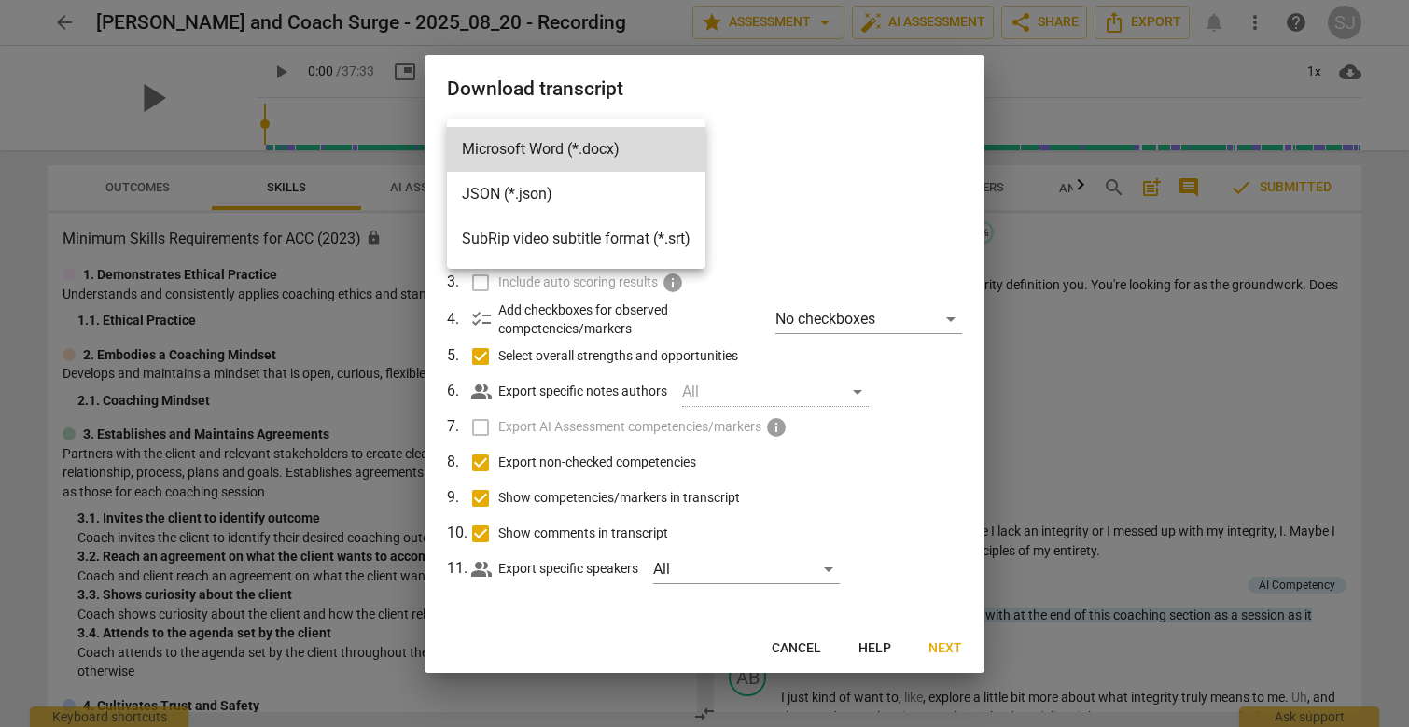
click at [995, 193] on div at bounding box center [704, 363] width 1409 height 727
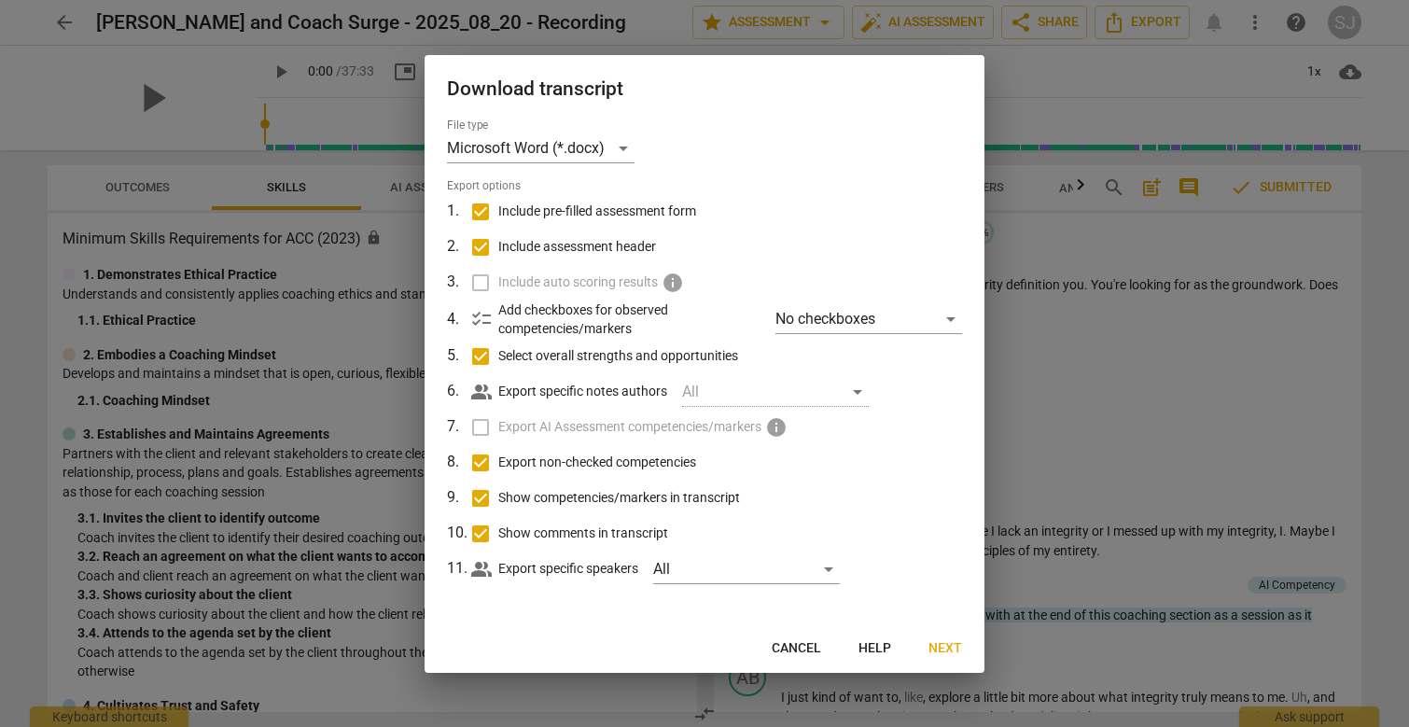
click at [855, 394] on div "All" at bounding box center [775, 392] width 187 height 30
click at [952, 645] on span "Next" at bounding box center [946, 648] width 34 height 19
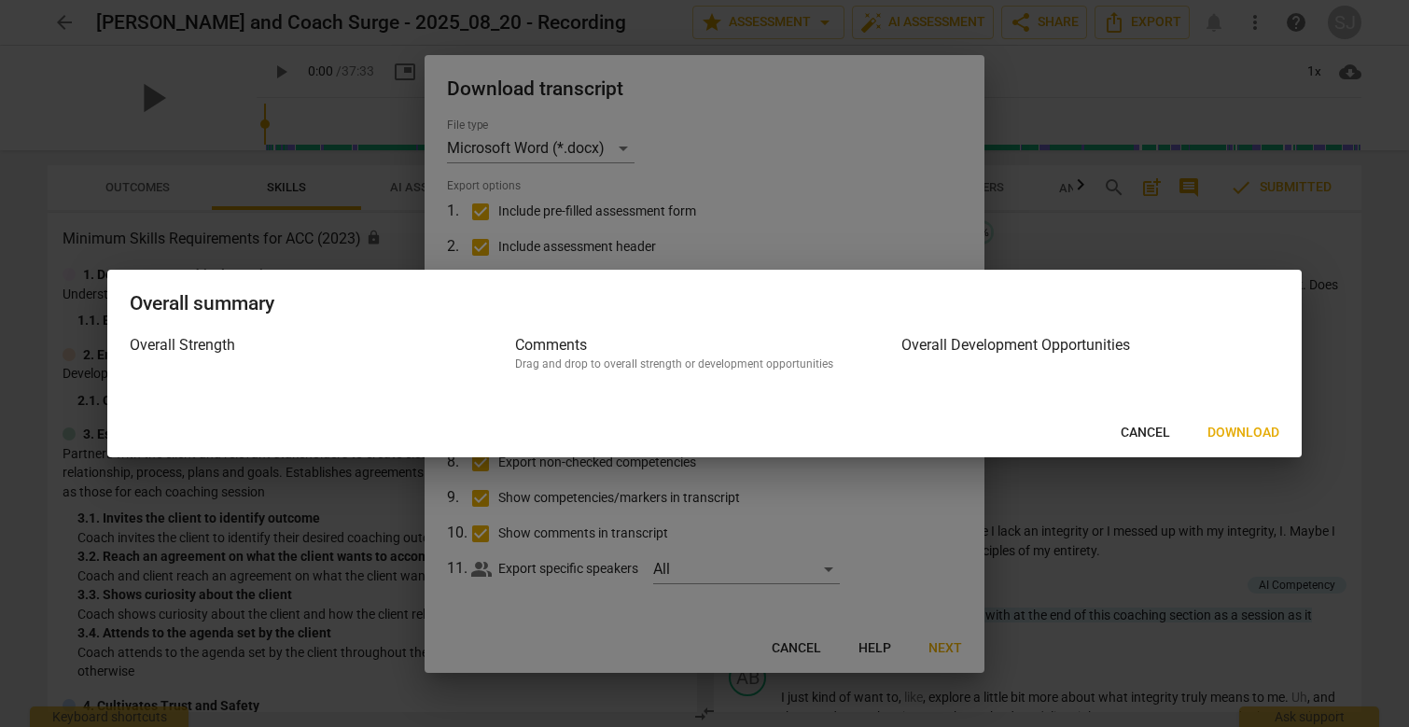
click at [1229, 437] on span "Download" at bounding box center [1244, 433] width 72 height 19
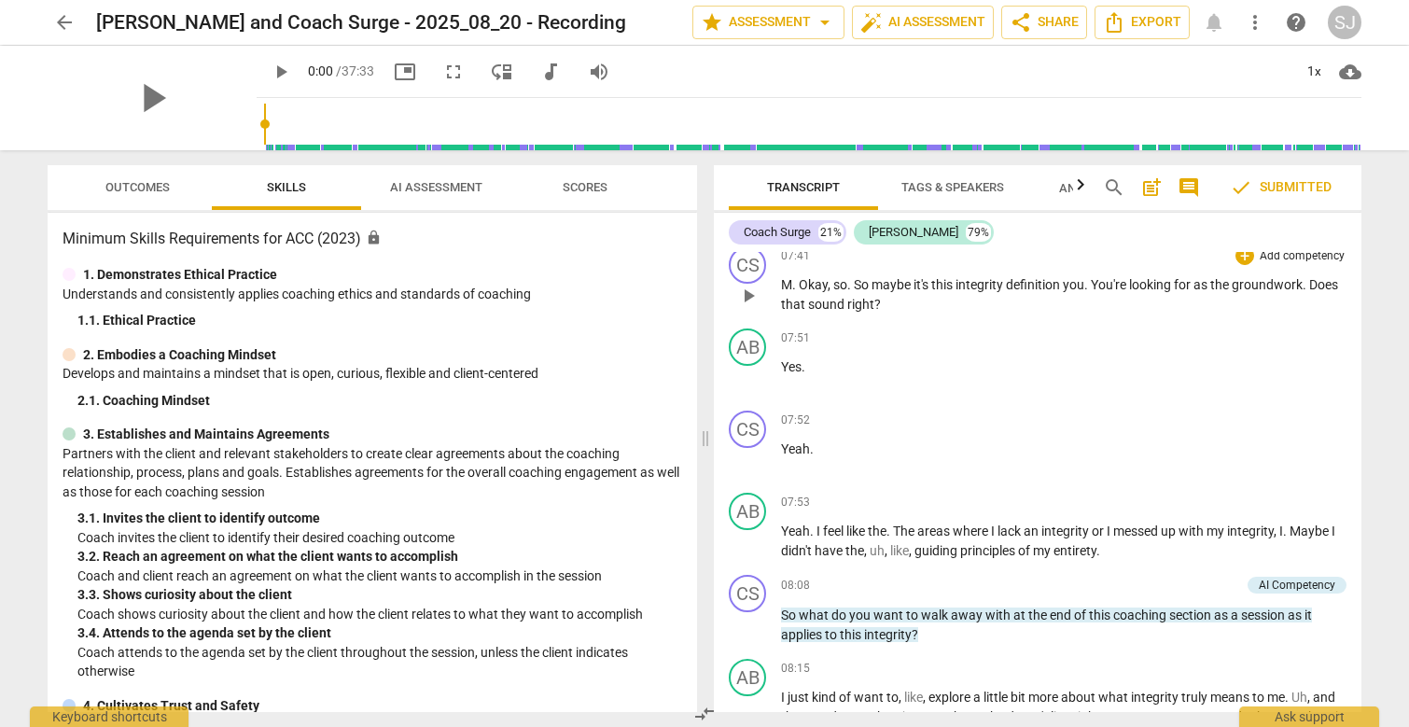
click at [1256, 277] on span "groundwork" at bounding box center [1267, 284] width 71 height 15
click at [756, 25] on span "star Assessment arrow_drop_down" at bounding box center [768, 22] width 135 height 22
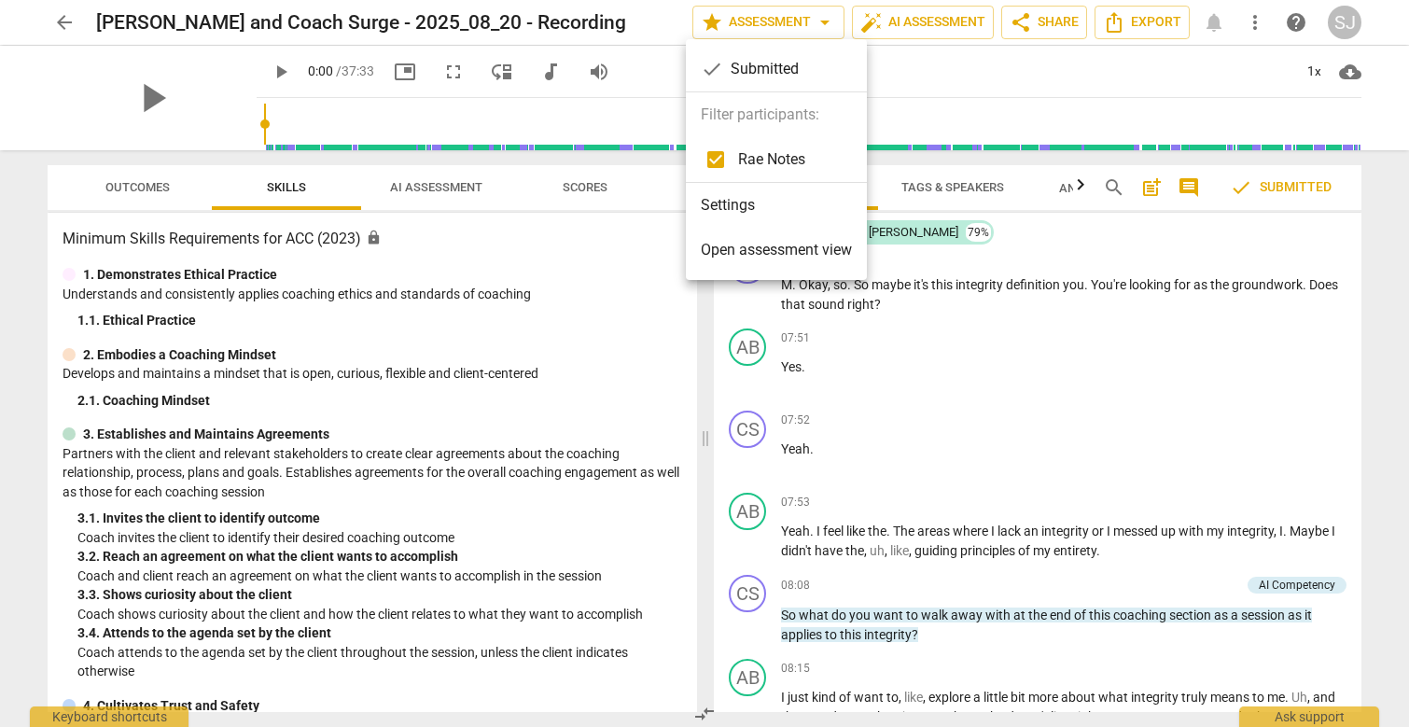
click at [913, 27] on div at bounding box center [704, 363] width 1409 height 727
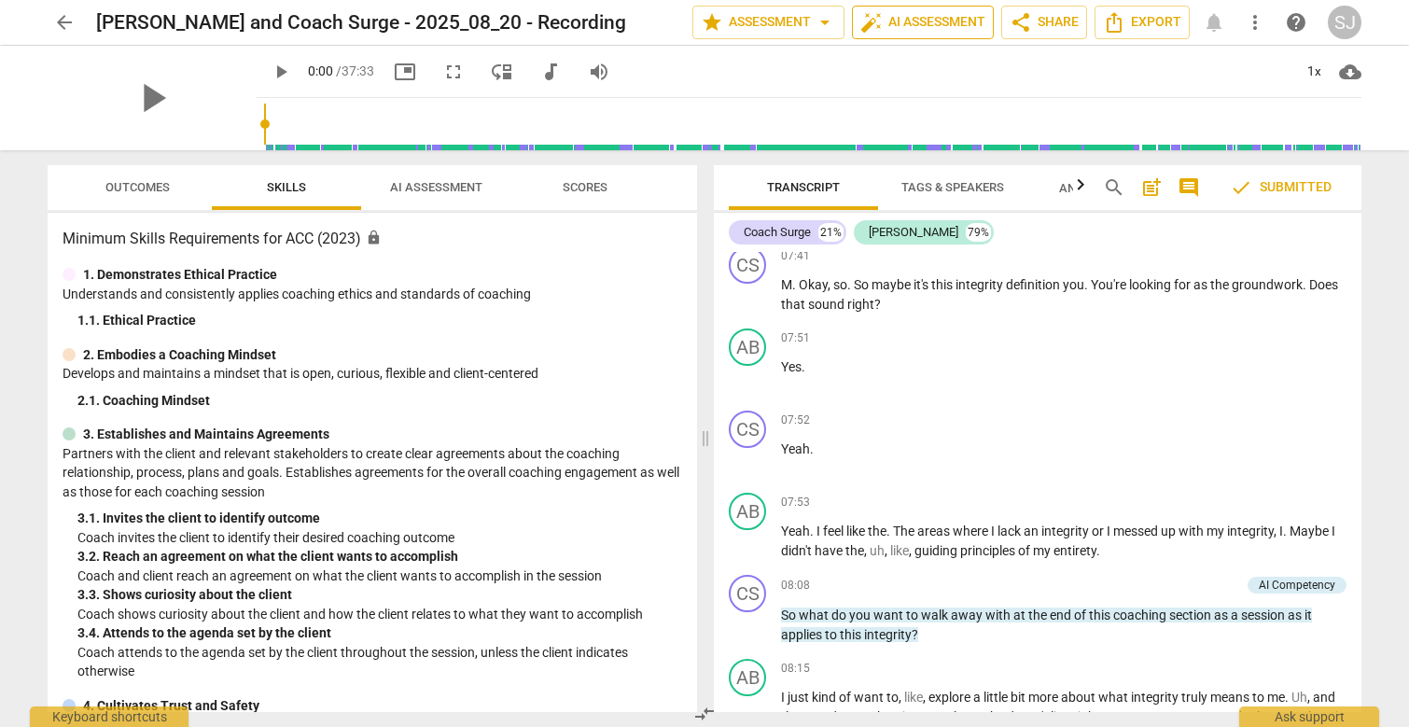
click at [935, 22] on span "auto_fix_high AI Assessment" at bounding box center [923, 22] width 125 height 22
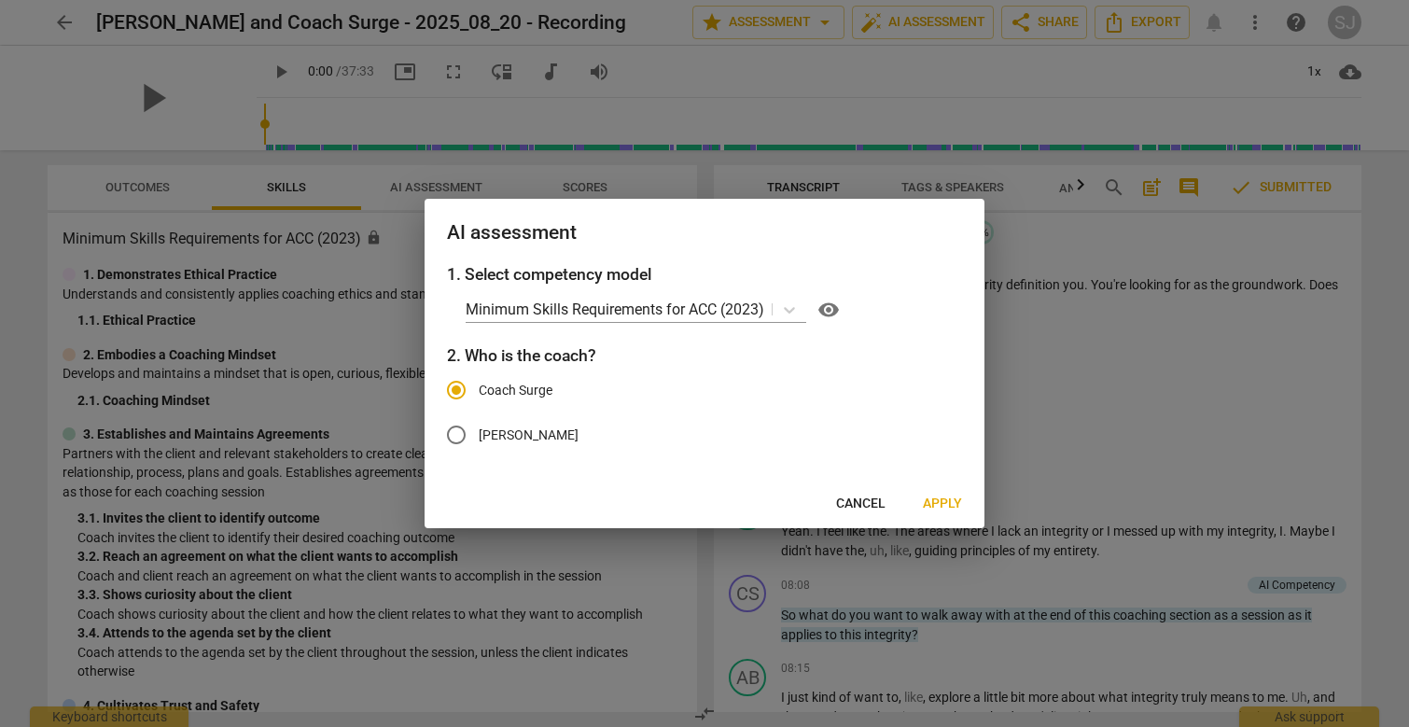
click at [946, 507] on span "Apply" at bounding box center [942, 504] width 39 height 19
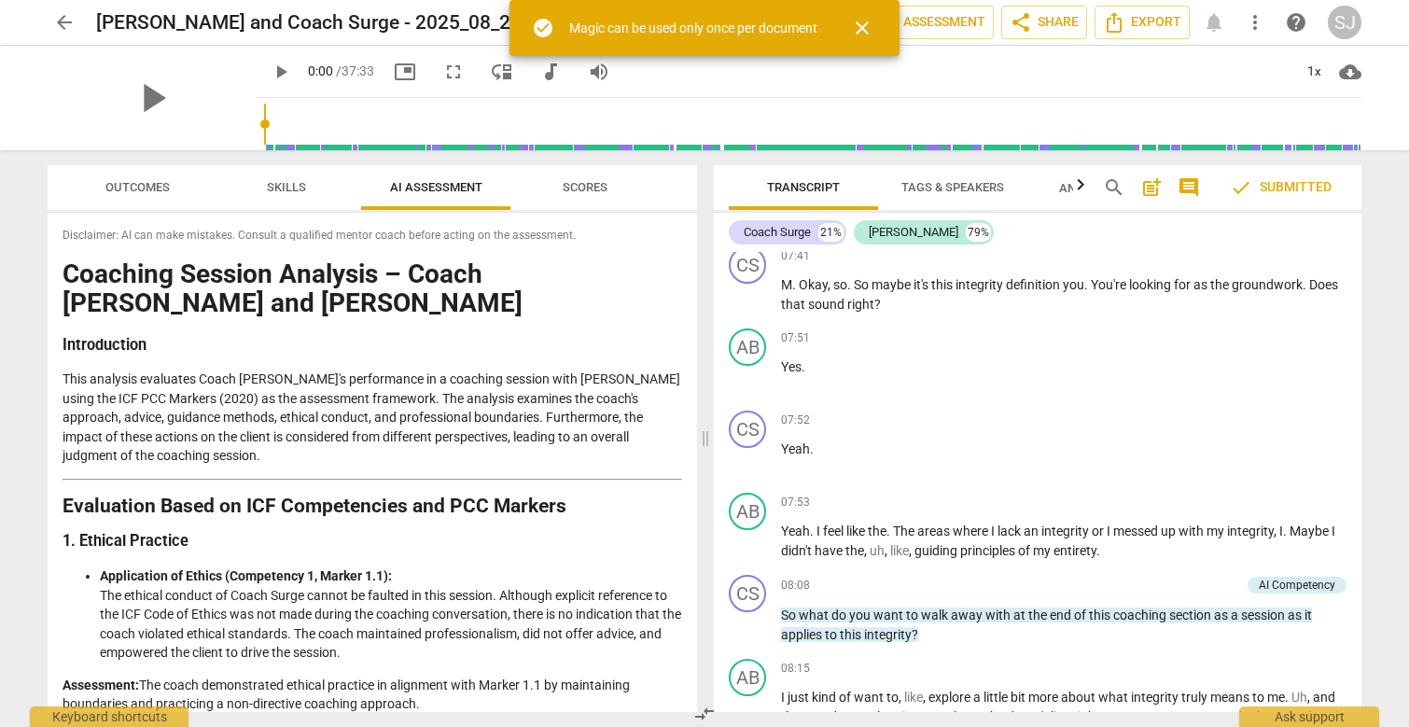
click at [1080, 189] on icon "button" at bounding box center [1081, 183] width 7 height 11
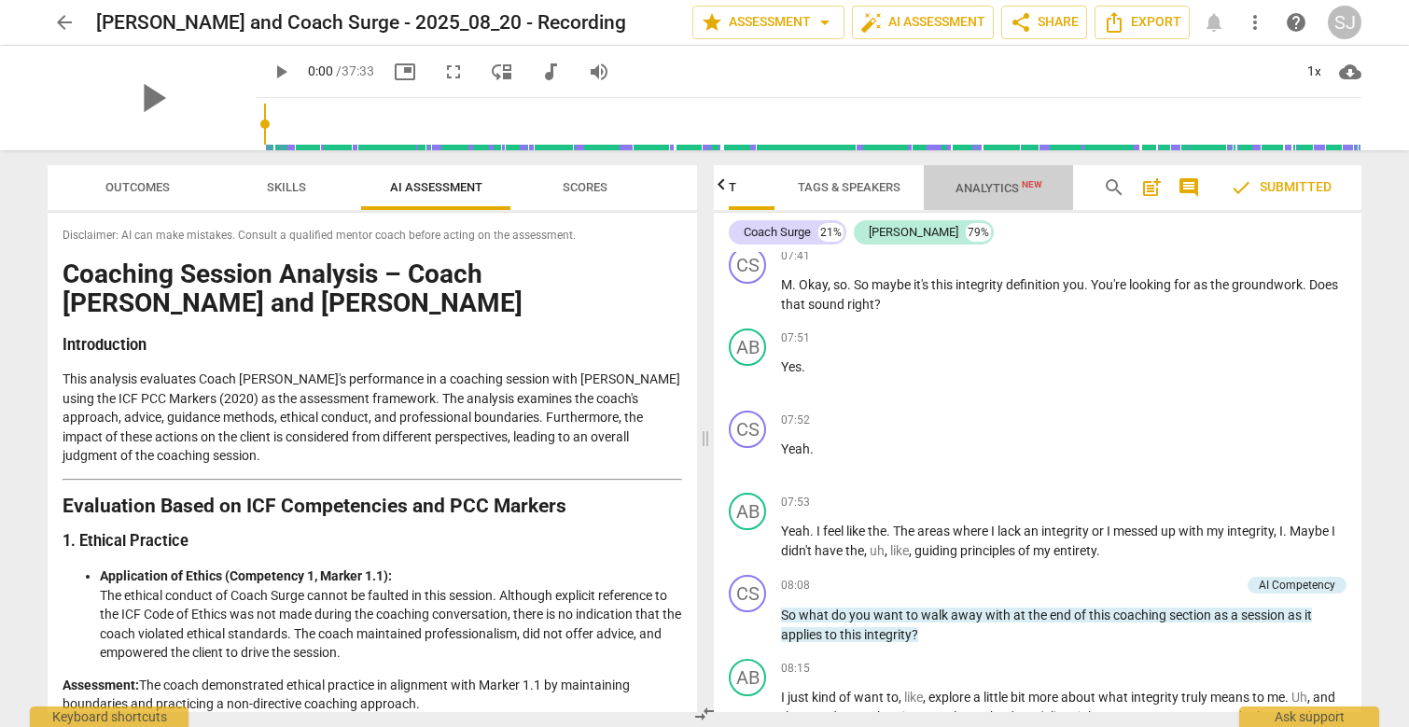
click at [983, 189] on span "Analytics New" at bounding box center [999, 188] width 87 height 14
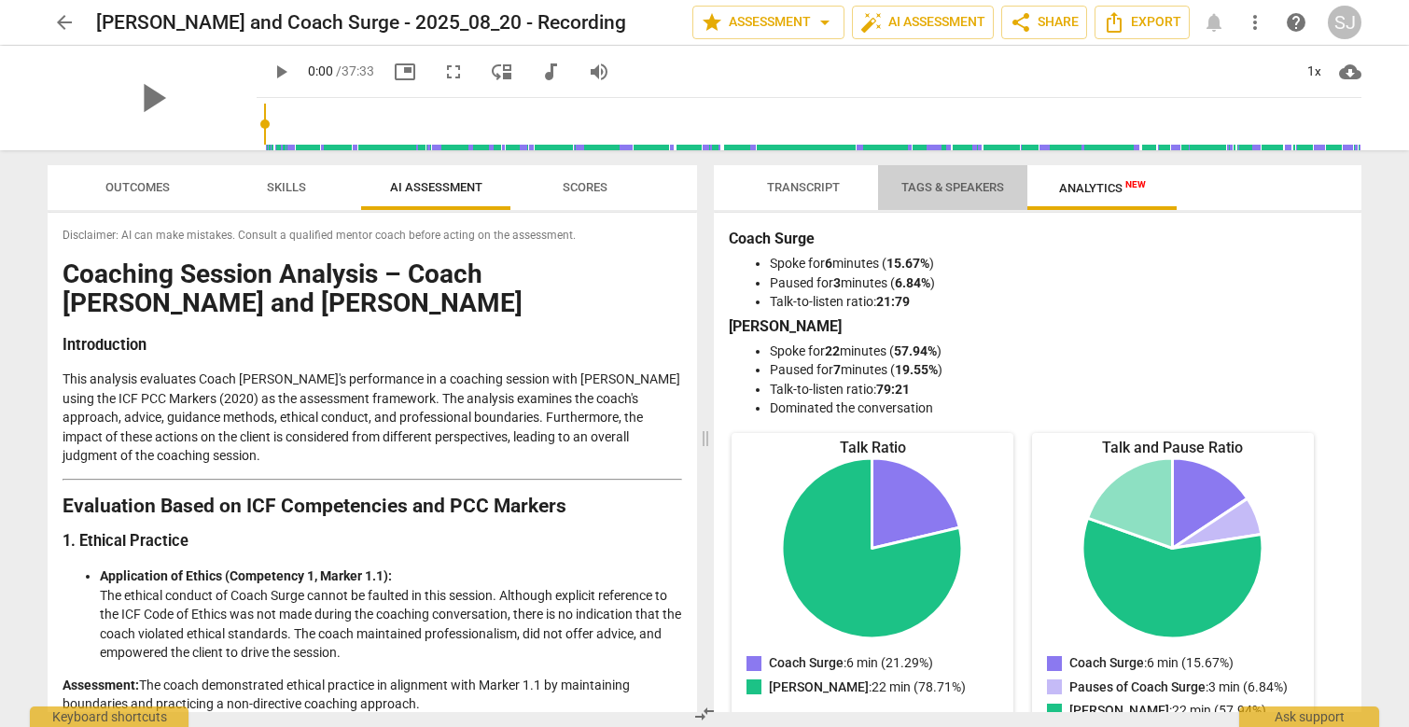
click at [975, 190] on span "Tags & Speakers" at bounding box center [953, 187] width 103 height 14
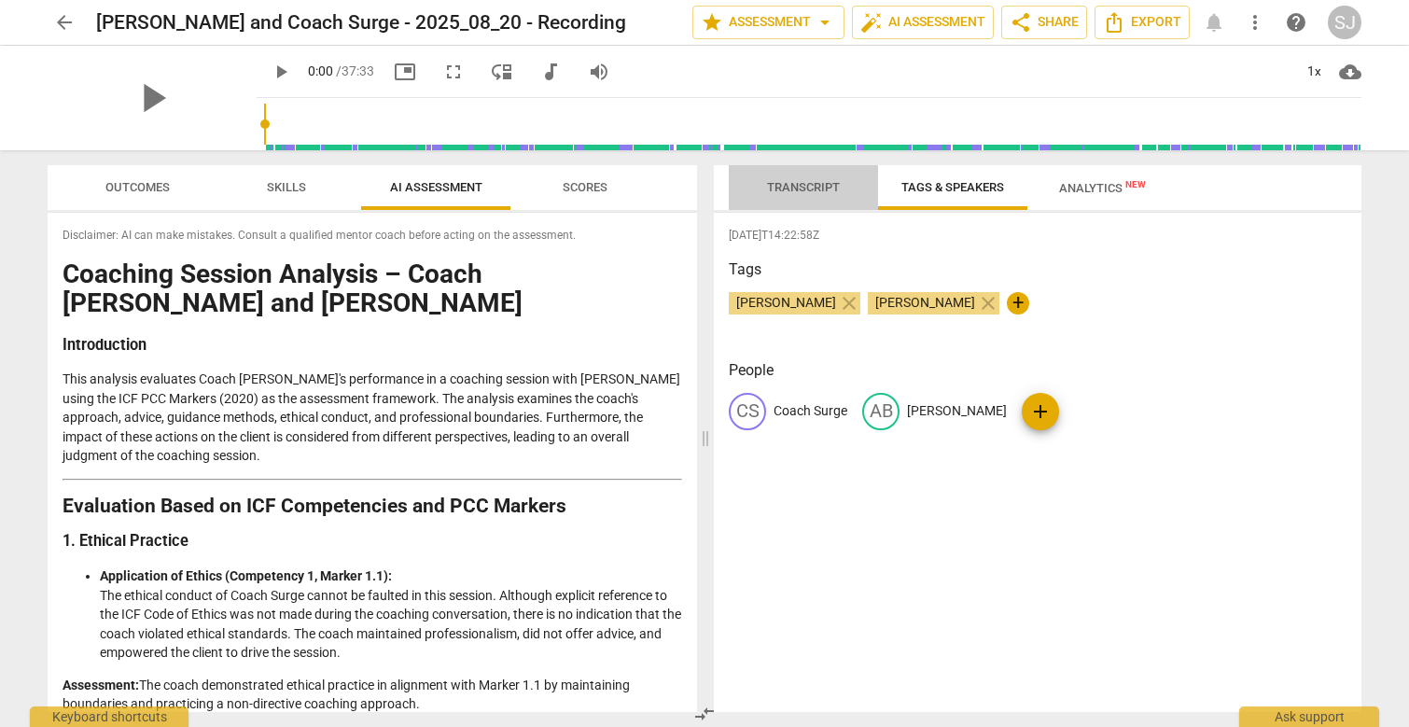
click at [817, 189] on span "Transcript" at bounding box center [803, 187] width 73 height 14
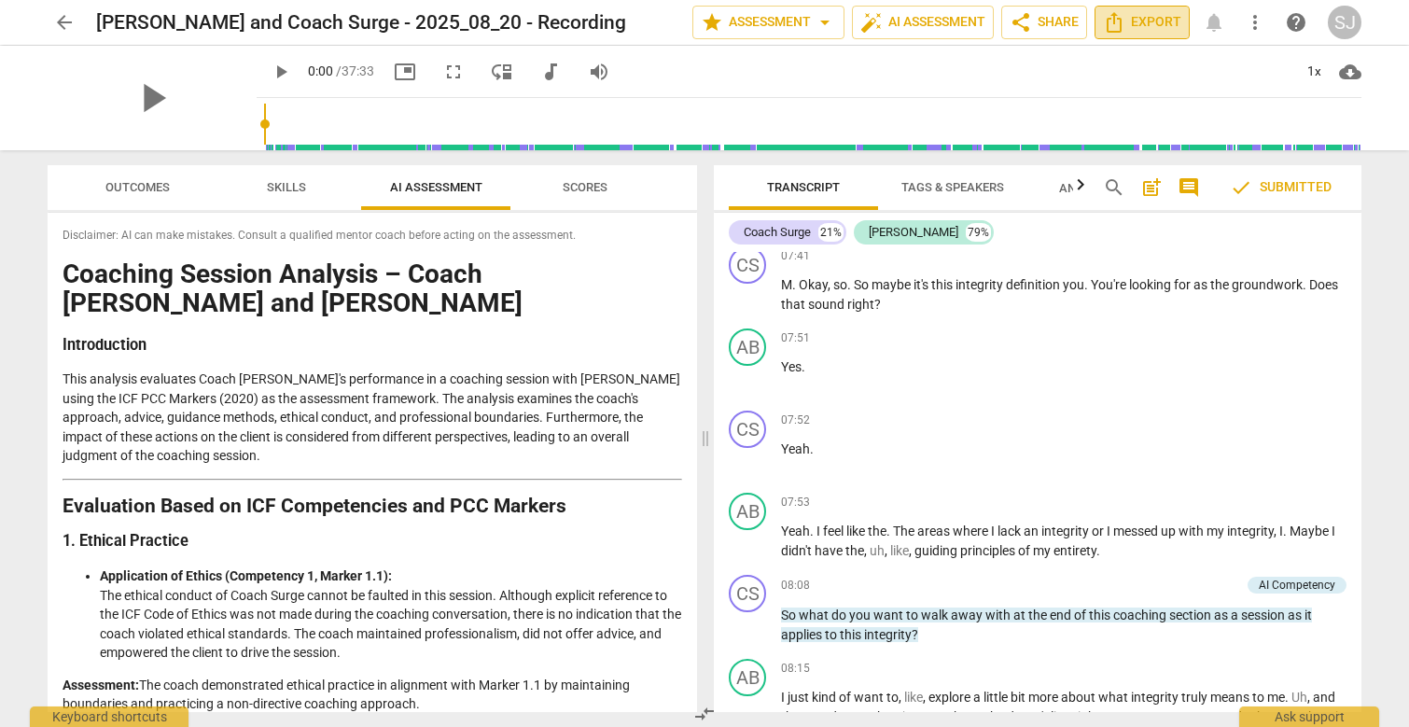
click at [1130, 33] on span "Export" at bounding box center [1142, 22] width 78 height 22
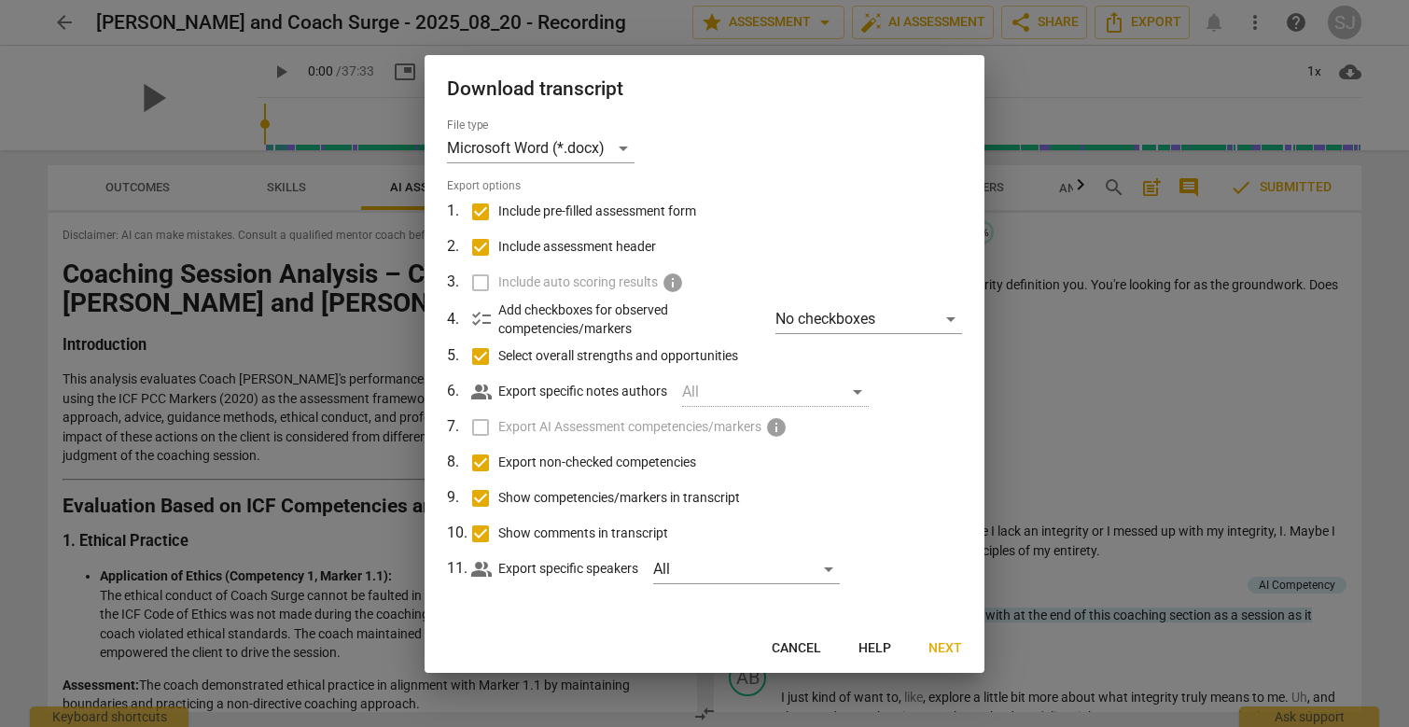
click at [935, 644] on span "Next" at bounding box center [946, 648] width 34 height 19
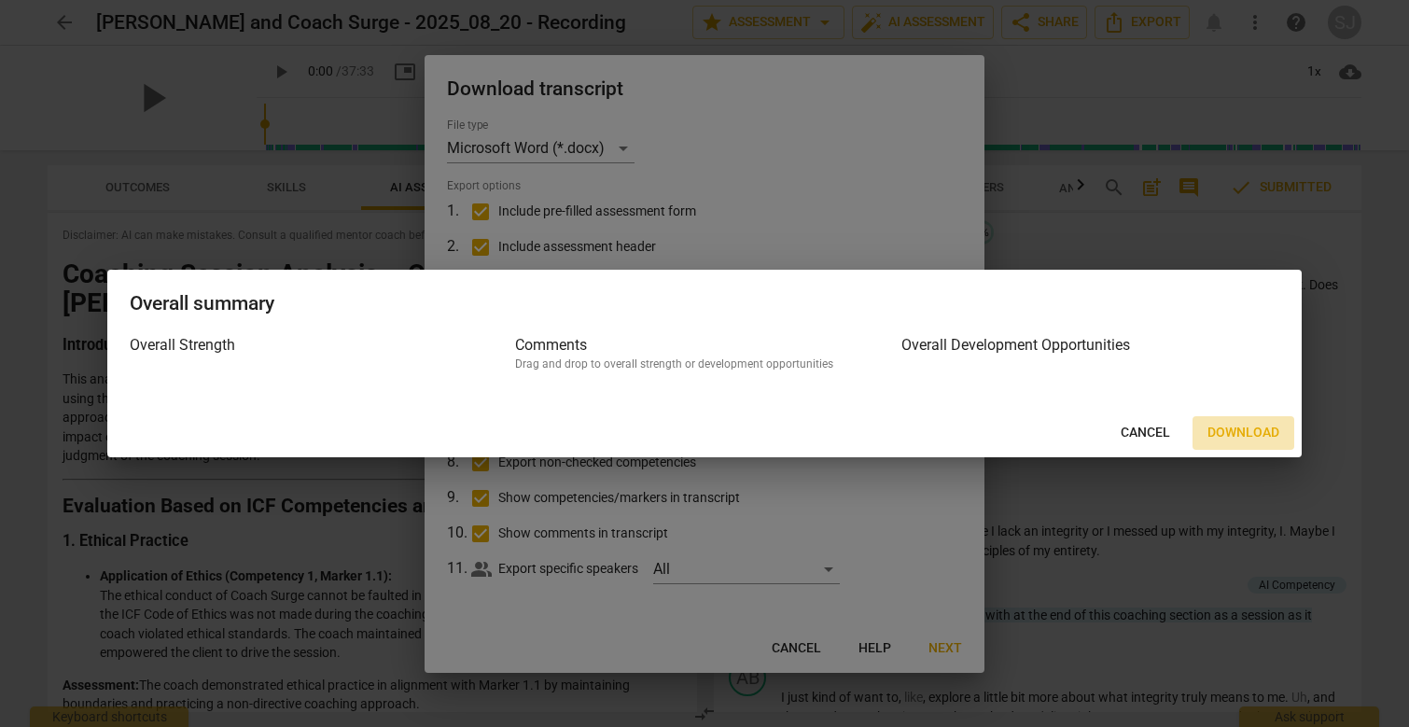
click at [1255, 433] on span "Download" at bounding box center [1244, 433] width 72 height 19
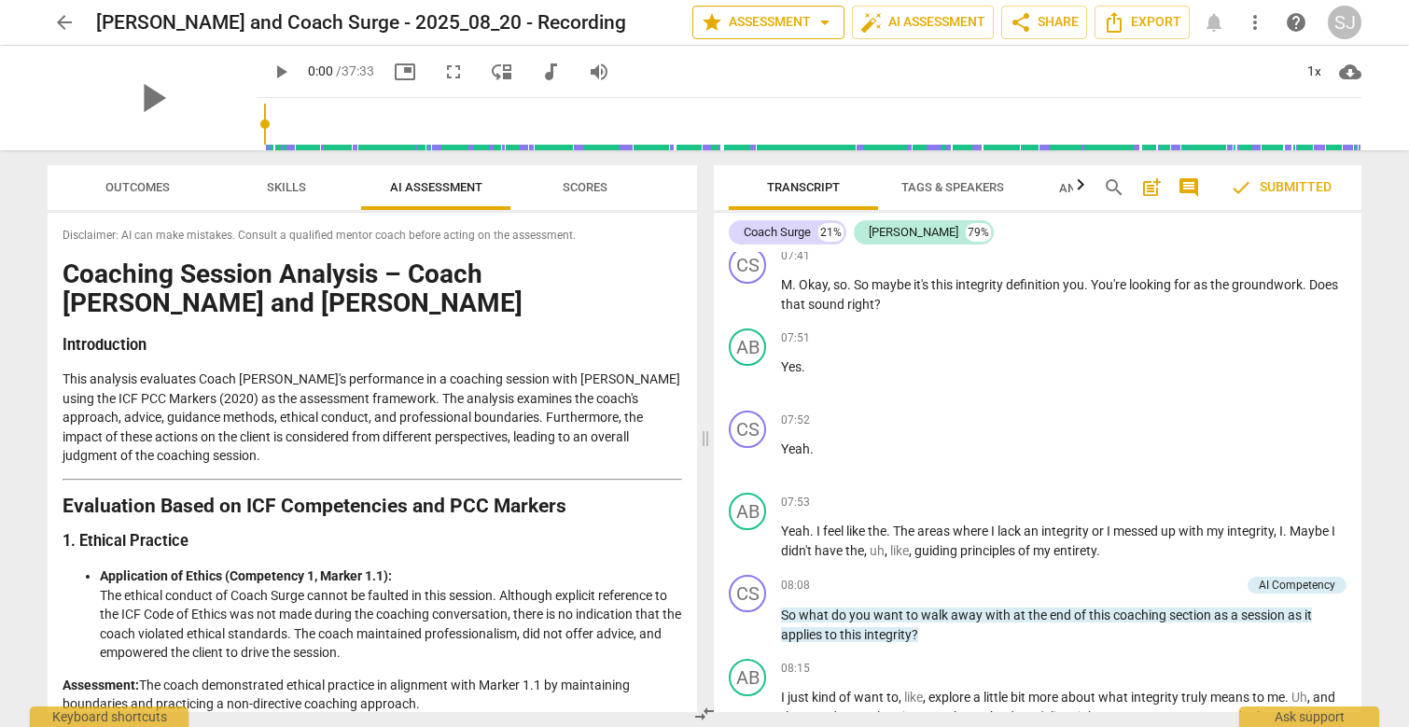
click at [782, 32] on span "star Assessment arrow_drop_down" at bounding box center [768, 22] width 135 height 22
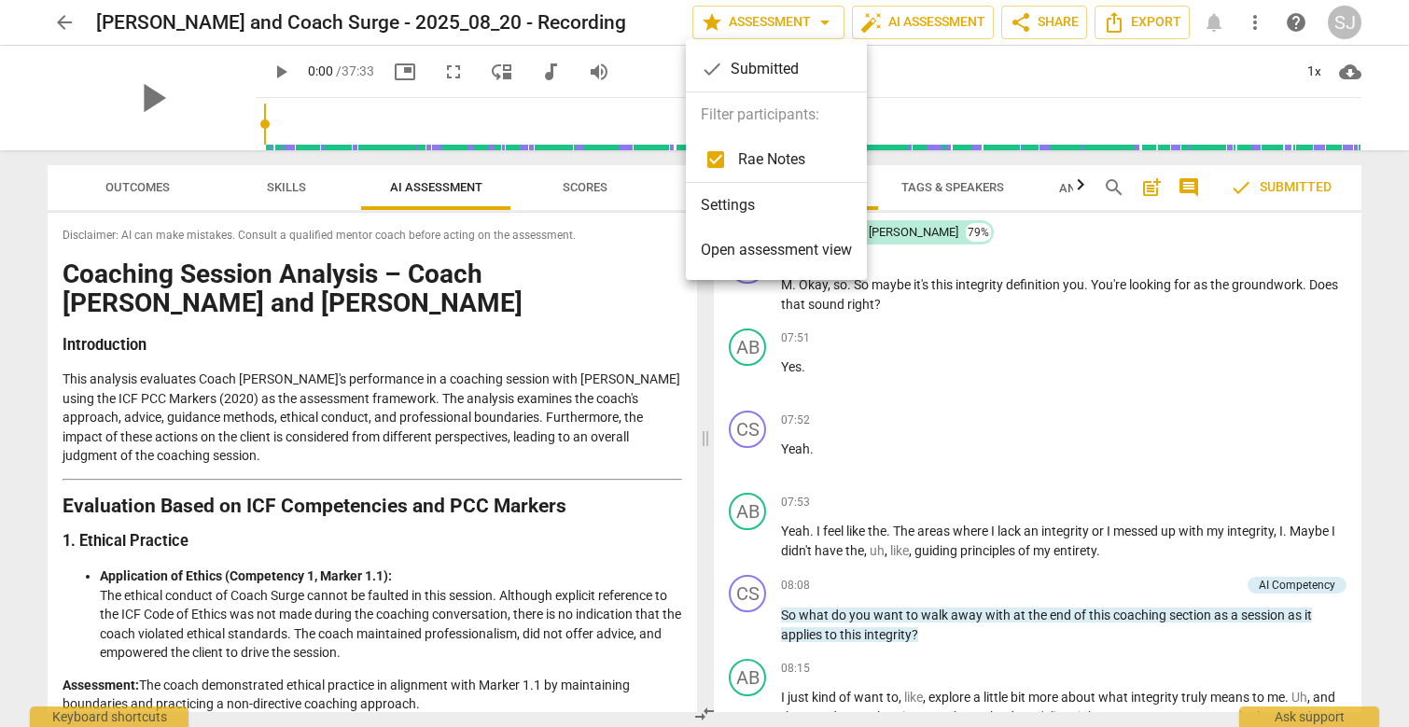
click at [755, 253] on span "Open assessment view" at bounding box center [776, 250] width 151 height 22
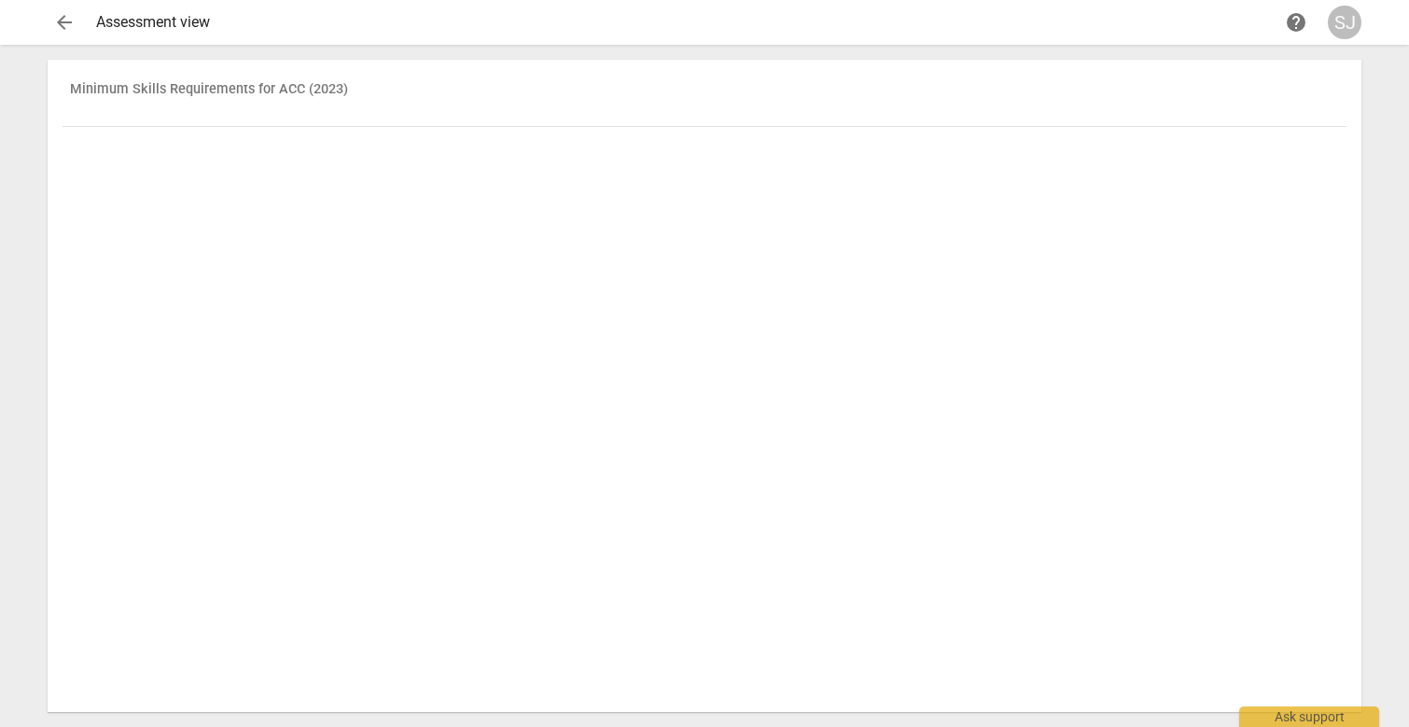
click at [325, 88] on th "Minimum Skills Requirements for ACC (2023)" at bounding box center [705, 101] width 1284 height 52
click at [75, 23] on span "arrow_back" at bounding box center [64, 22] width 22 height 22
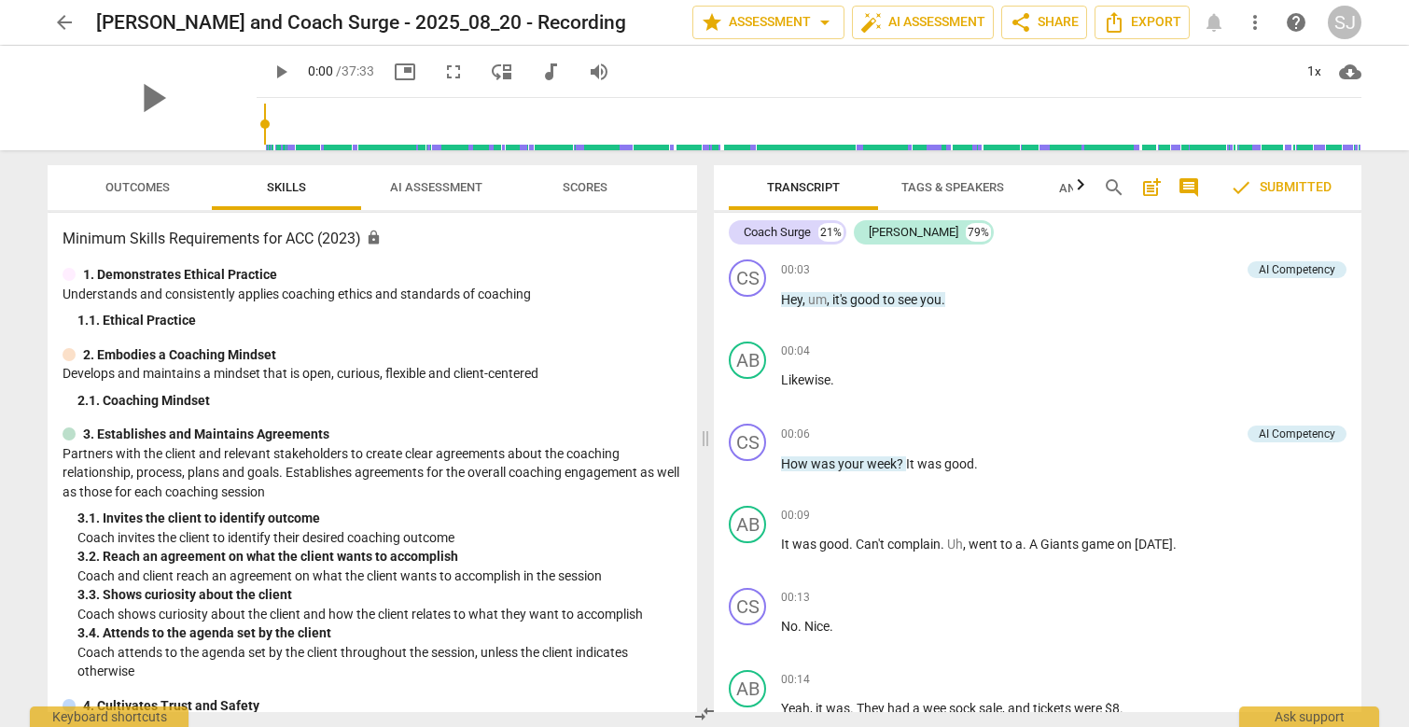
click at [133, 190] on span "Outcomes" at bounding box center [137, 187] width 64 height 14
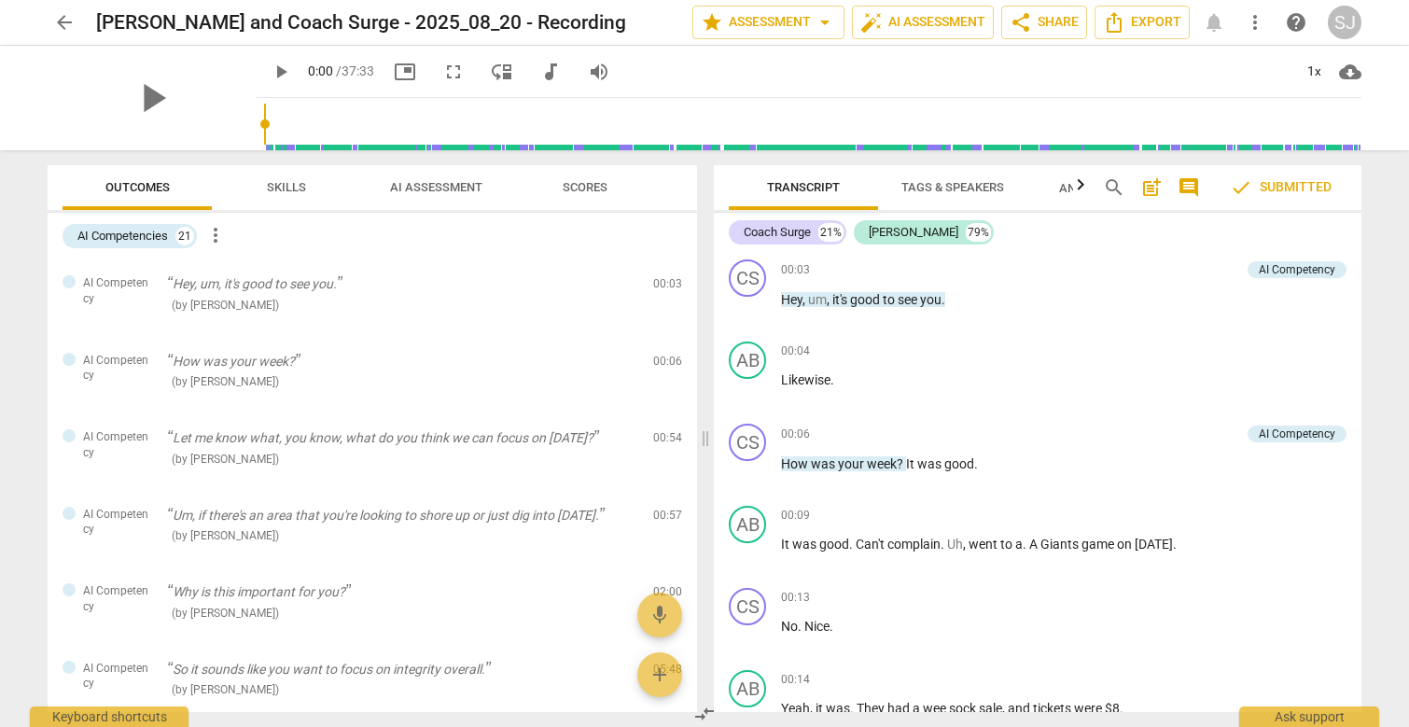
click at [596, 189] on span "Scores" at bounding box center [585, 187] width 45 height 14
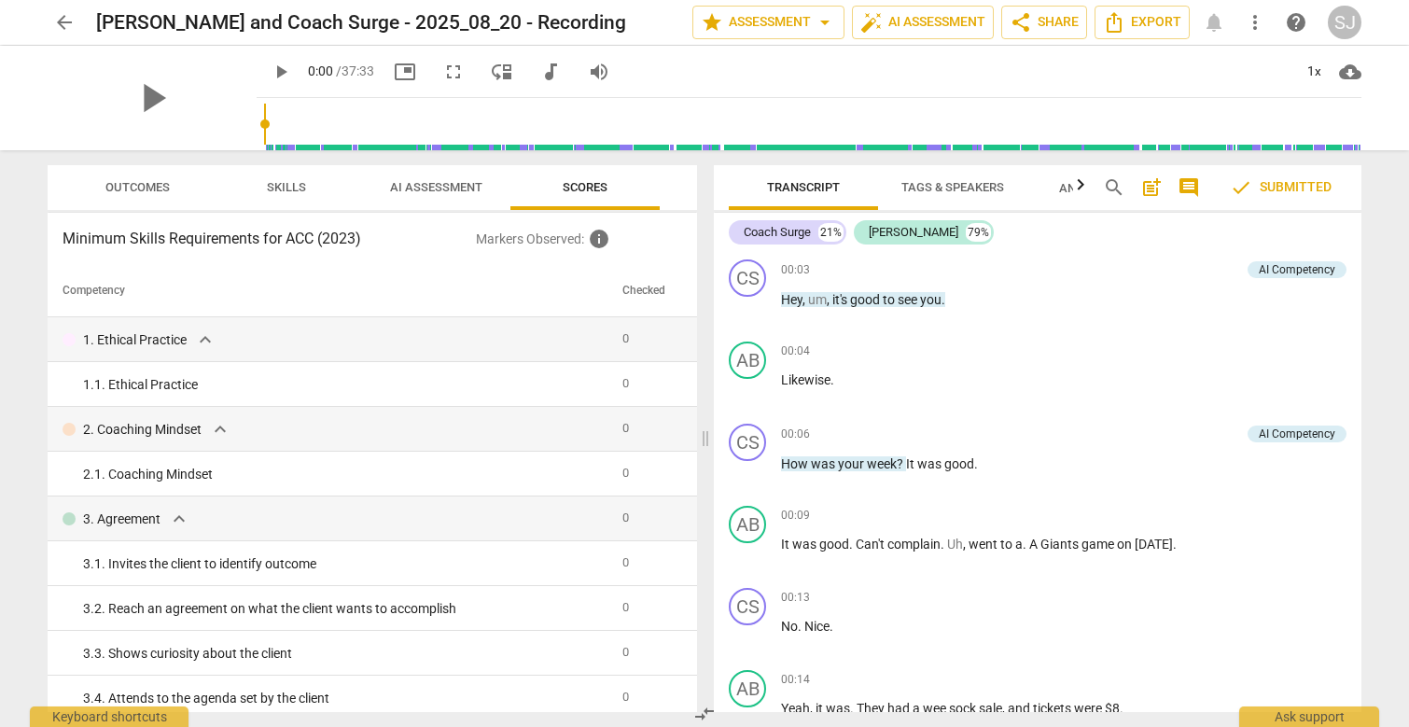
click at [426, 190] on span "AI Assessment" at bounding box center [436, 187] width 92 height 14
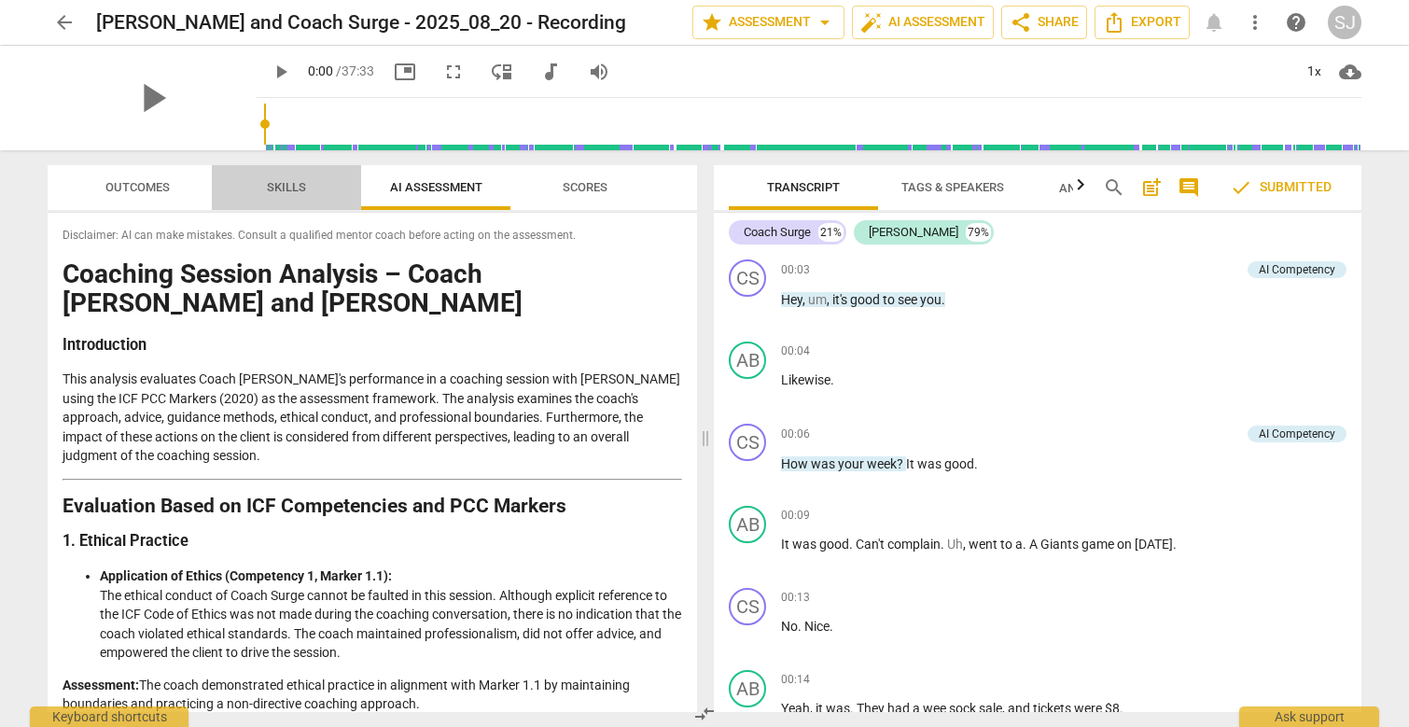
click at [292, 183] on span "Skills" at bounding box center [286, 187] width 39 height 14
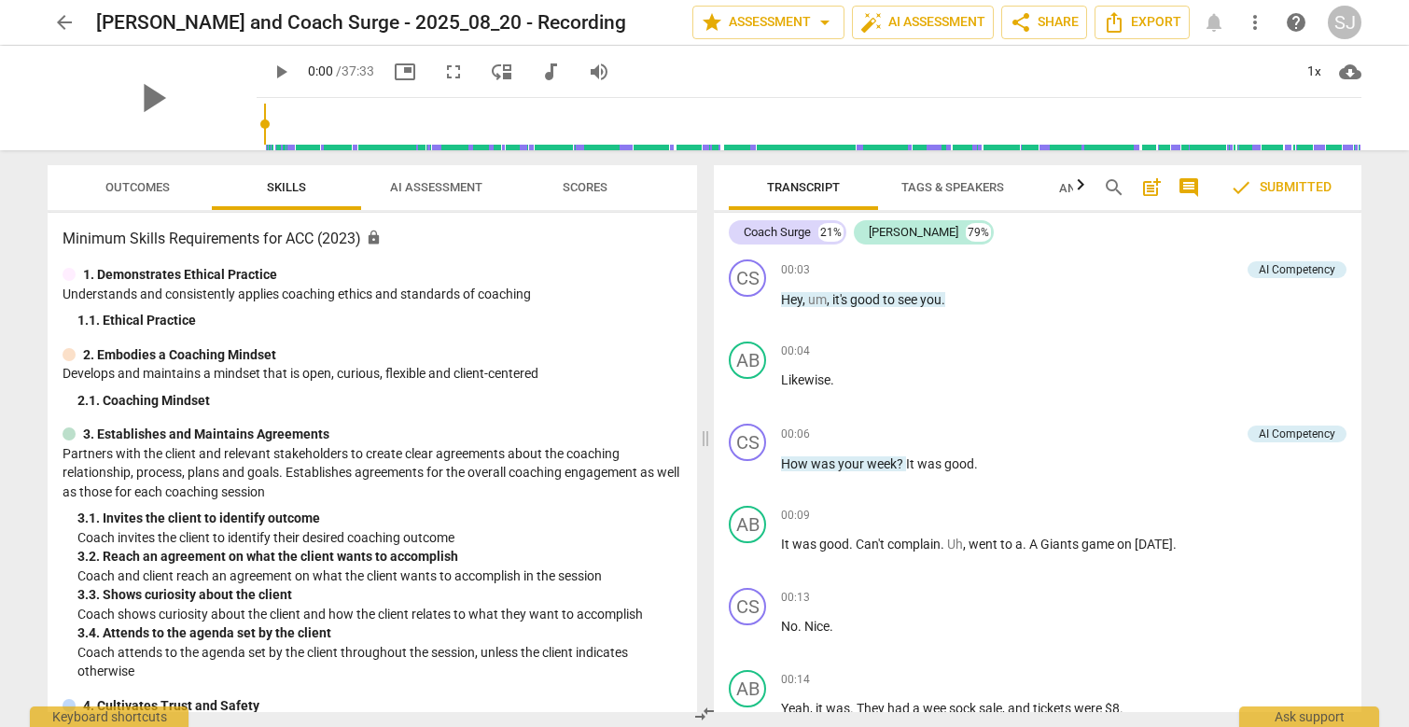
click at [600, 186] on span "Scores" at bounding box center [585, 187] width 45 height 14
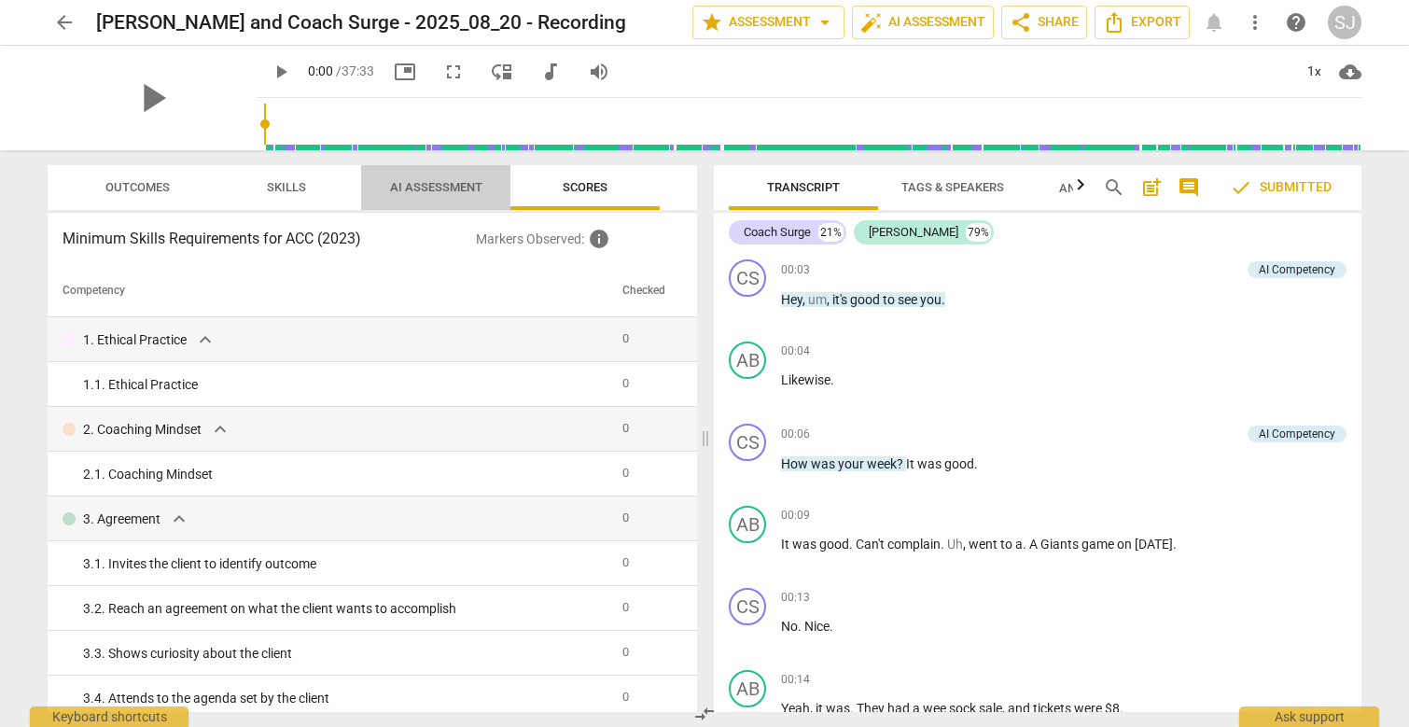
click at [454, 188] on span "AI Assessment" at bounding box center [436, 187] width 92 height 14
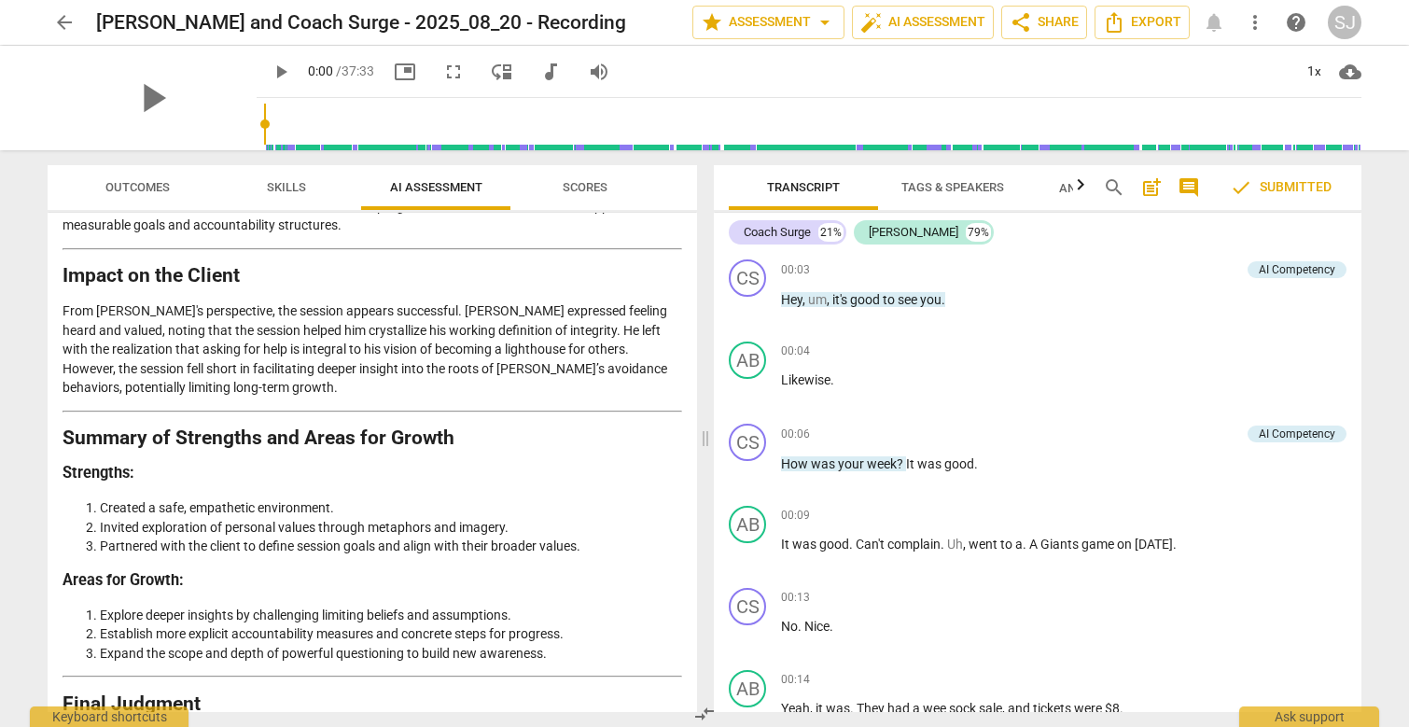
scroll to position [2844, 0]
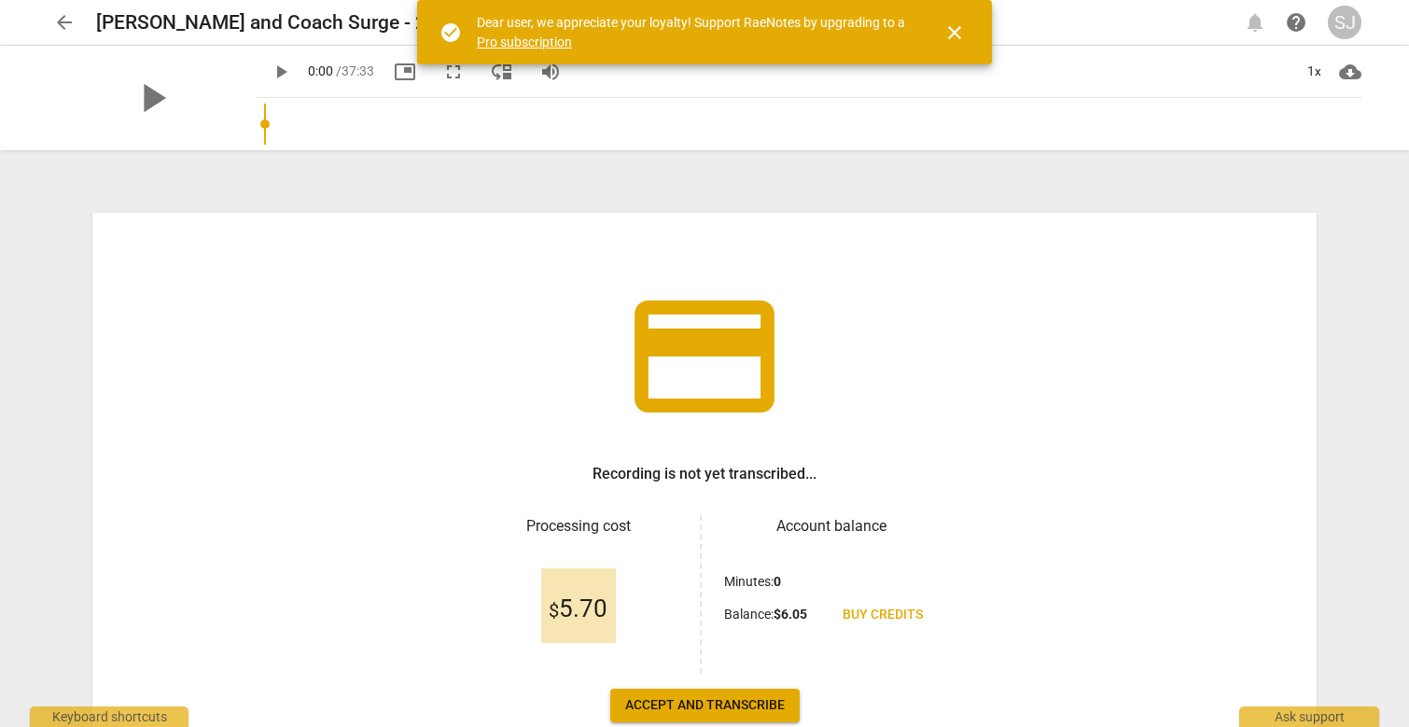
click at [735, 704] on span "Accept and transcribe" at bounding box center [705, 705] width 160 height 19
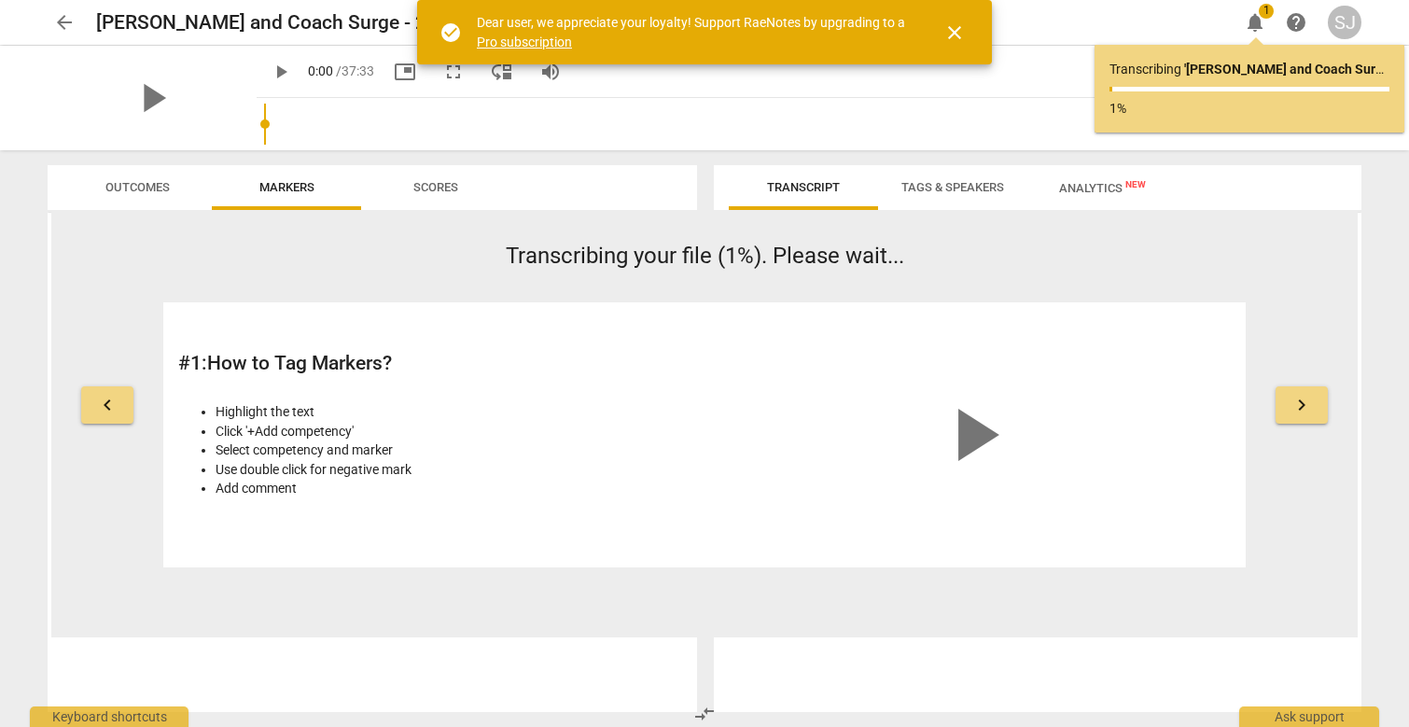
click at [438, 186] on span "Scores" at bounding box center [436, 187] width 45 height 14
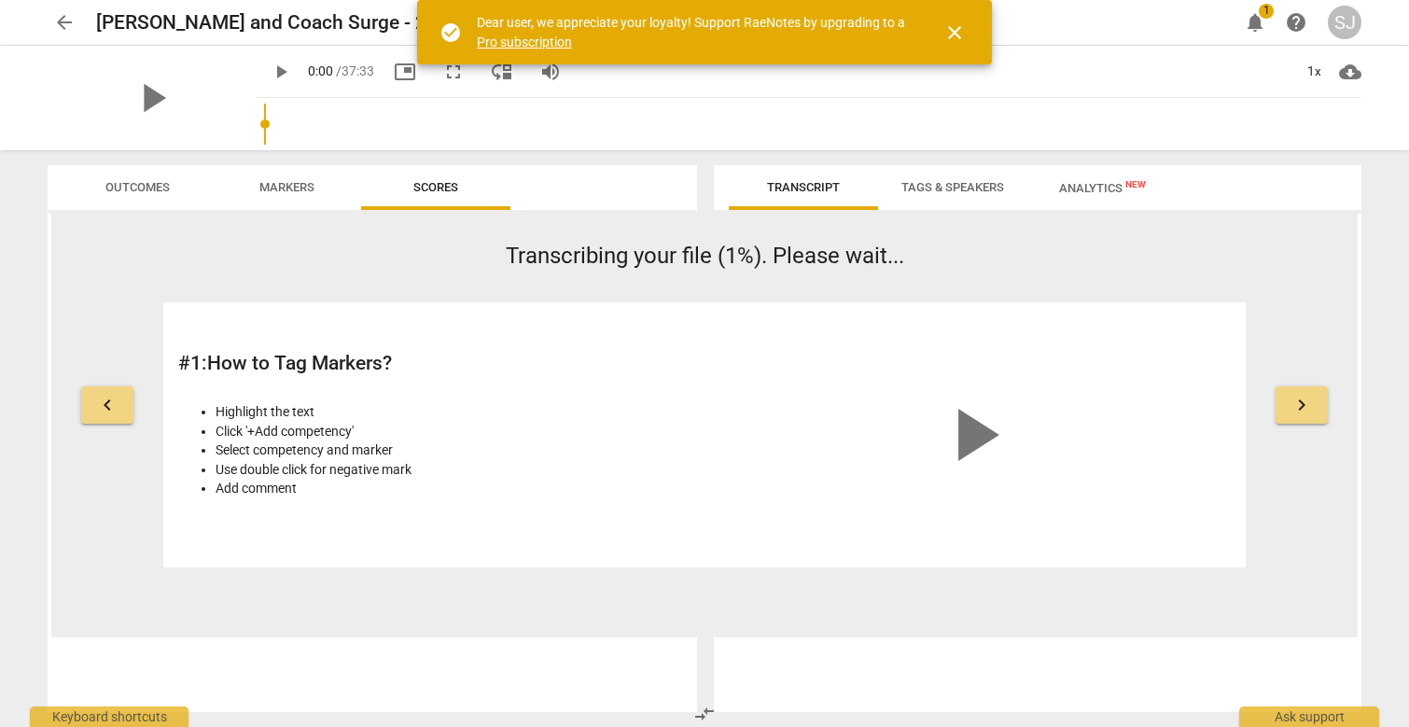
drag, startPoint x: 131, startPoint y: 165, endPoint x: 133, endPoint y: 182, distance: 16.9
click at [133, 175] on button "Outcomes" at bounding box center [137, 187] width 149 height 45
click at [957, 30] on span "close" at bounding box center [955, 32] width 22 height 22
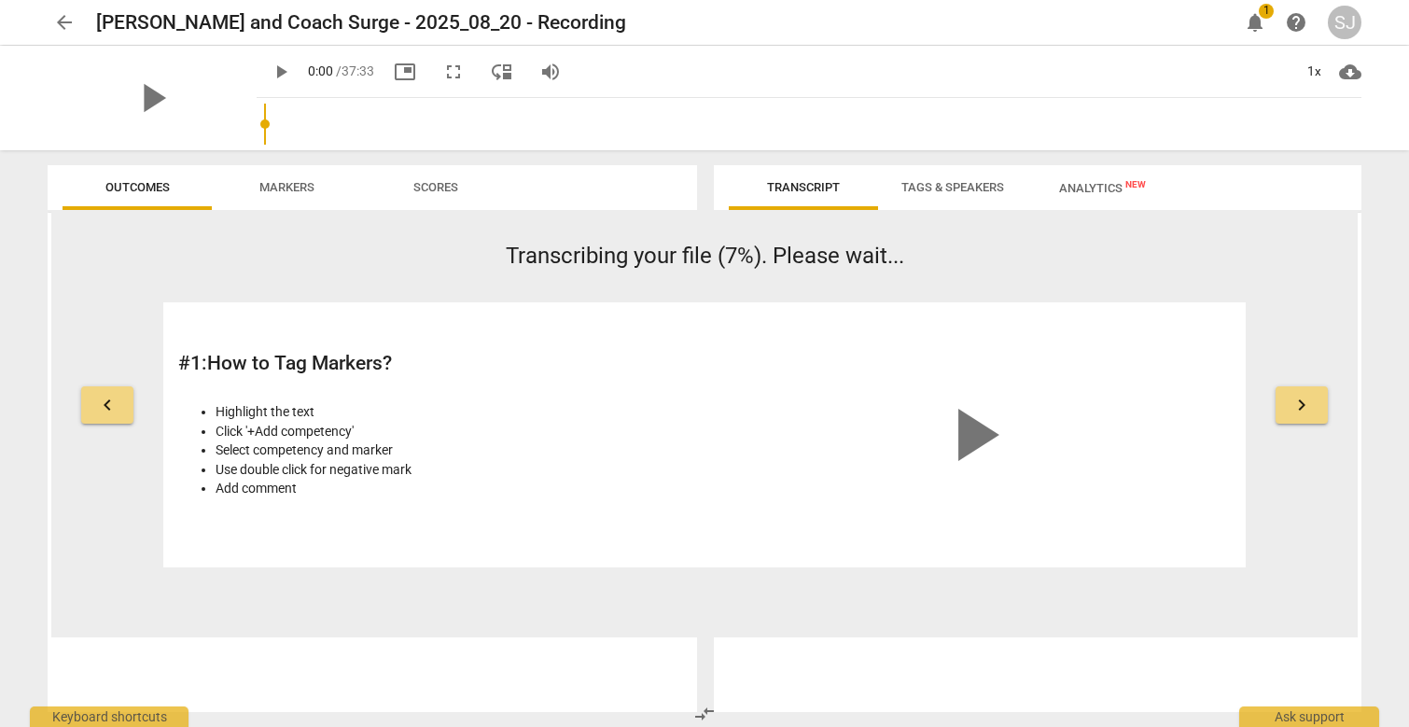
click at [277, 185] on span "Markers" at bounding box center [286, 187] width 55 height 14
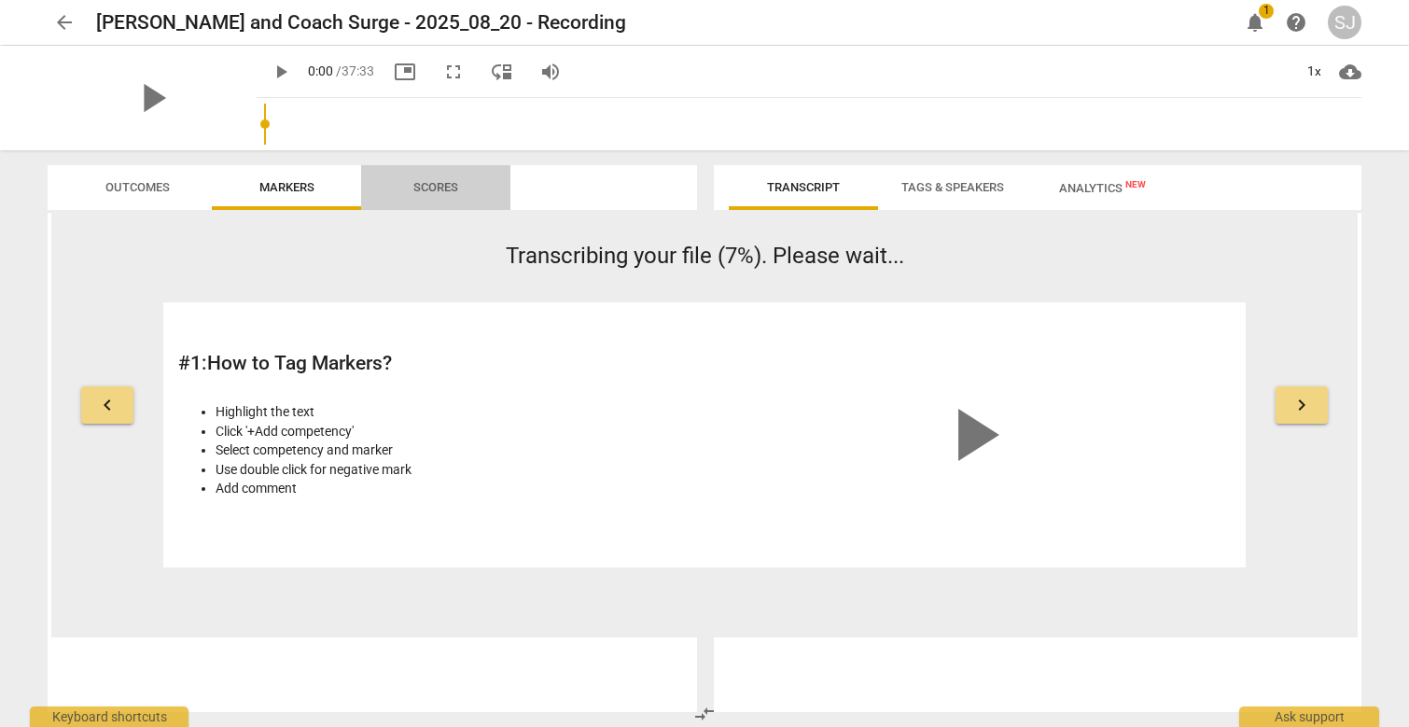
click at [422, 190] on span "Scores" at bounding box center [436, 187] width 45 height 14
click at [73, 20] on span "arrow_back" at bounding box center [64, 22] width 22 height 22
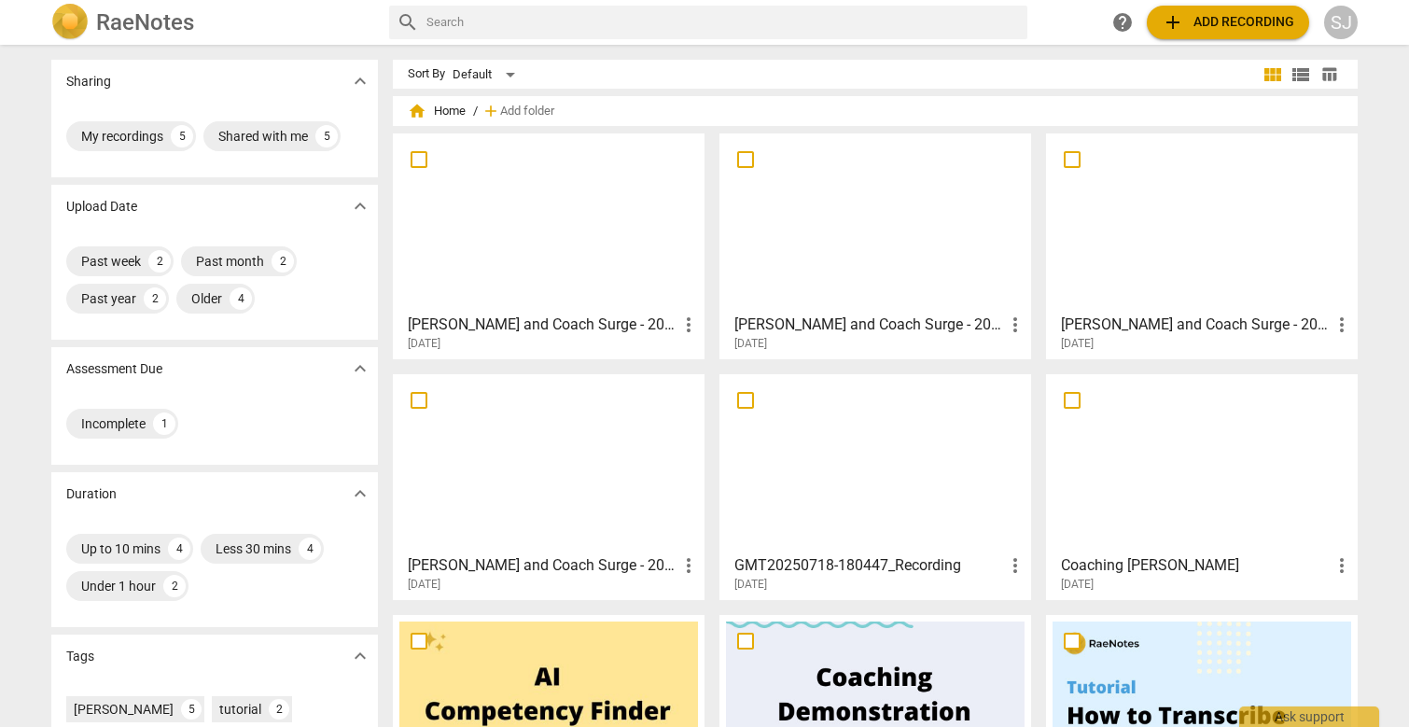
click at [596, 246] on div at bounding box center [549, 222] width 299 height 165
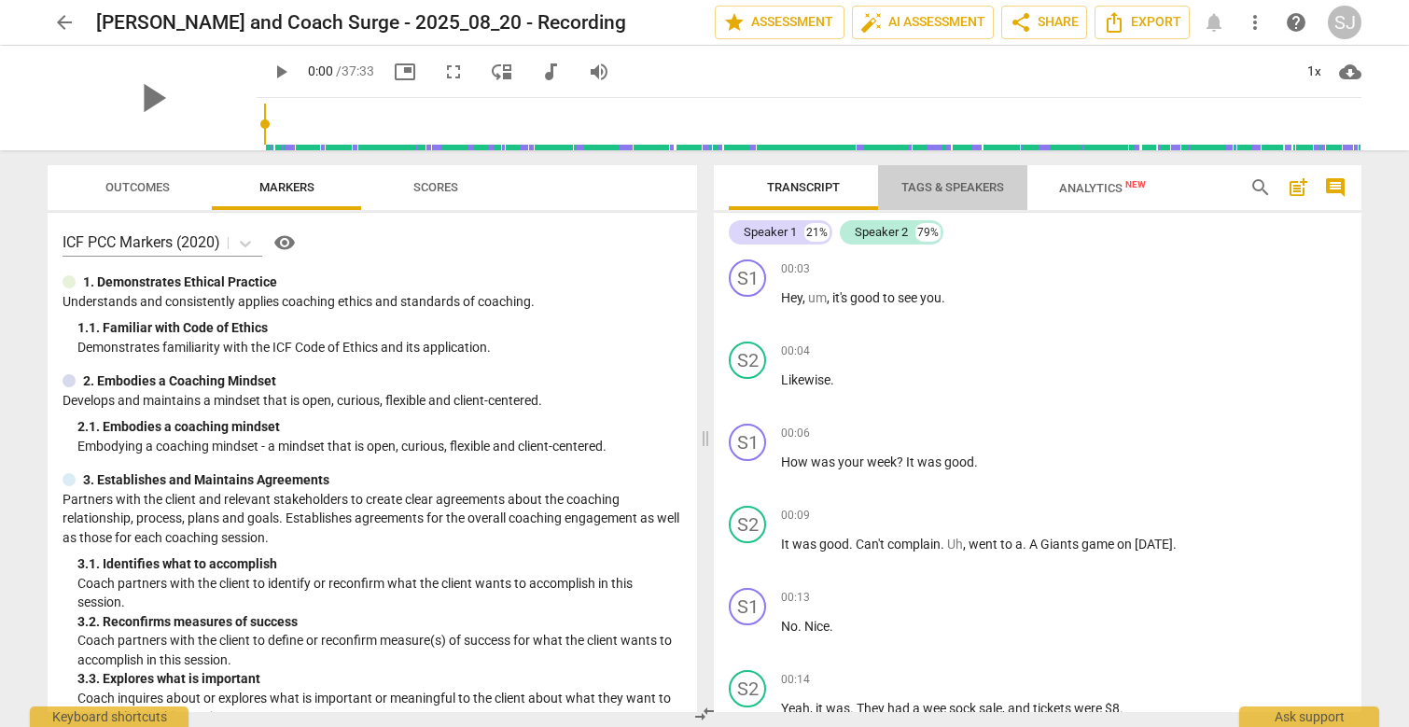
click at [948, 190] on span "Tags & Speakers" at bounding box center [953, 187] width 103 height 14
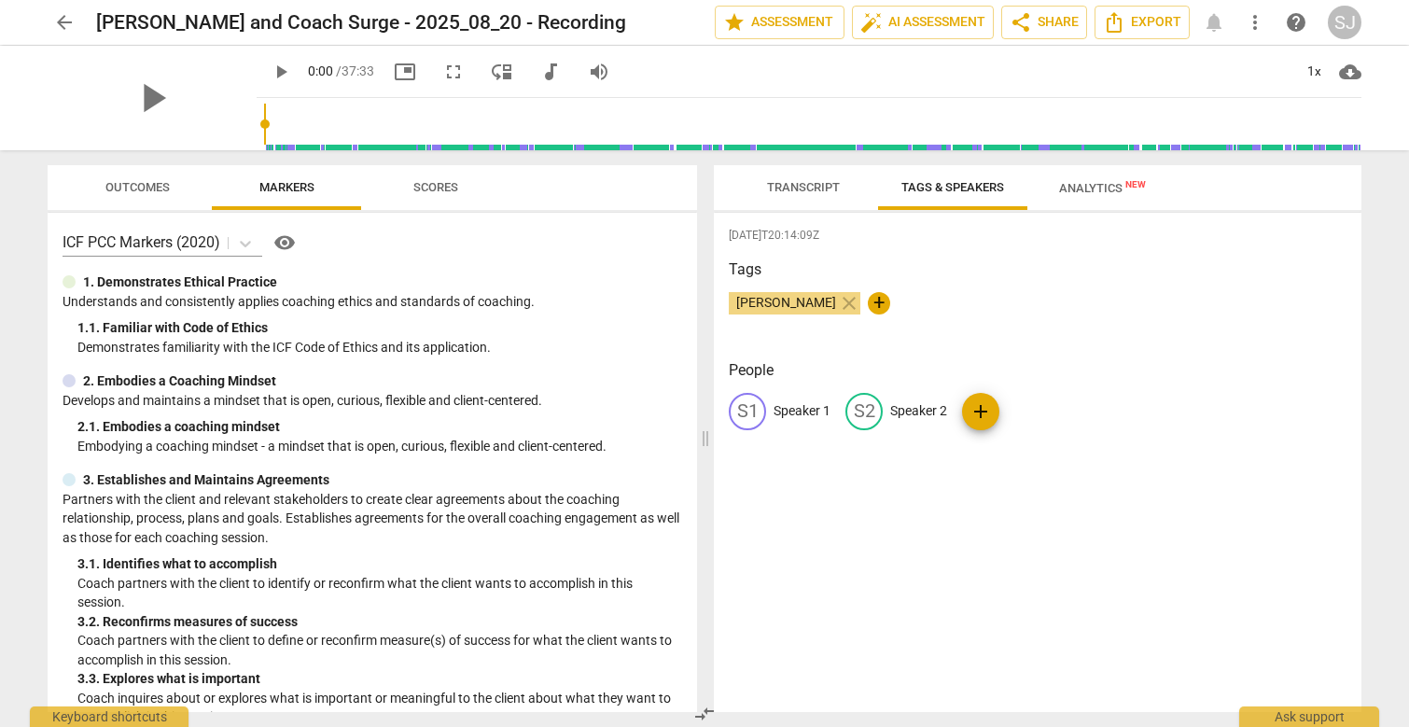
click at [750, 409] on div "S1" at bounding box center [747, 411] width 37 height 37
click at [764, 307] on span "[PERSON_NAME]" at bounding box center [786, 302] width 115 height 15
click at [791, 192] on span "Transcript" at bounding box center [803, 187] width 73 height 14
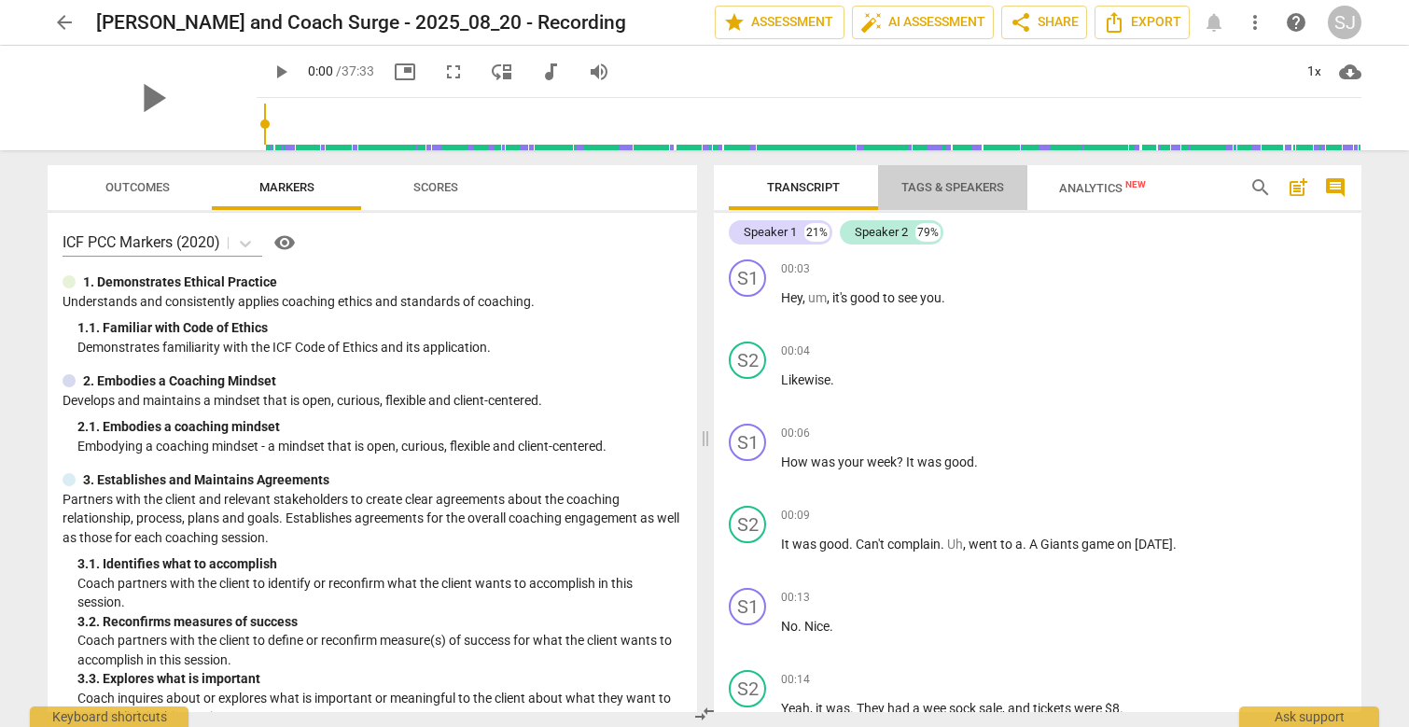
click at [922, 194] on span "Tags & Speakers" at bounding box center [952, 187] width 147 height 25
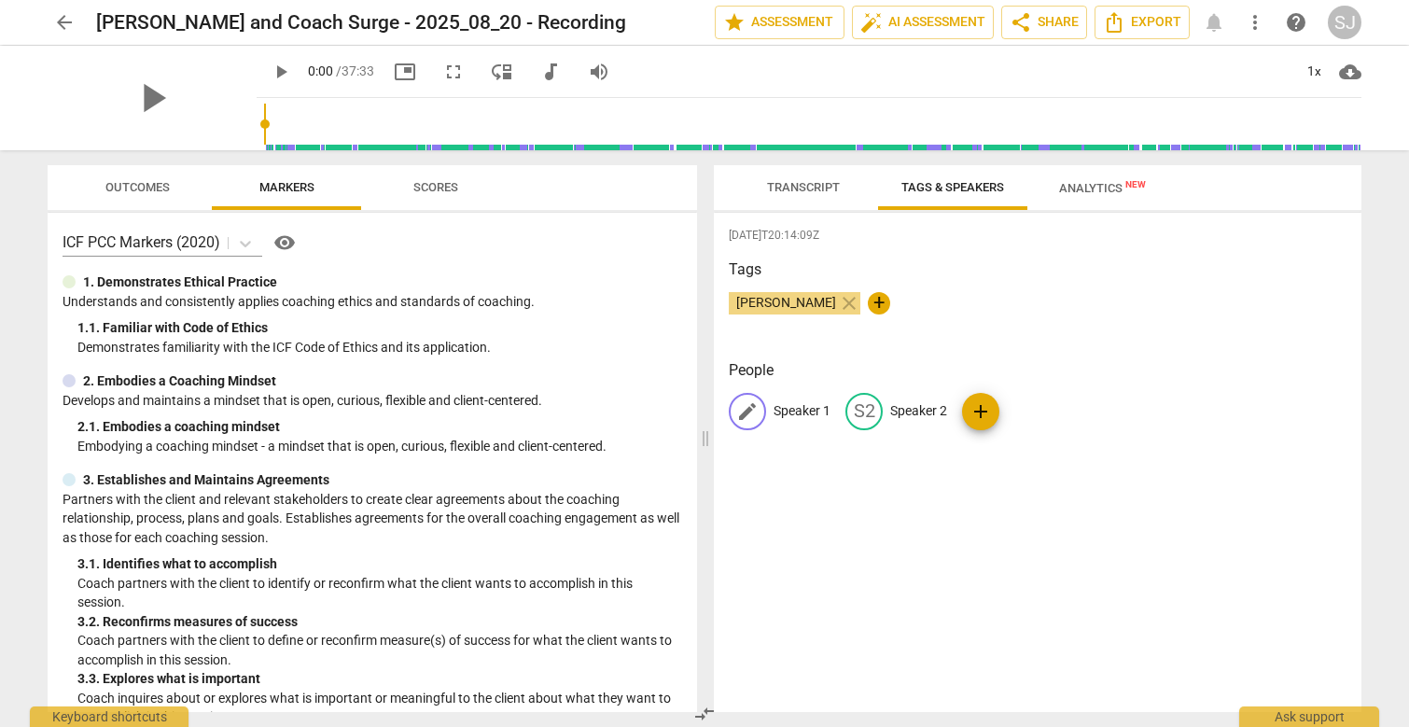
click at [787, 409] on p "Speaker 1" at bounding box center [802, 411] width 57 height 20
type input "Coach Surge"
click at [1021, 413] on p "Speaker 2" at bounding box center [1040, 411] width 57 height 20
drag, startPoint x: 963, startPoint y: 408, endPoint x: 887, endPoint y: 407, distance: 76.5
click at [887, 407] on div "edit Coachee Abdiel delete" at bounding box center [973, 411] width 223 height 37
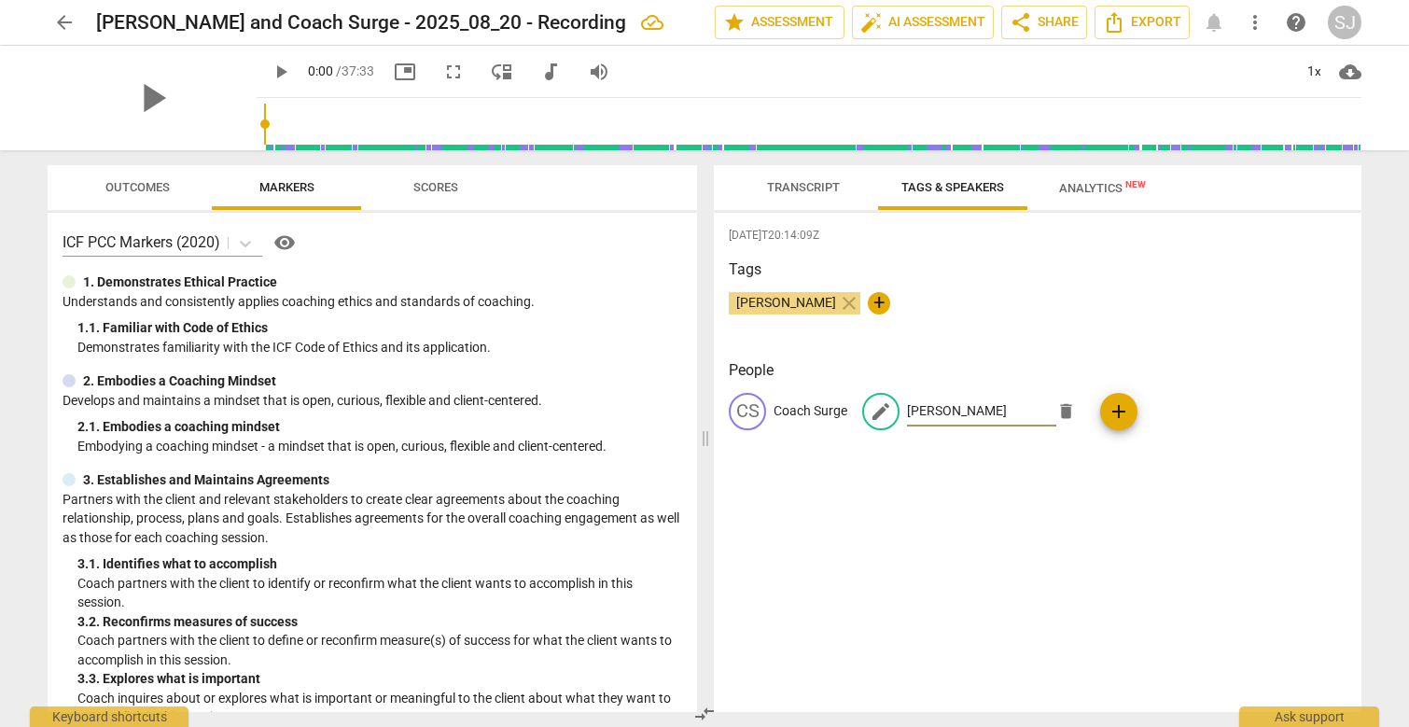
type input "[PERSON_NAME]"
click at [1065, 504] on div "2025-08-24T20:14:09Z Tags Sergio Jaime close + People CS Coach Surge edit Abdie…" at bounding box center [1038, 462] width 648 height 499
click at [1115, 185] on span "Analytics New" at bounding box center [1102, 188] width 87 height 14
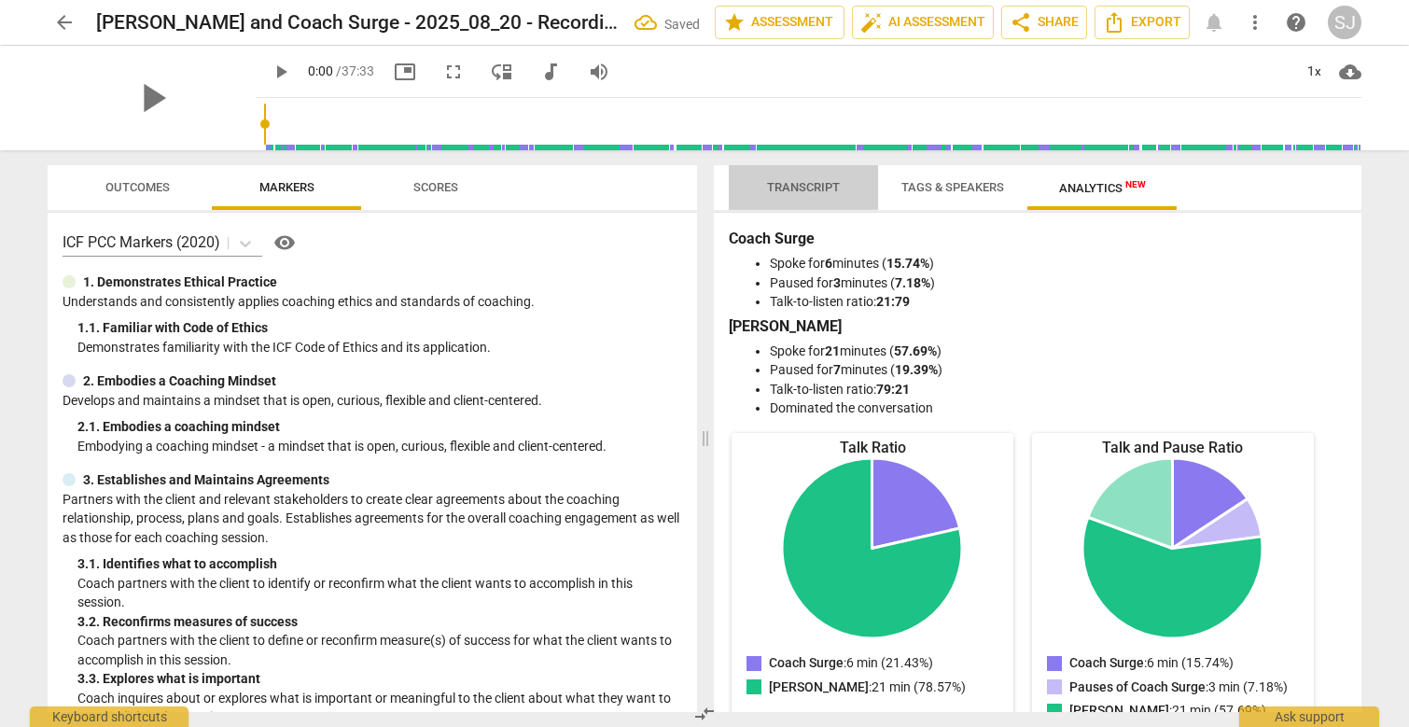
click at [822, 184] on span "Transcript" at bounding box center [803, 187] width 73 height 14
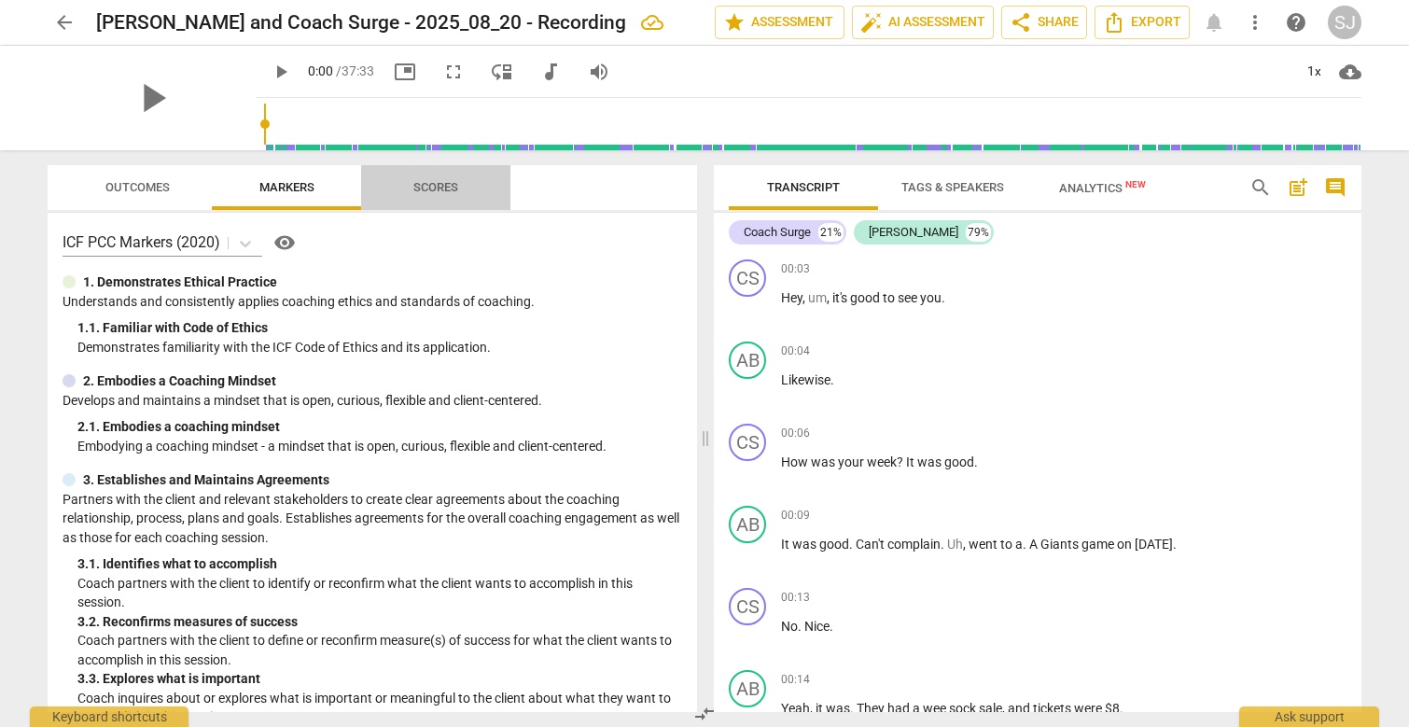
click at [425, 189] on span "Scores" at bounding box center [436, 187] width 45 height 14
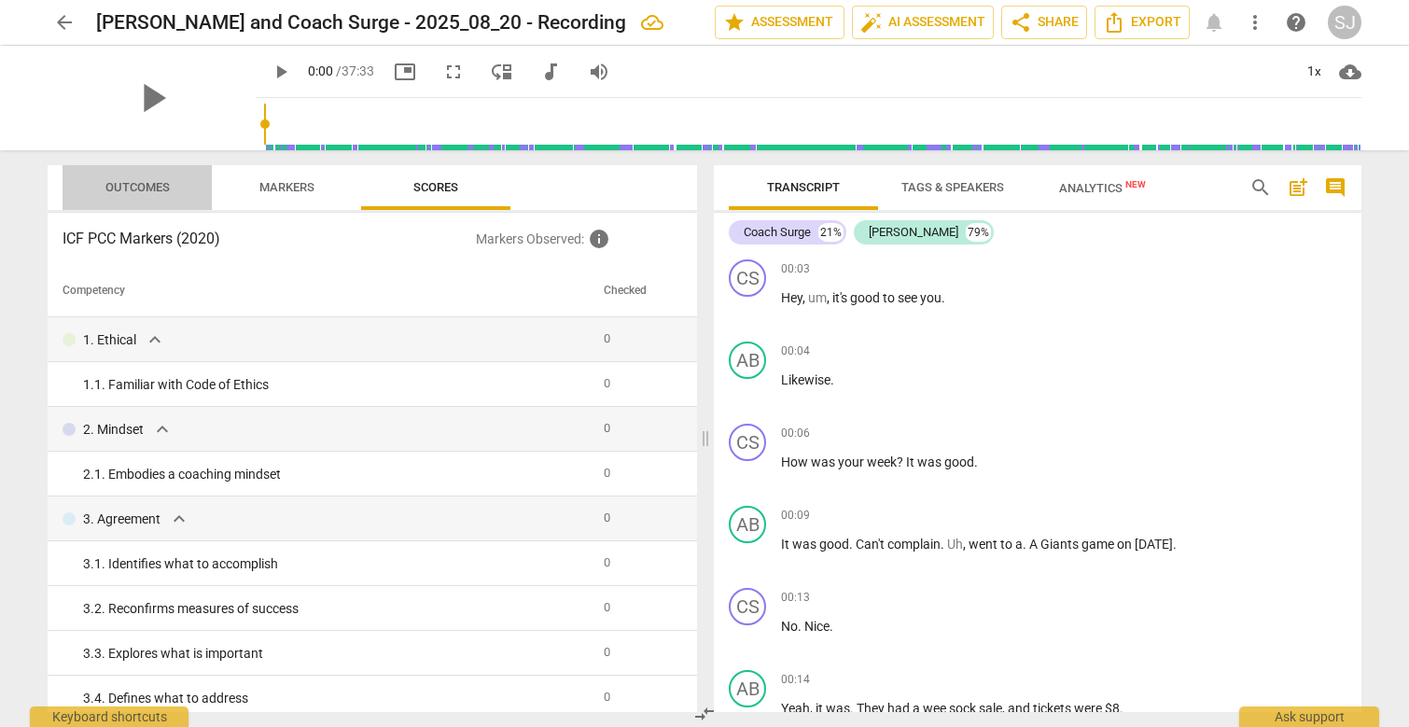
click at [134, 184] on span "Outcomes" at bounding box center [137, 187] width 64 height 14
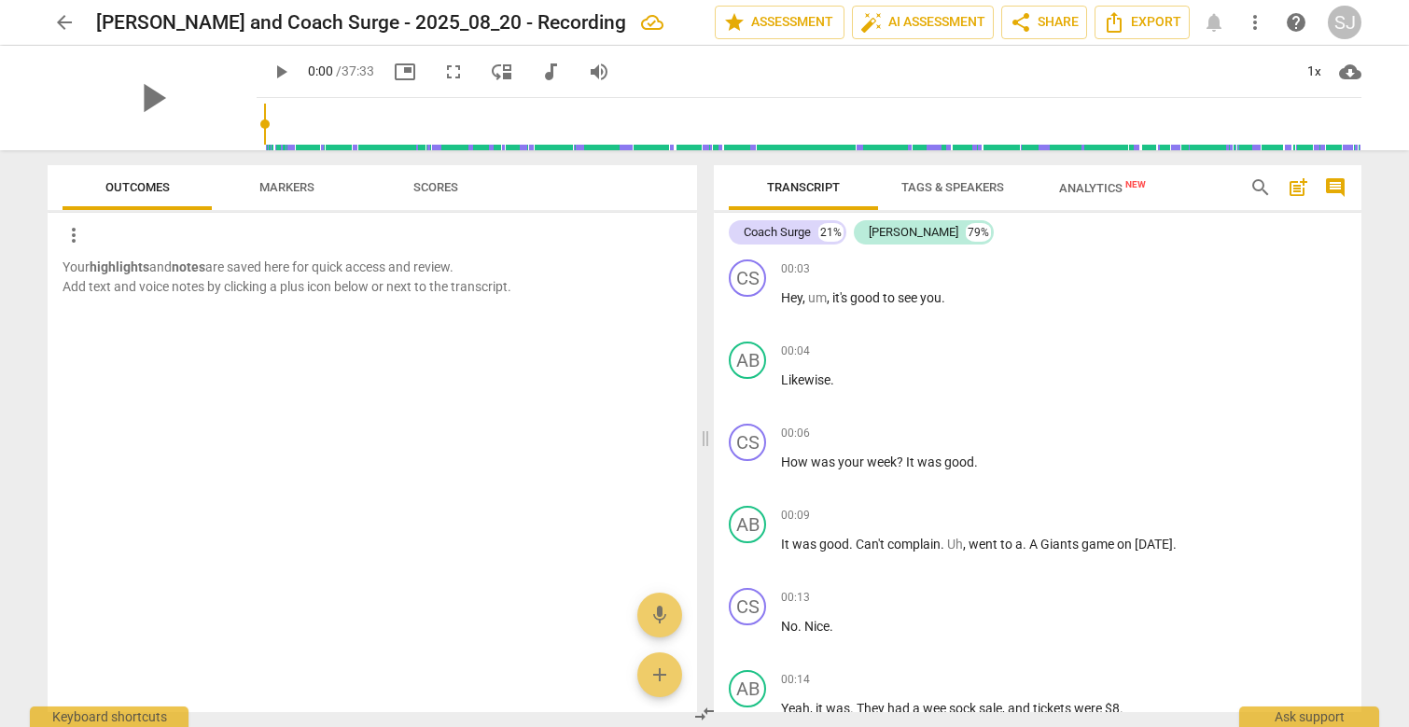
click at [299, 187] on span "Markers" at bounding box center [286, 187] width 55 height 14
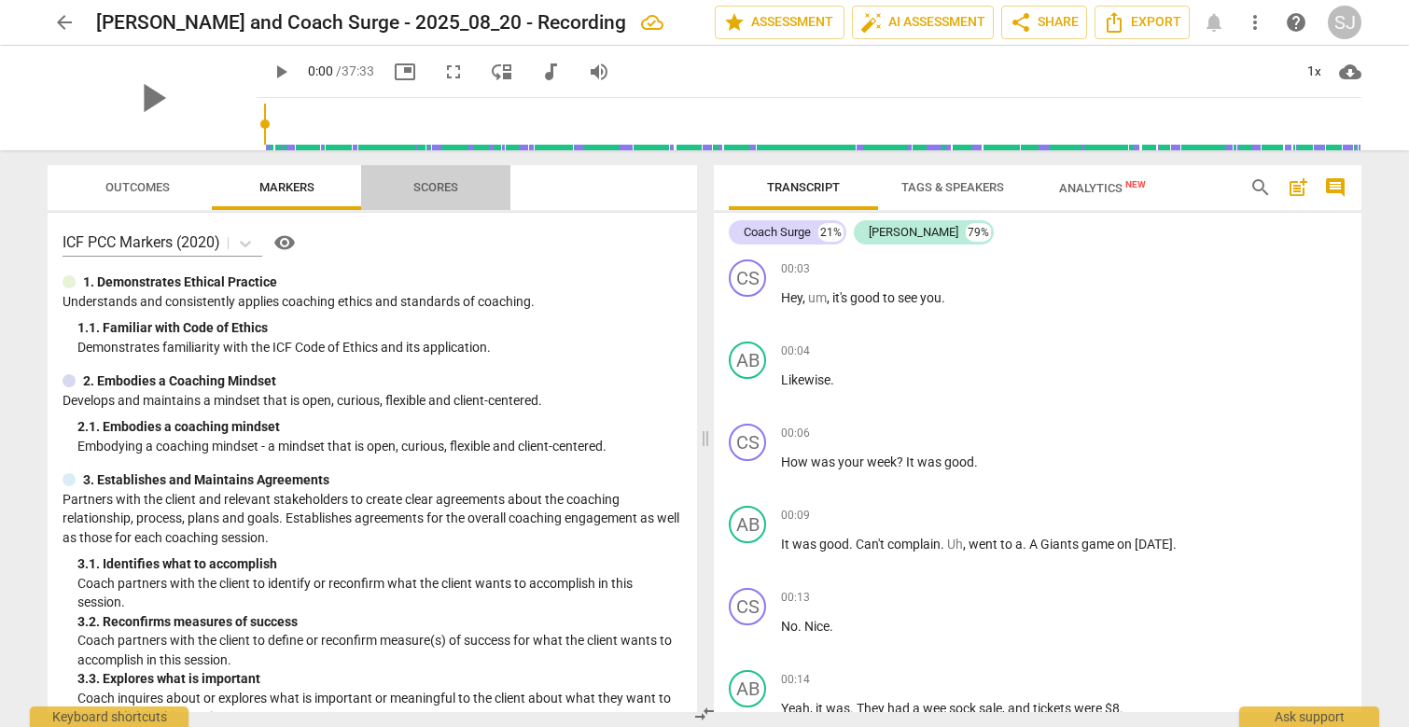
click at [404, 189] on span "Scores" at bounding box center [436, 187] width 90 height 25
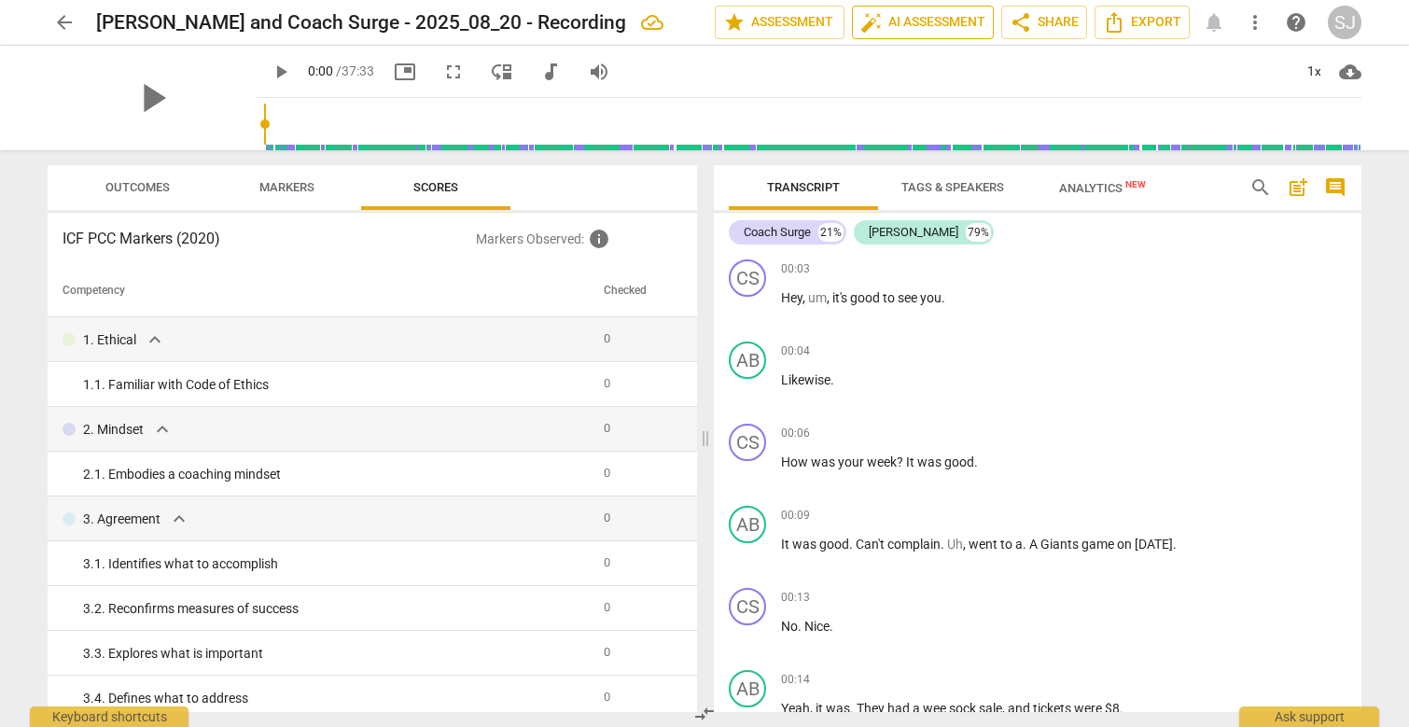
click at [934, 23] on span "auto_fix_high AI Assessment" at bounding box center [923, 22] width 125 height 22
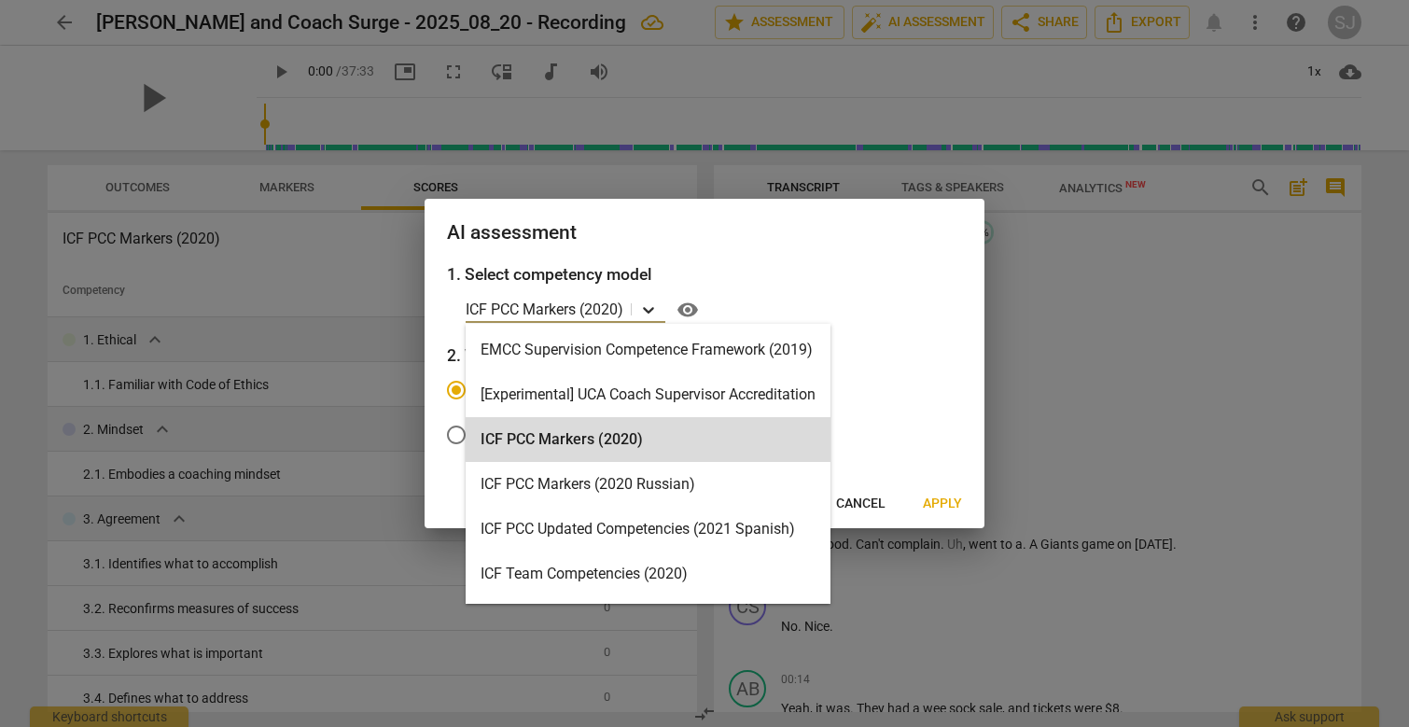
click at [650, 312] on icon at bounding box center [648, 310] width 11 height 7
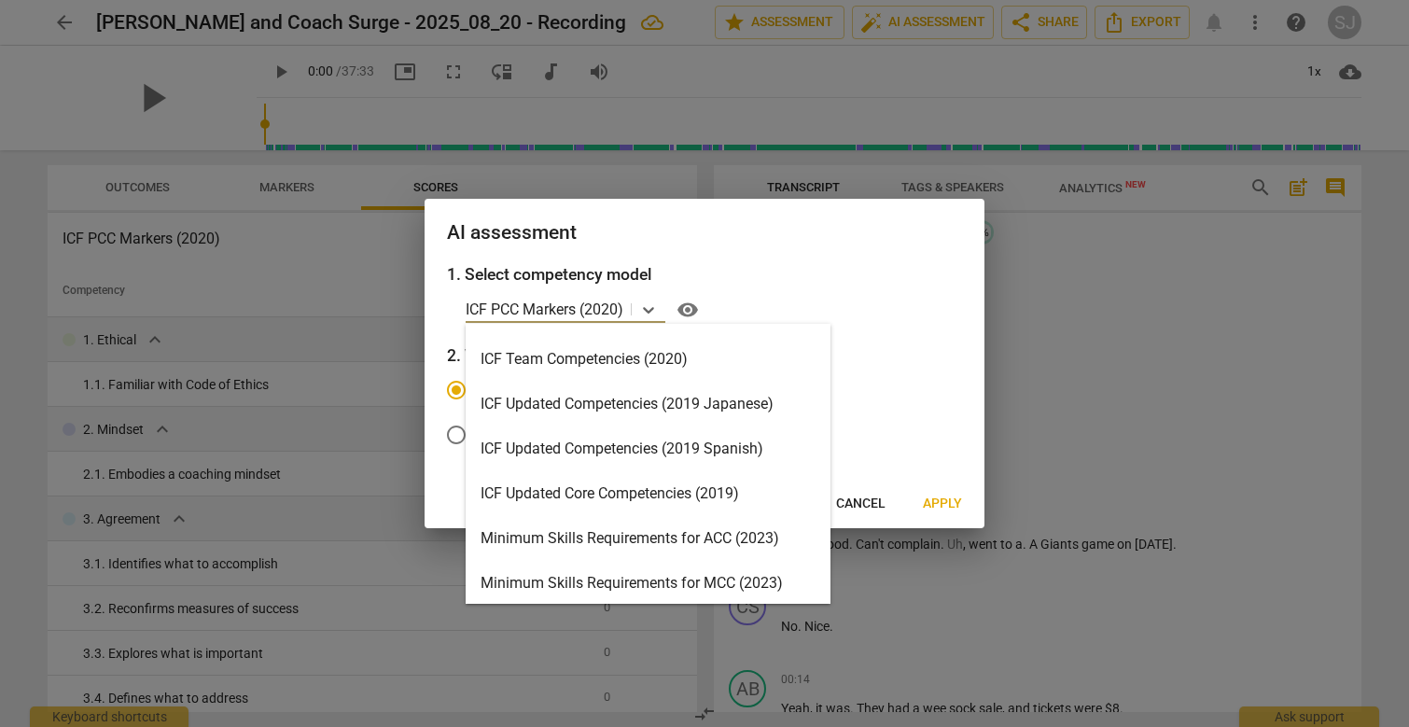
scroll to position [223, 0]
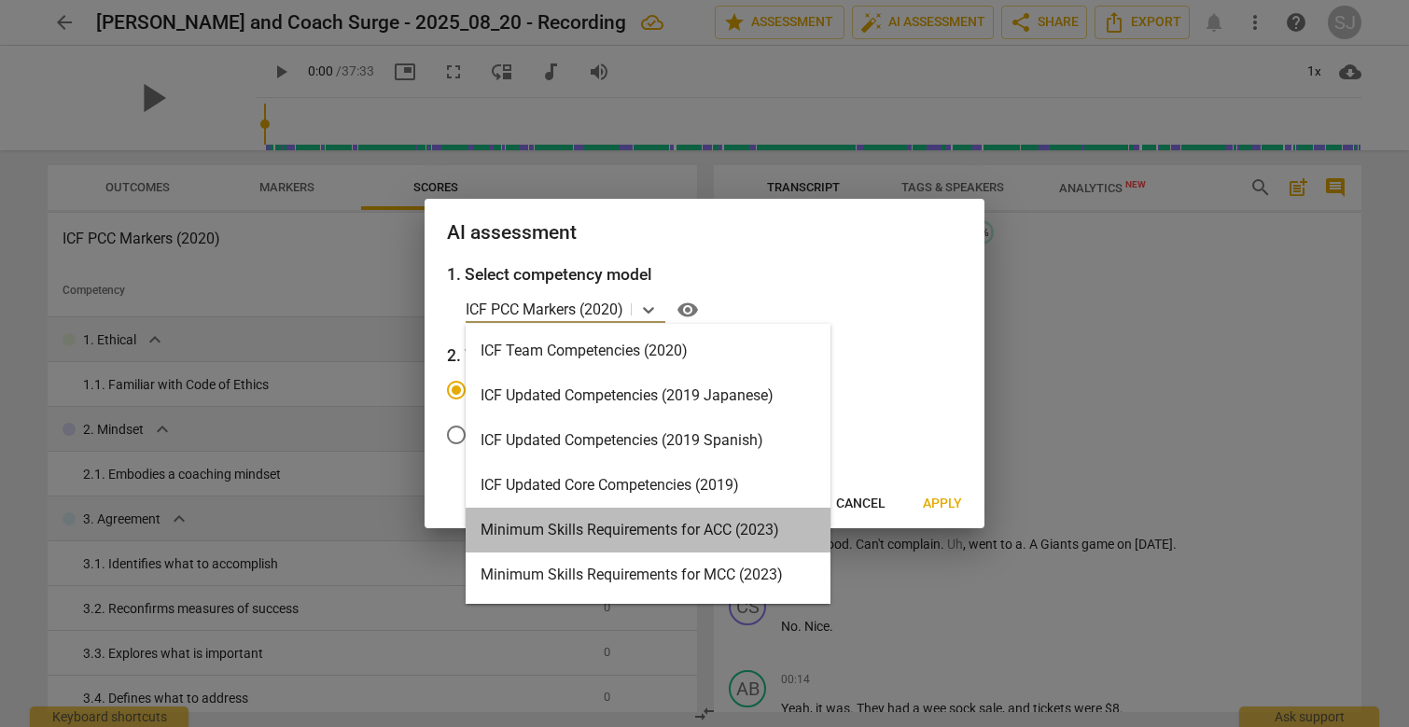
click at [637, 533] on div "Minimum Skills Requirements for ACC (2023)" at bounding box center [648, 530] width 365 height 45
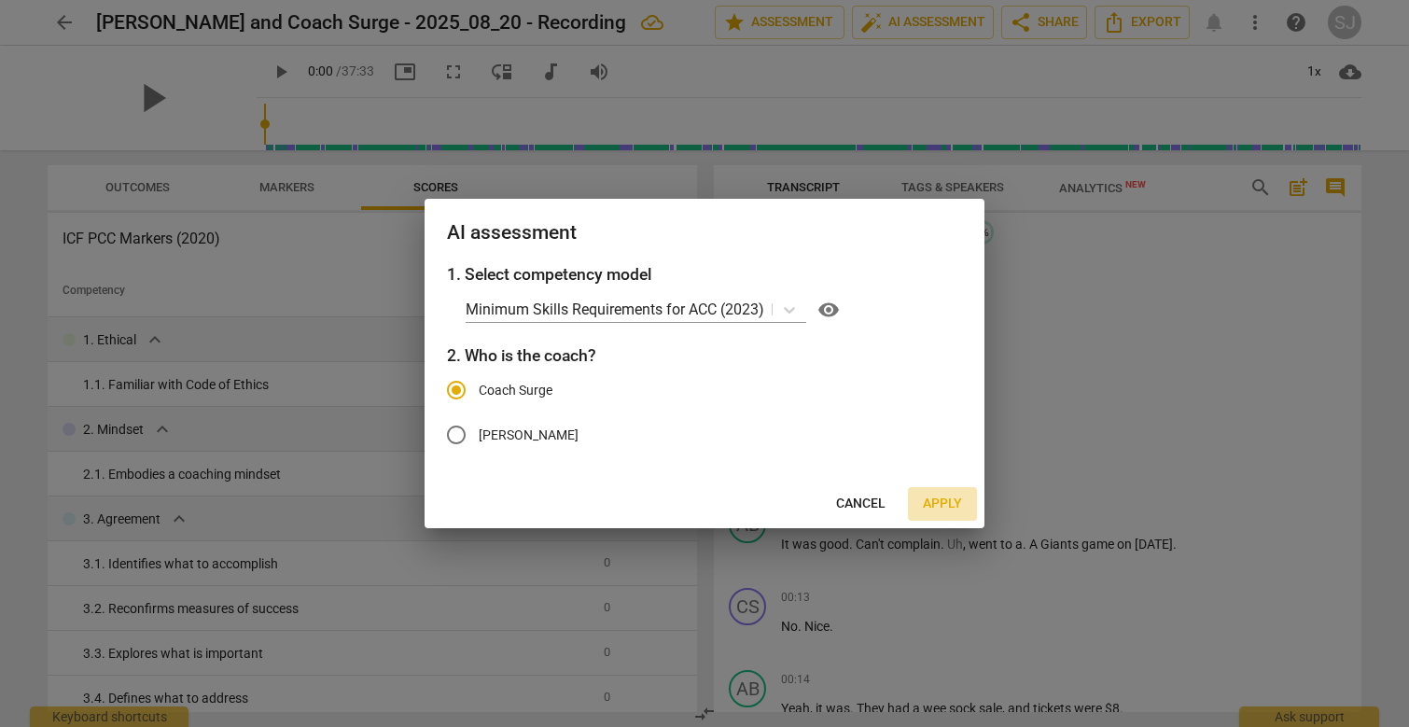
click at [948, 503] on span "Apply" at bounding box center [942, 504] width 39 height 19
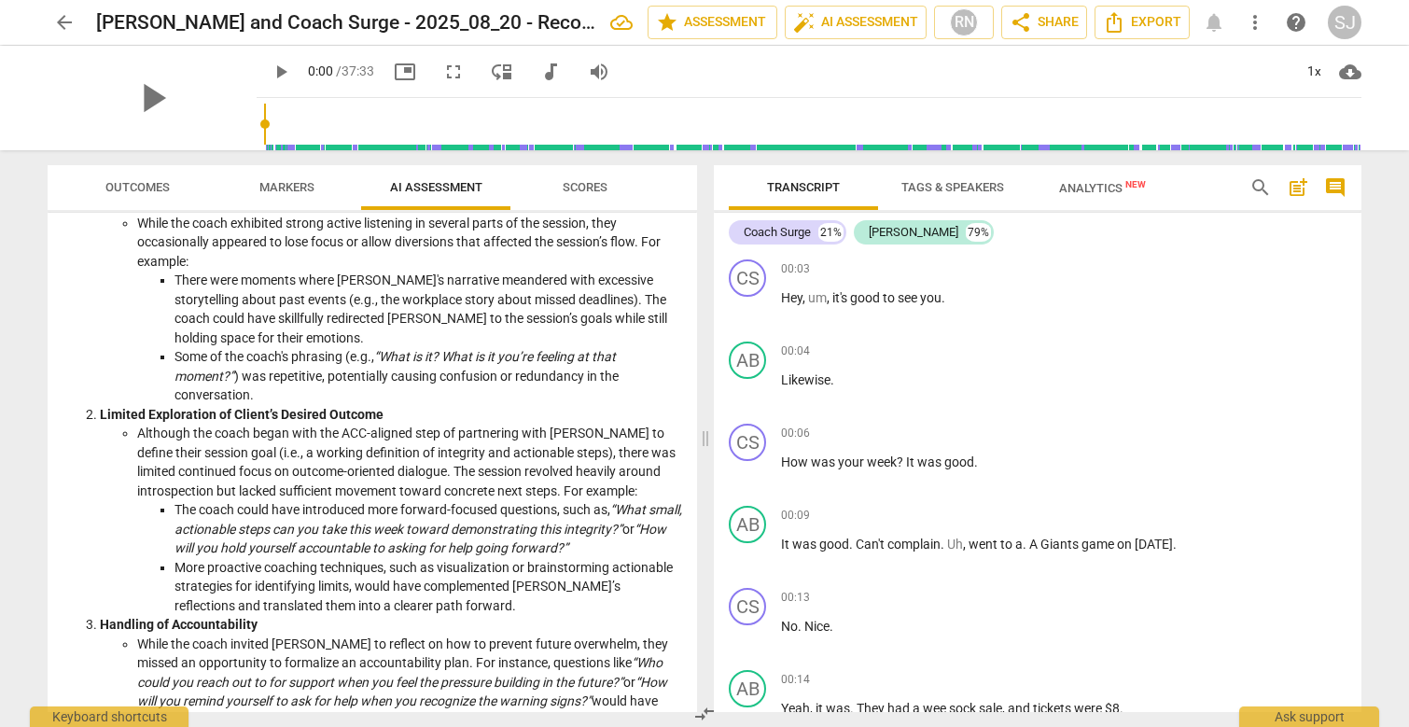
scroll to position [0, 0]
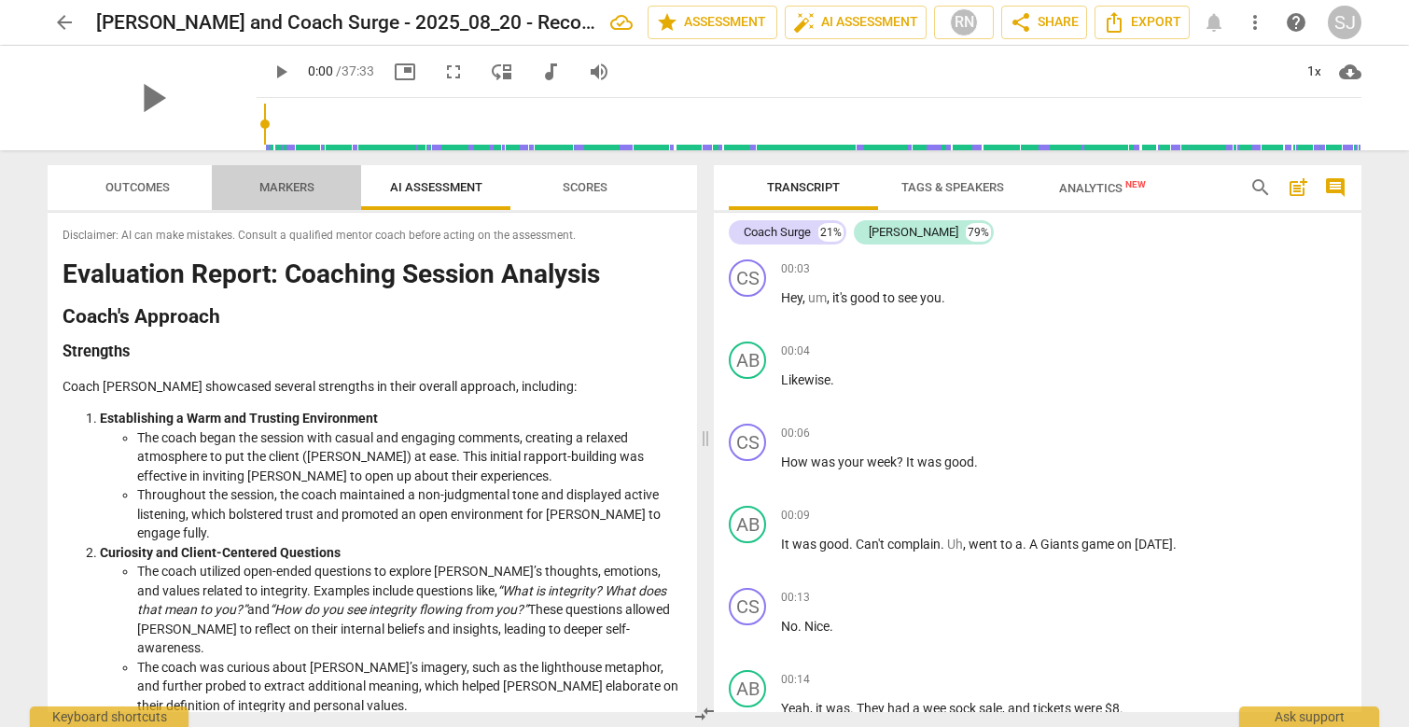
click at [274, 182] on span "Markers" at bounding box center [286, 187] width 55 height 14
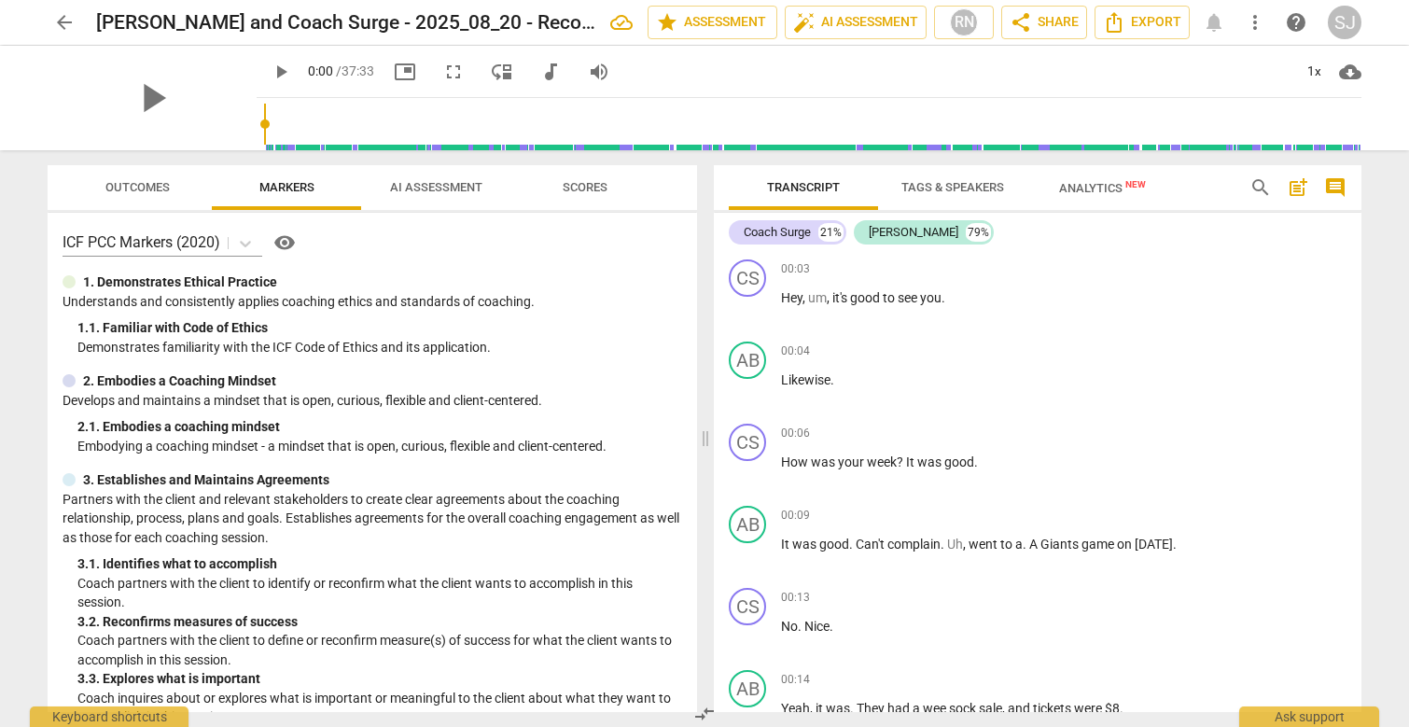
click at [147, 188] on span "Outcomes" at bounding box center [137, 187] width 64 height 14
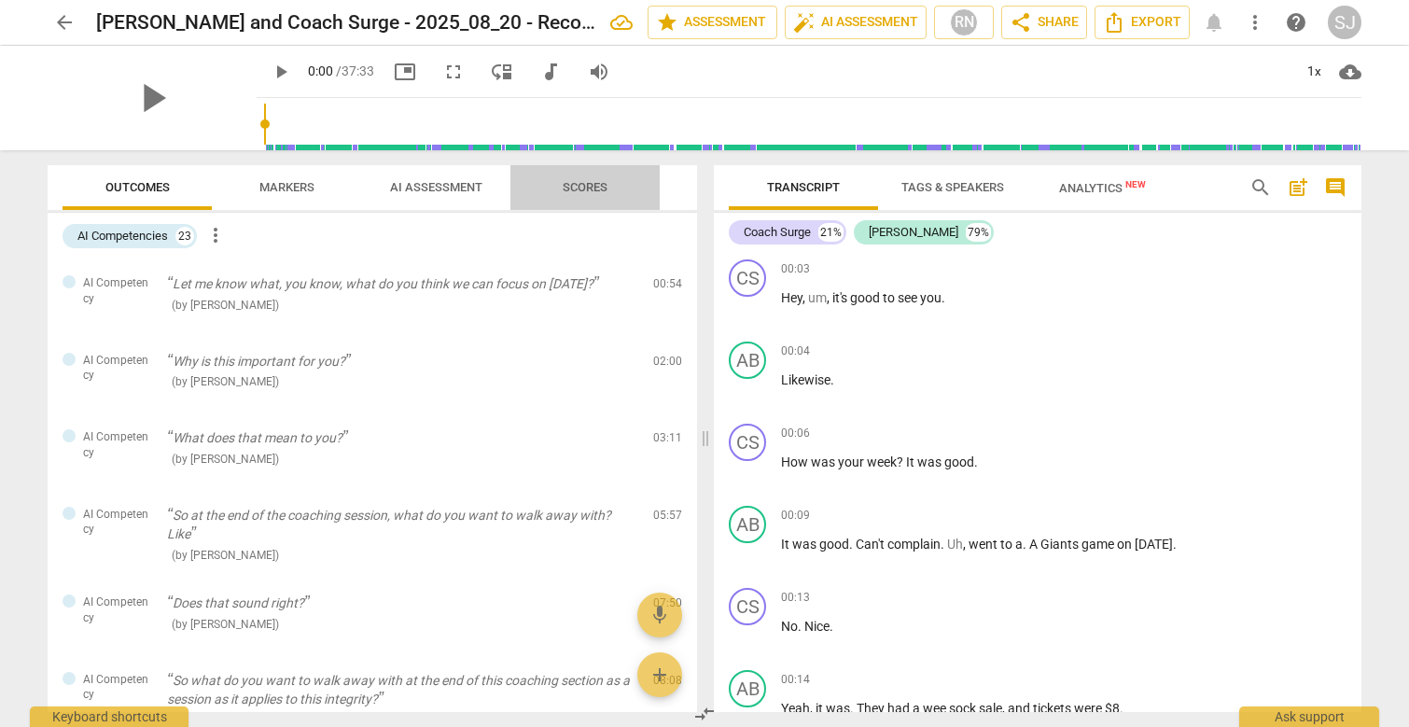
click at [592, 181] on span "Scores" at bounding box center [585, 187] width 45 height 14
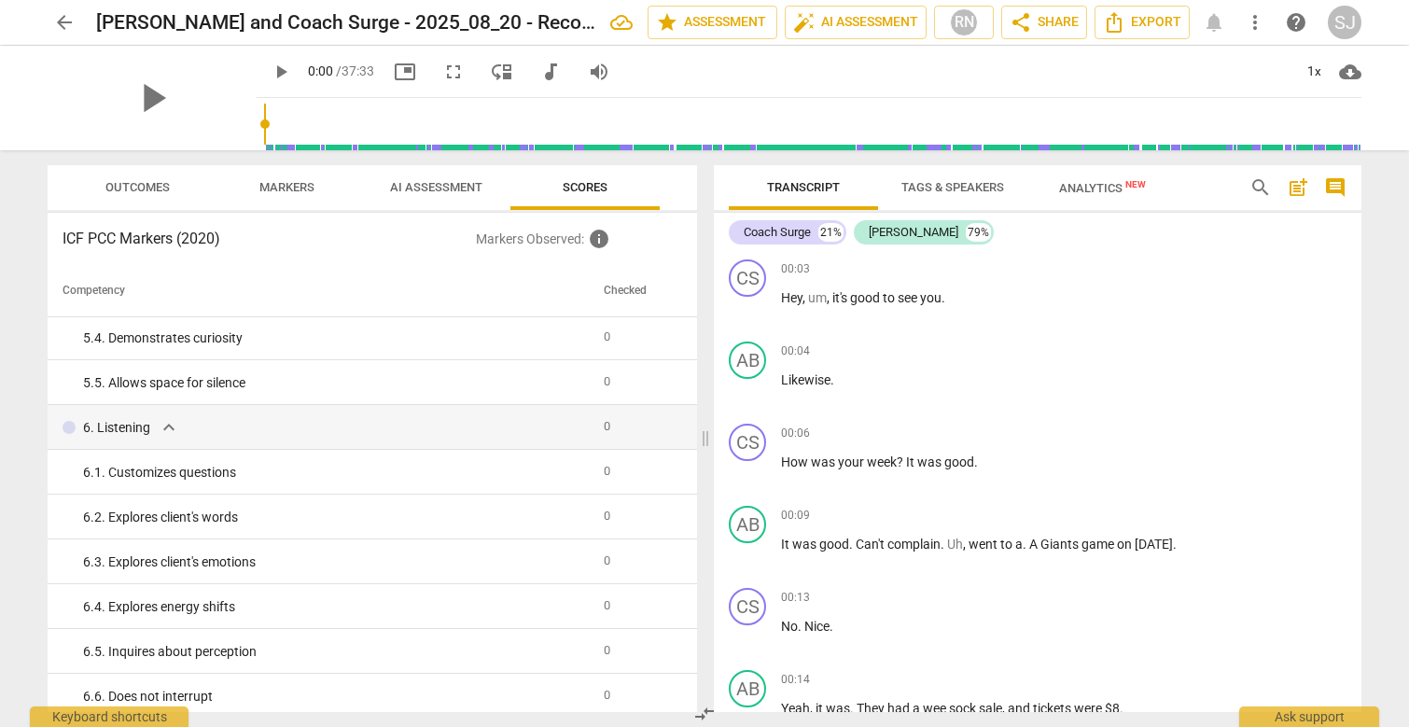
scroll to position [521, 0]
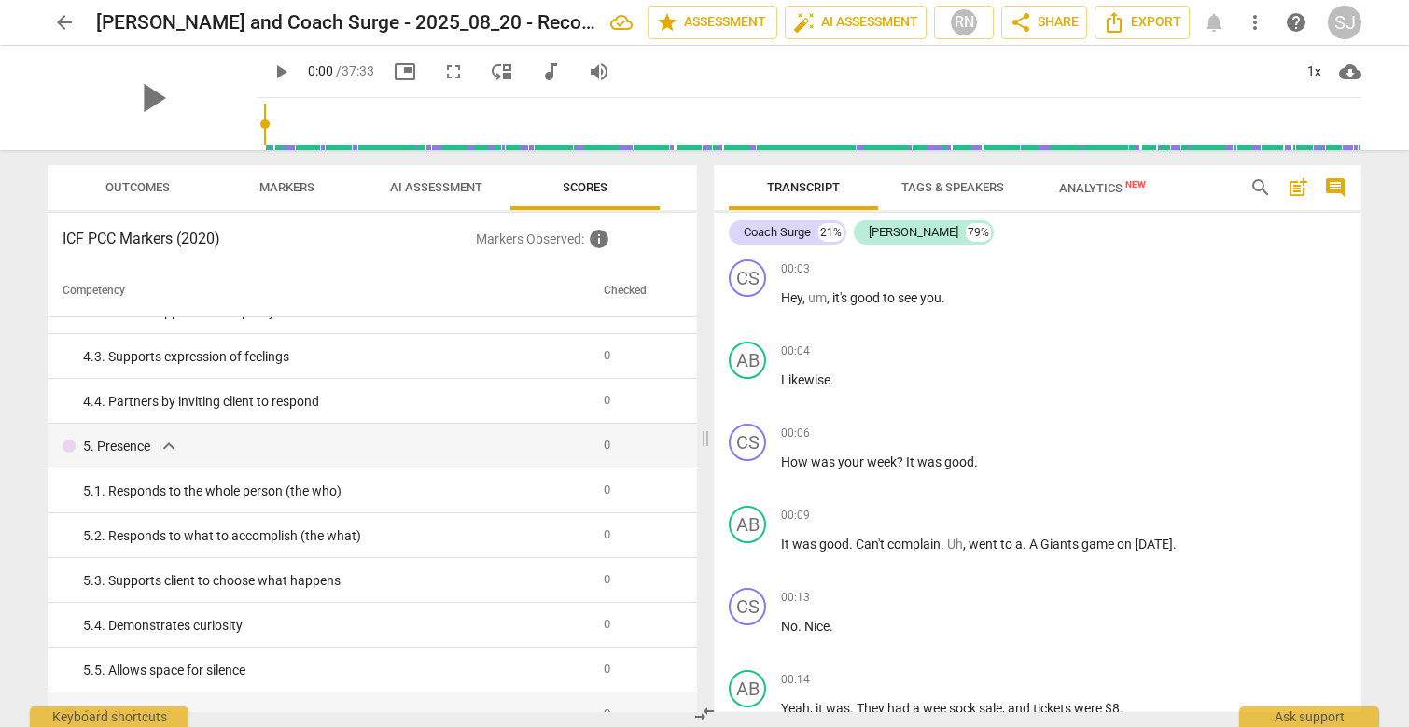
click at [442, 183] on span "AI Assessment" at bounding box center [436, 187] width 92 height 14
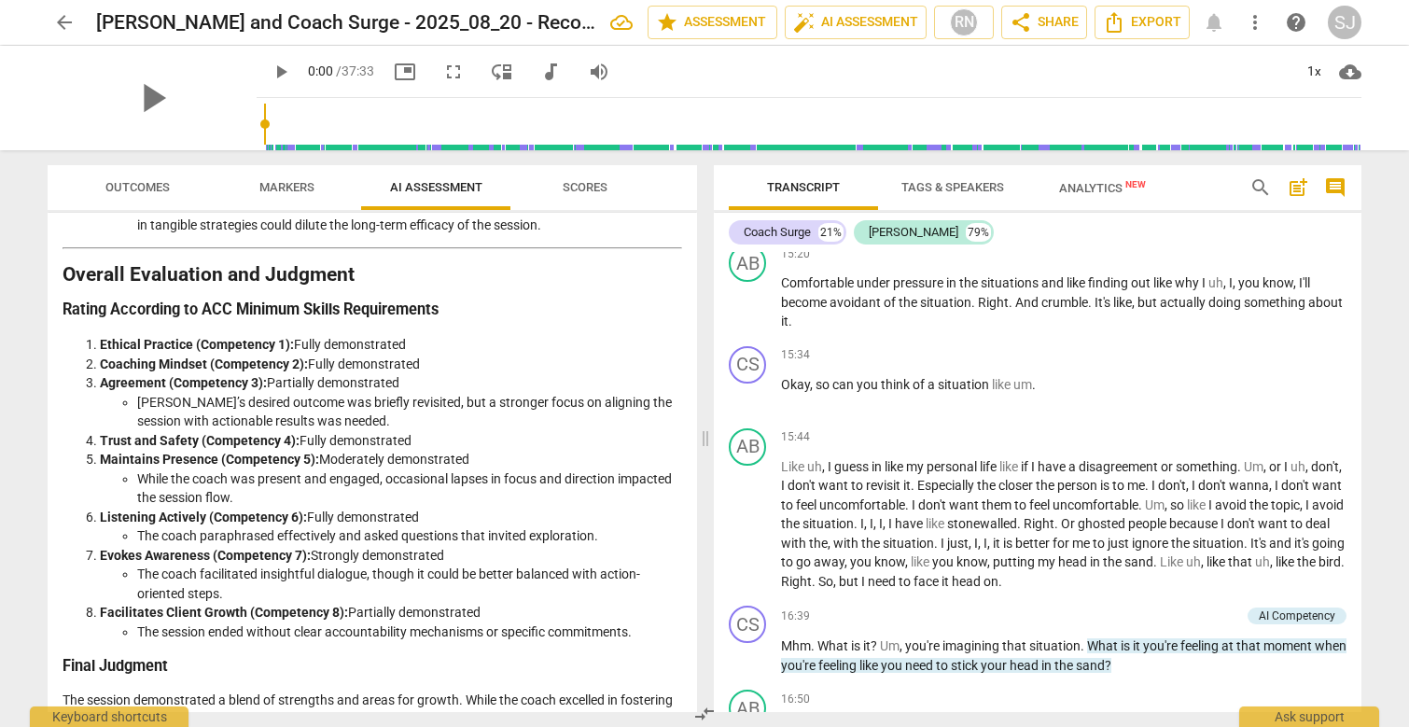
scroll to position [2388, 0]
